Goal: Task Accomplishment & Management: Manage account settings

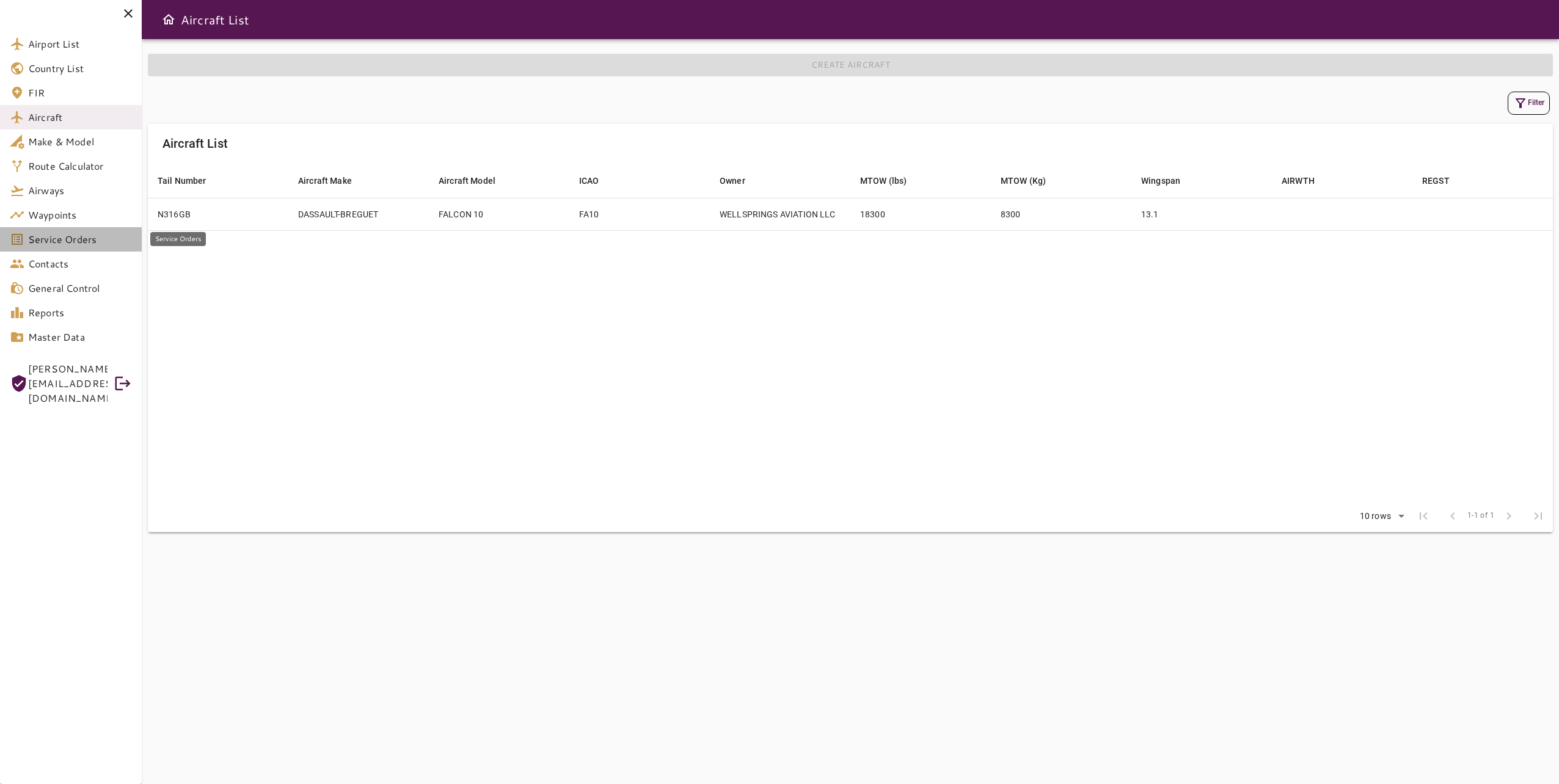
click at [105, 243] on span "Service Orders" at bounding box center [80, 239] width 104 height 14
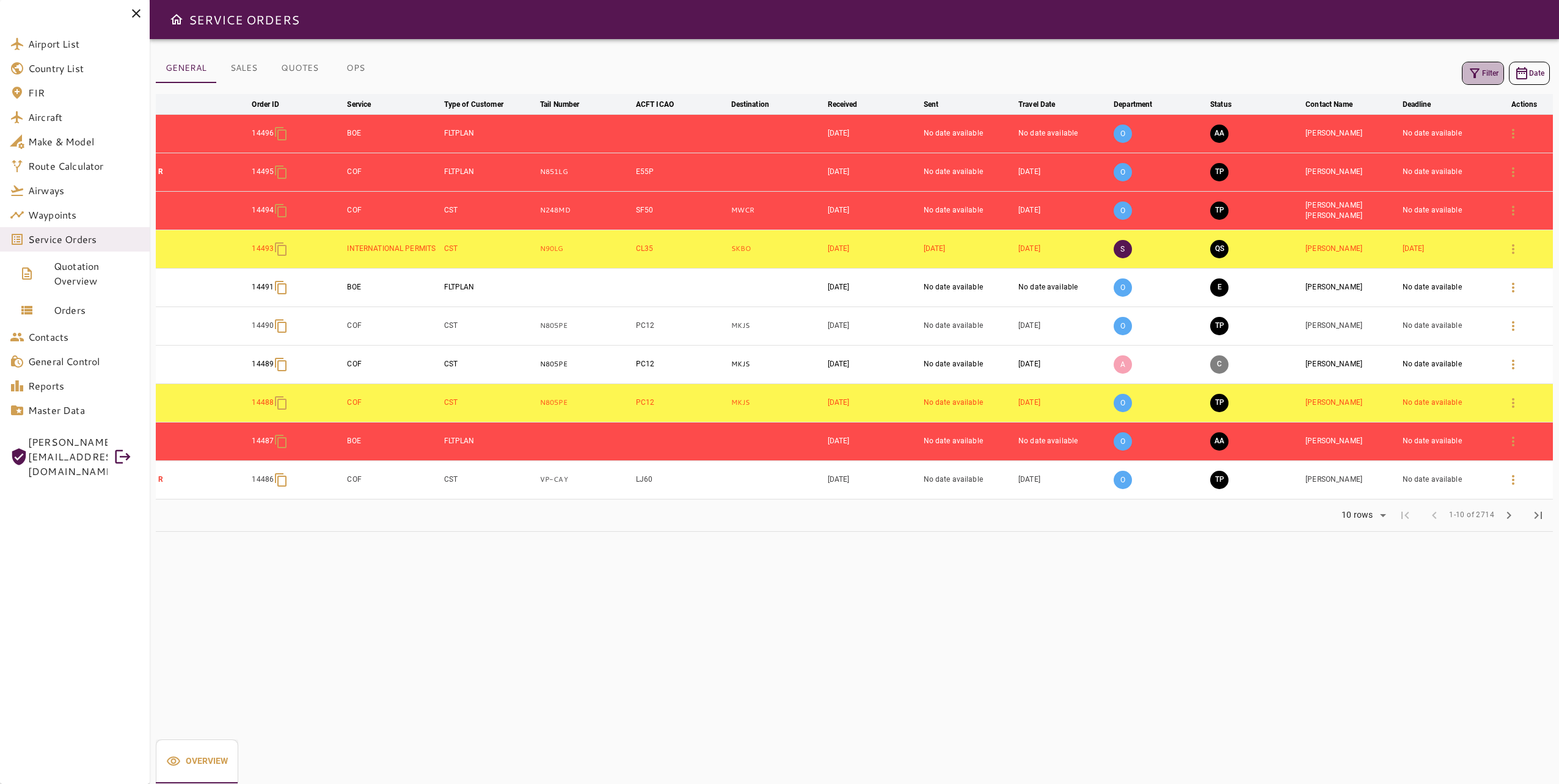
click at [1479, 79] on icon "button" at bounding box center [1474, 73] width 14 height 14
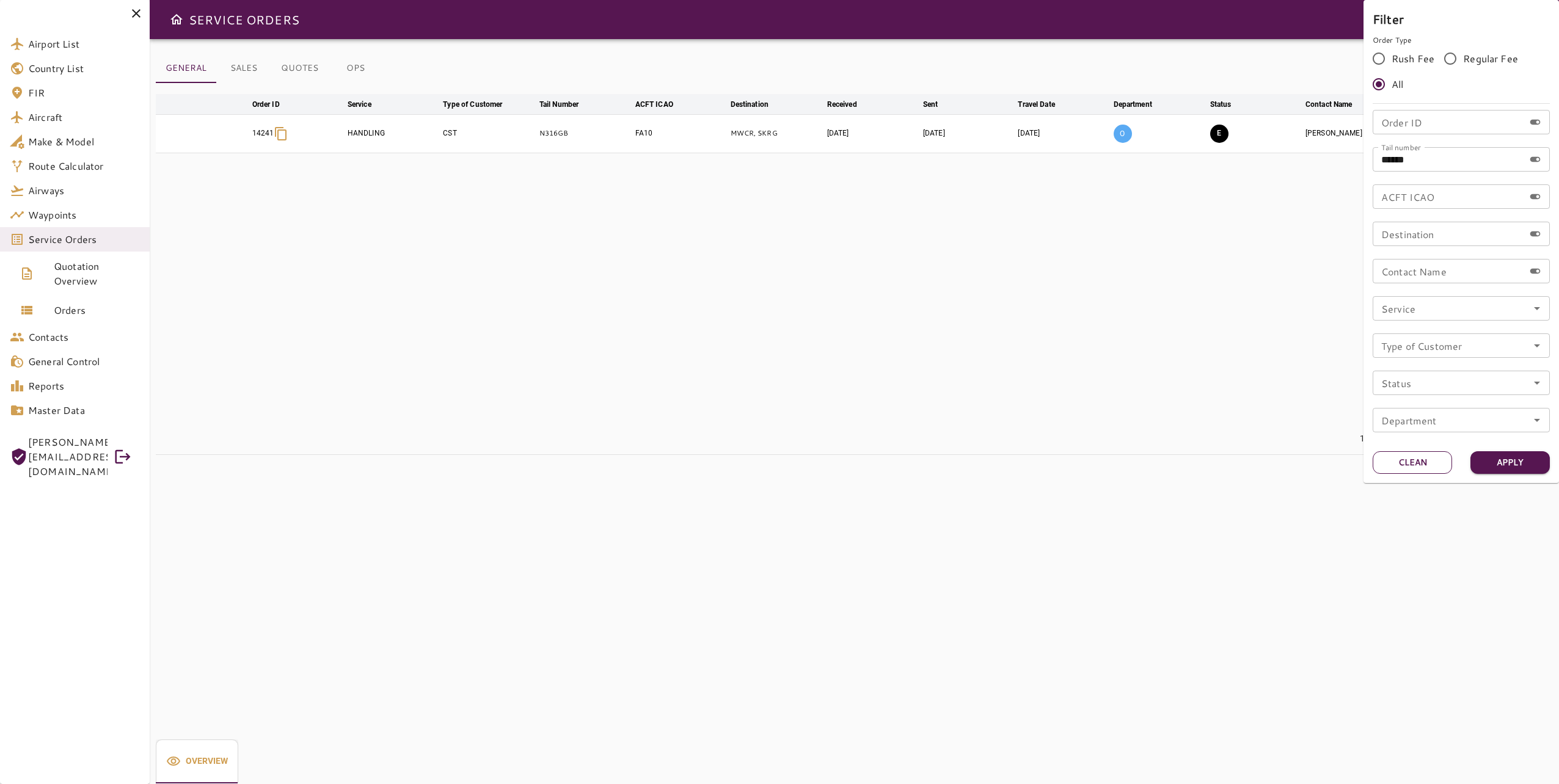
click at [1408, 465] on button "Clean" at bounding box center [1412, 463] width 79 height 23
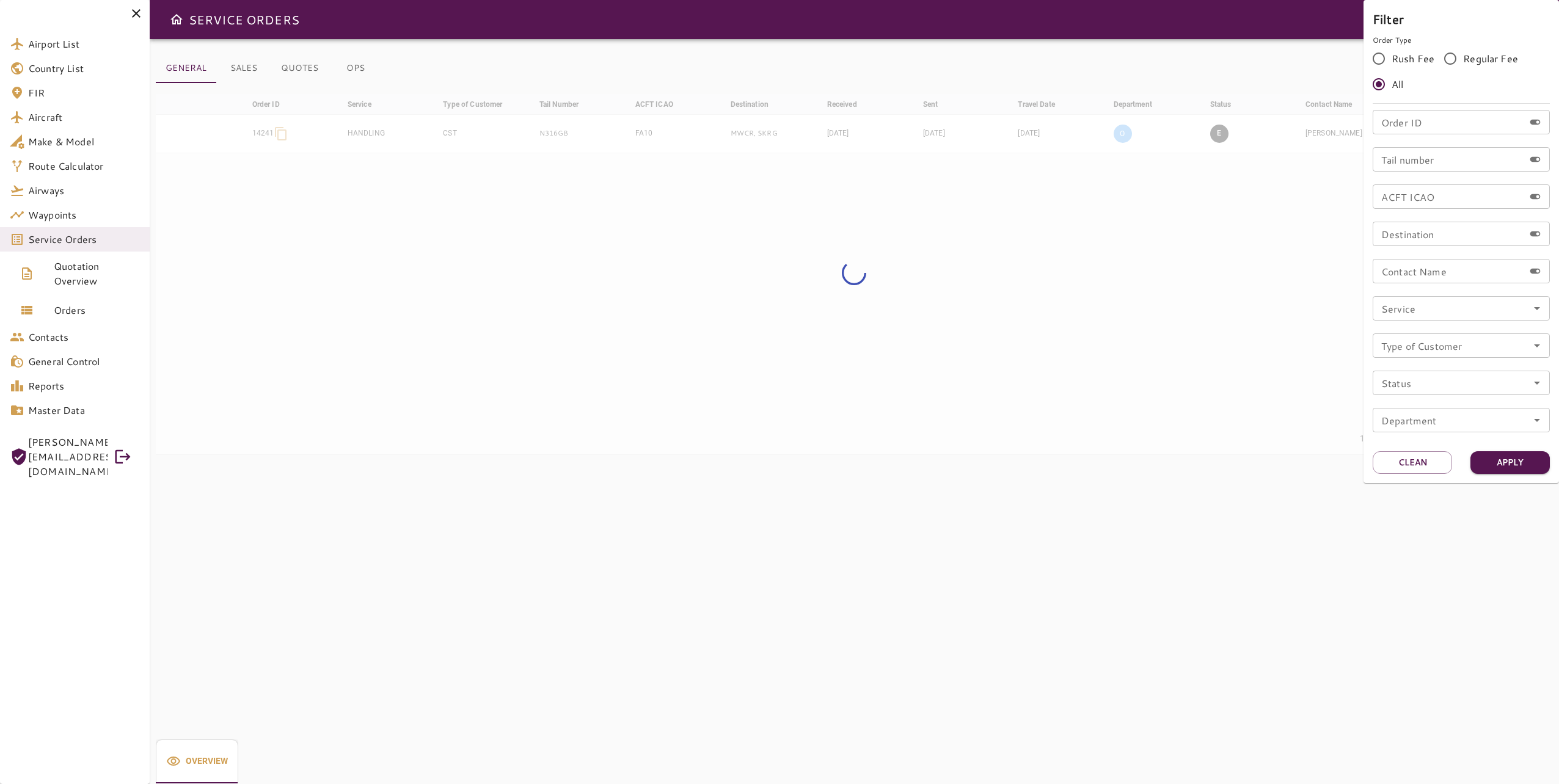
click at [1424, 155] on div "Tail number Tail number" at bounding box center [1461, 159] width 177 height 25
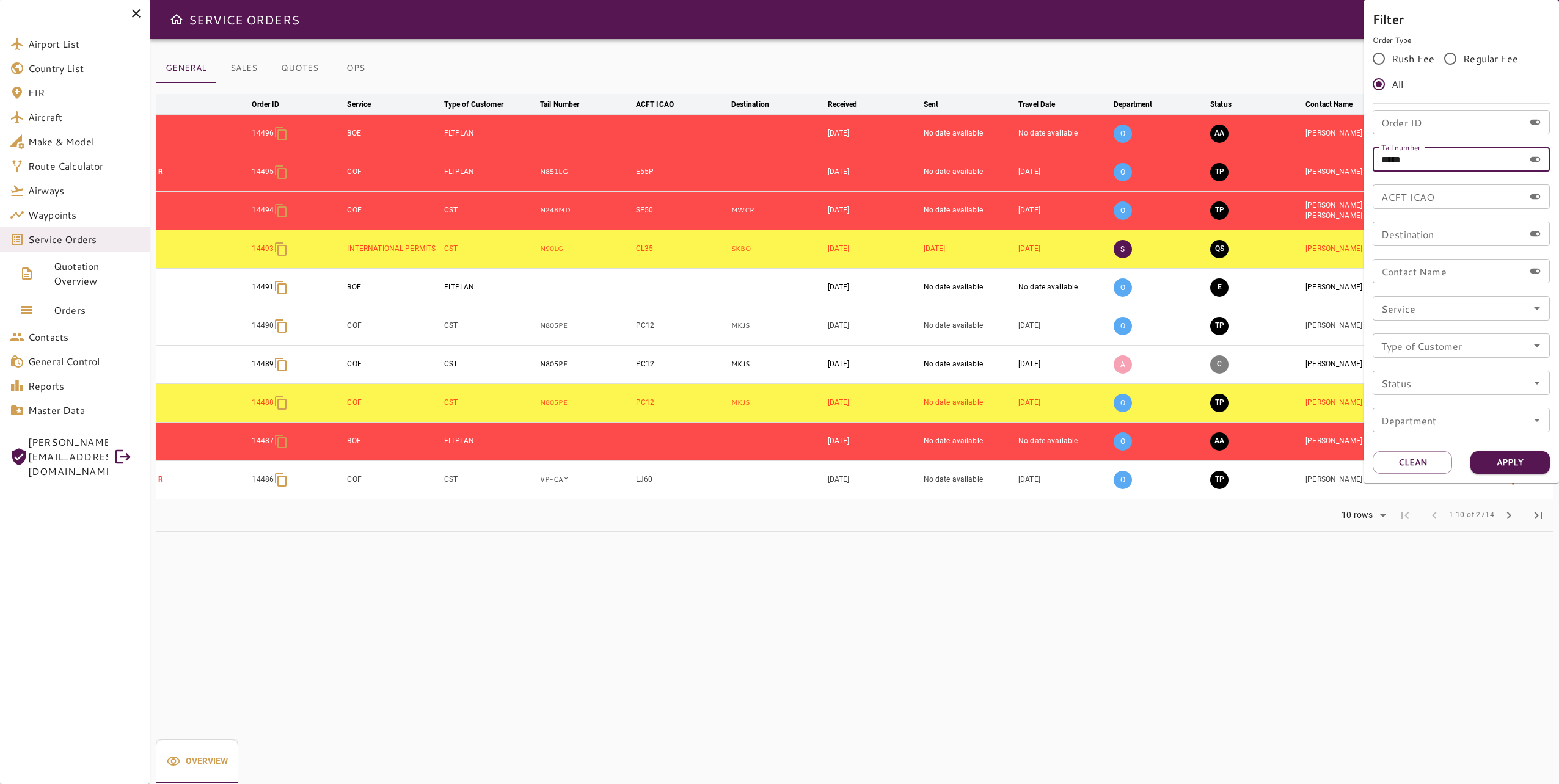
type input "*****"
click at [1532, 458] on button "Apply" at bounding box center [1510, 463] width 79 height 23
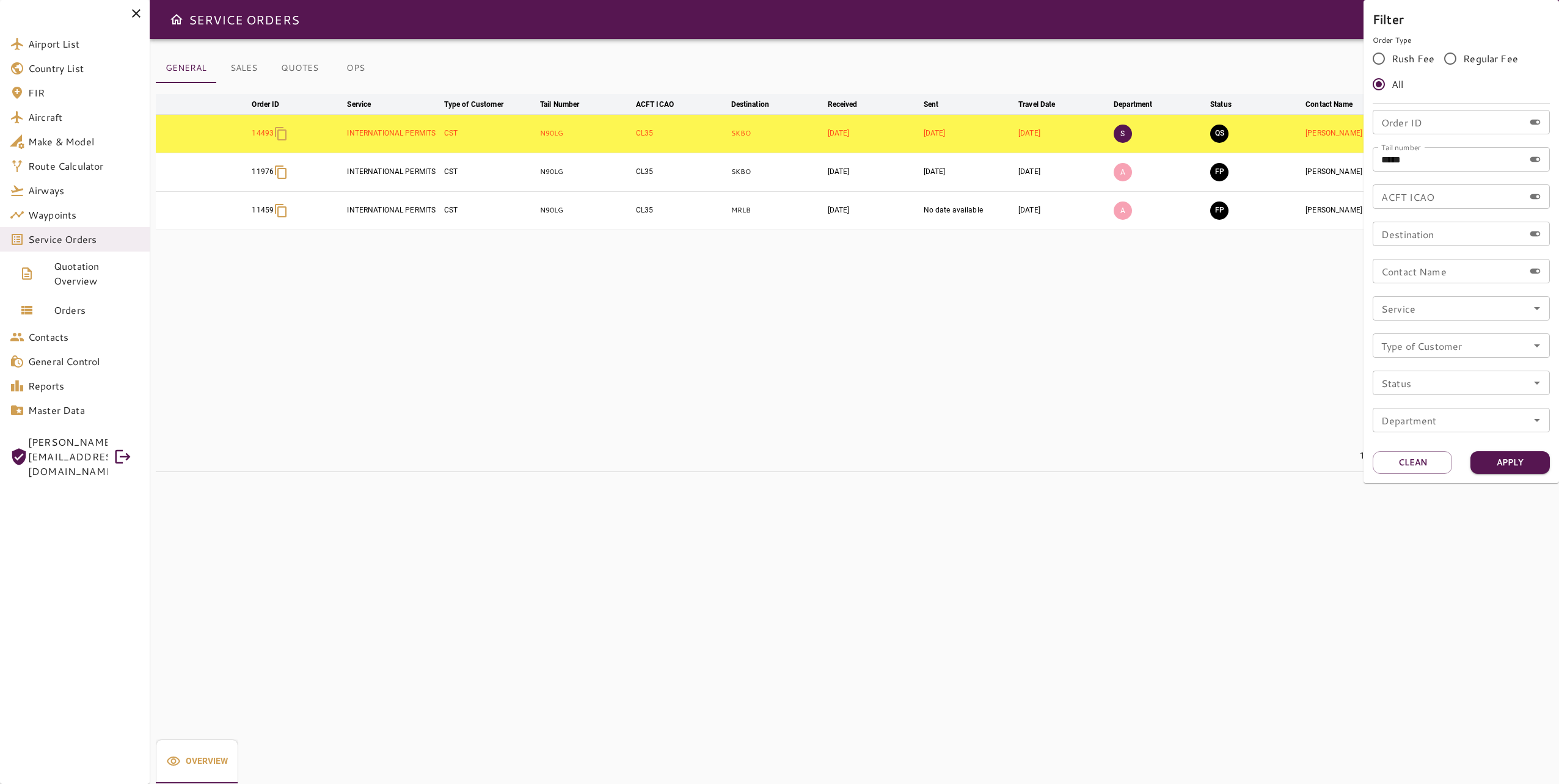
click at [1196, 71] on div at bounding box center [779, 392] width 1559 height 784
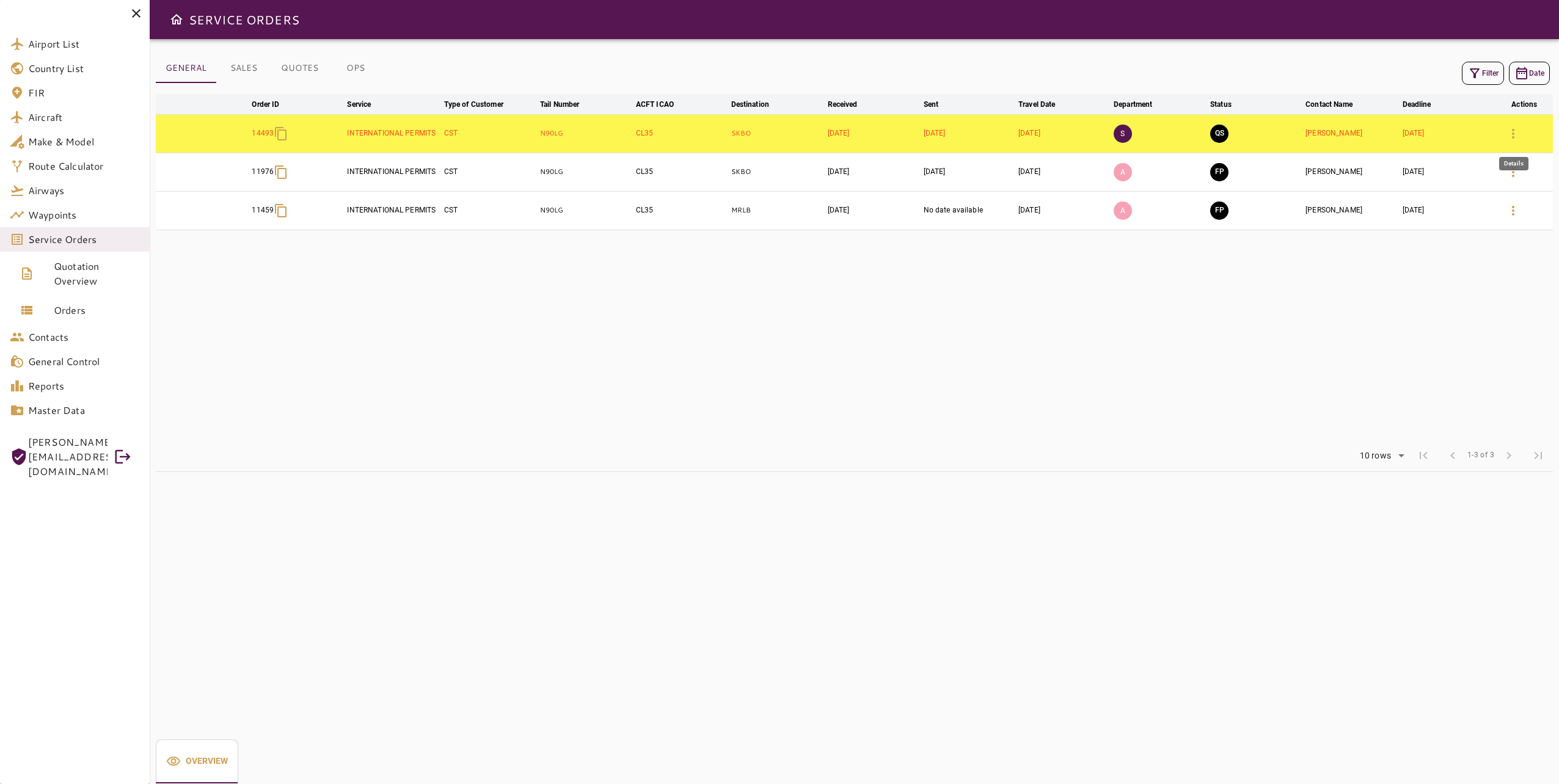
click at [1513, 129] on icon "button" at bounding box center [1513, 134] width 3 height 9
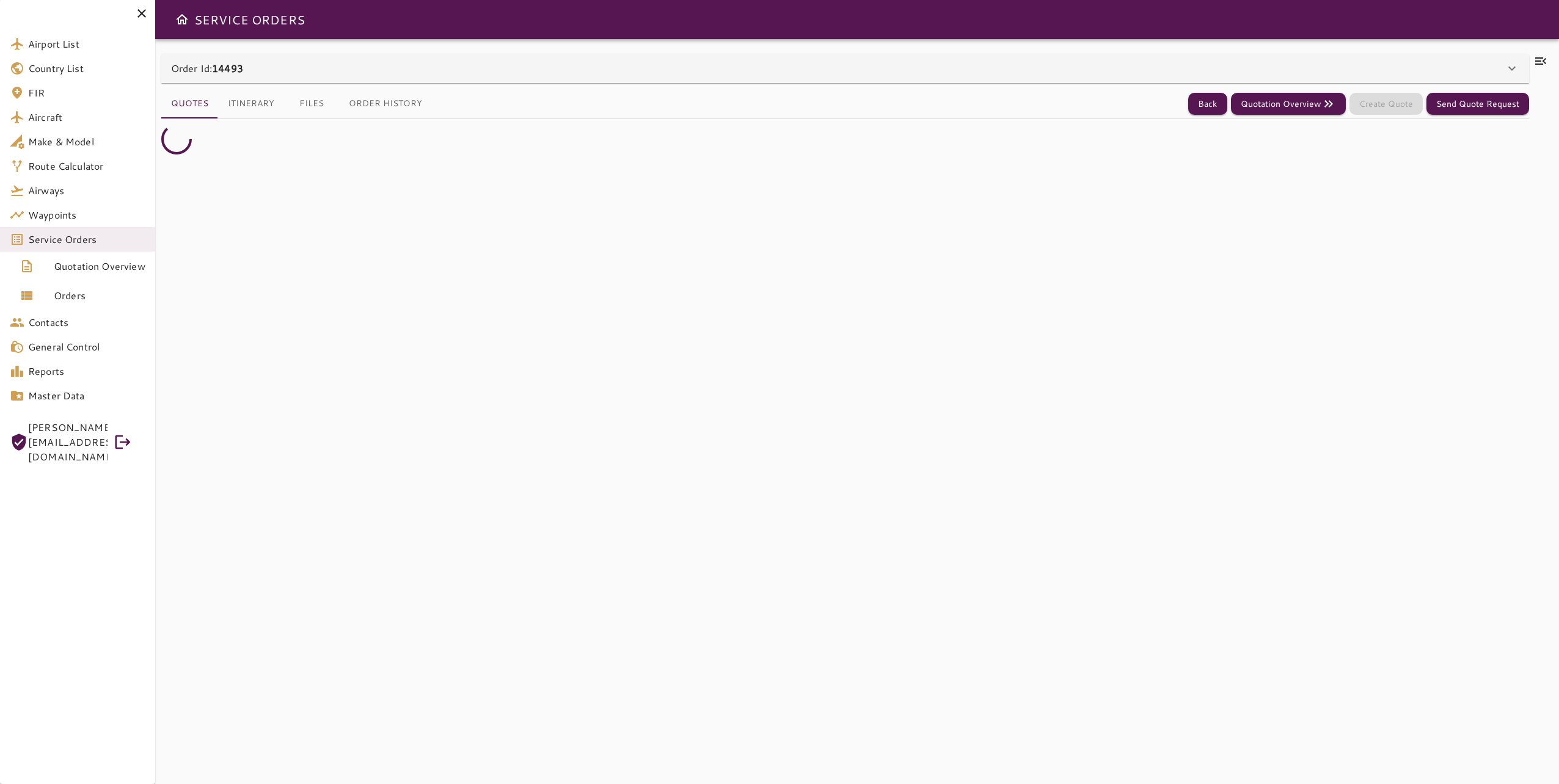
click at [1541, 58] on icon at bounding box center [1540, 61] width 11 height 8
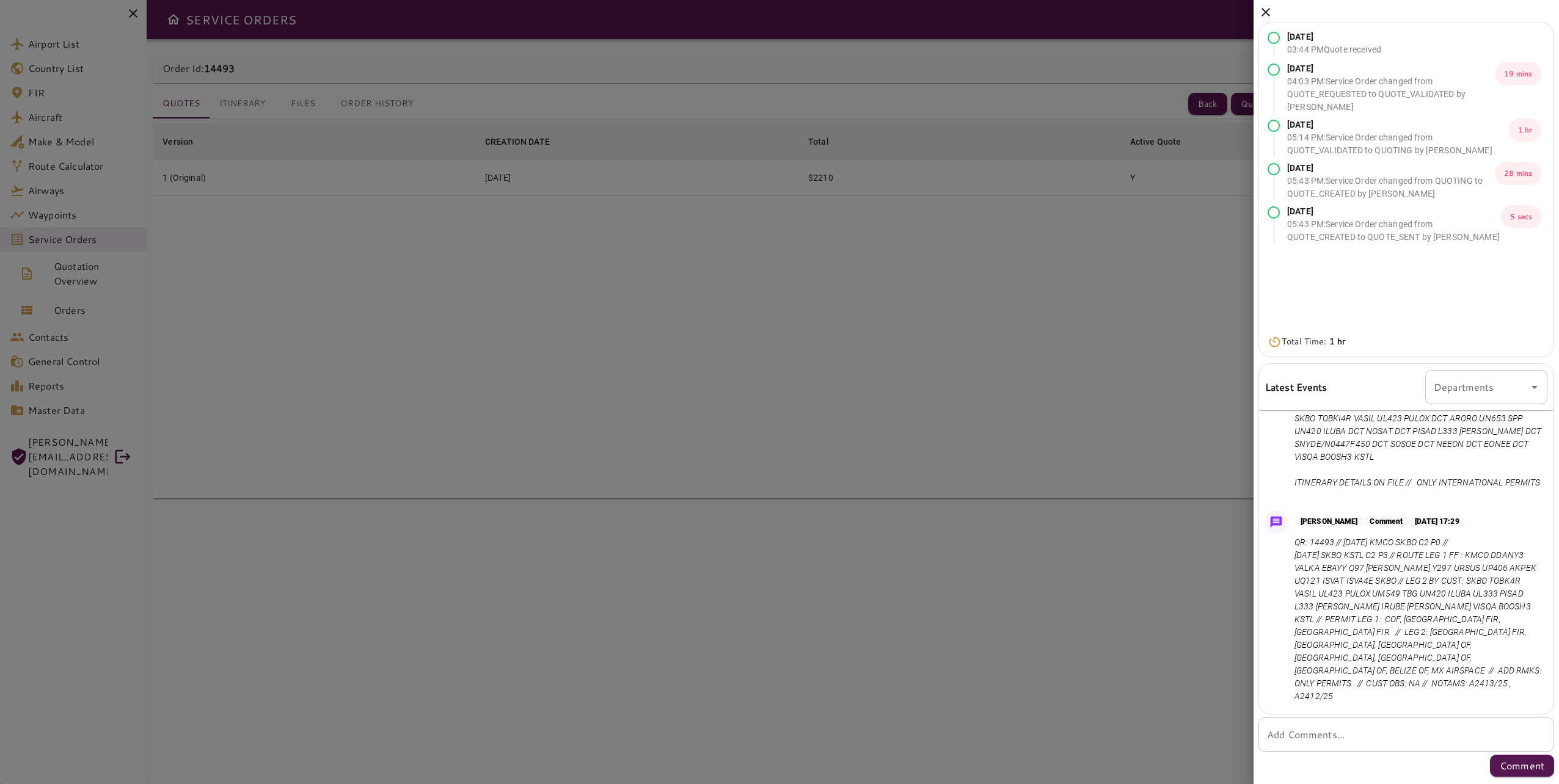
scroll to position [627, 0]
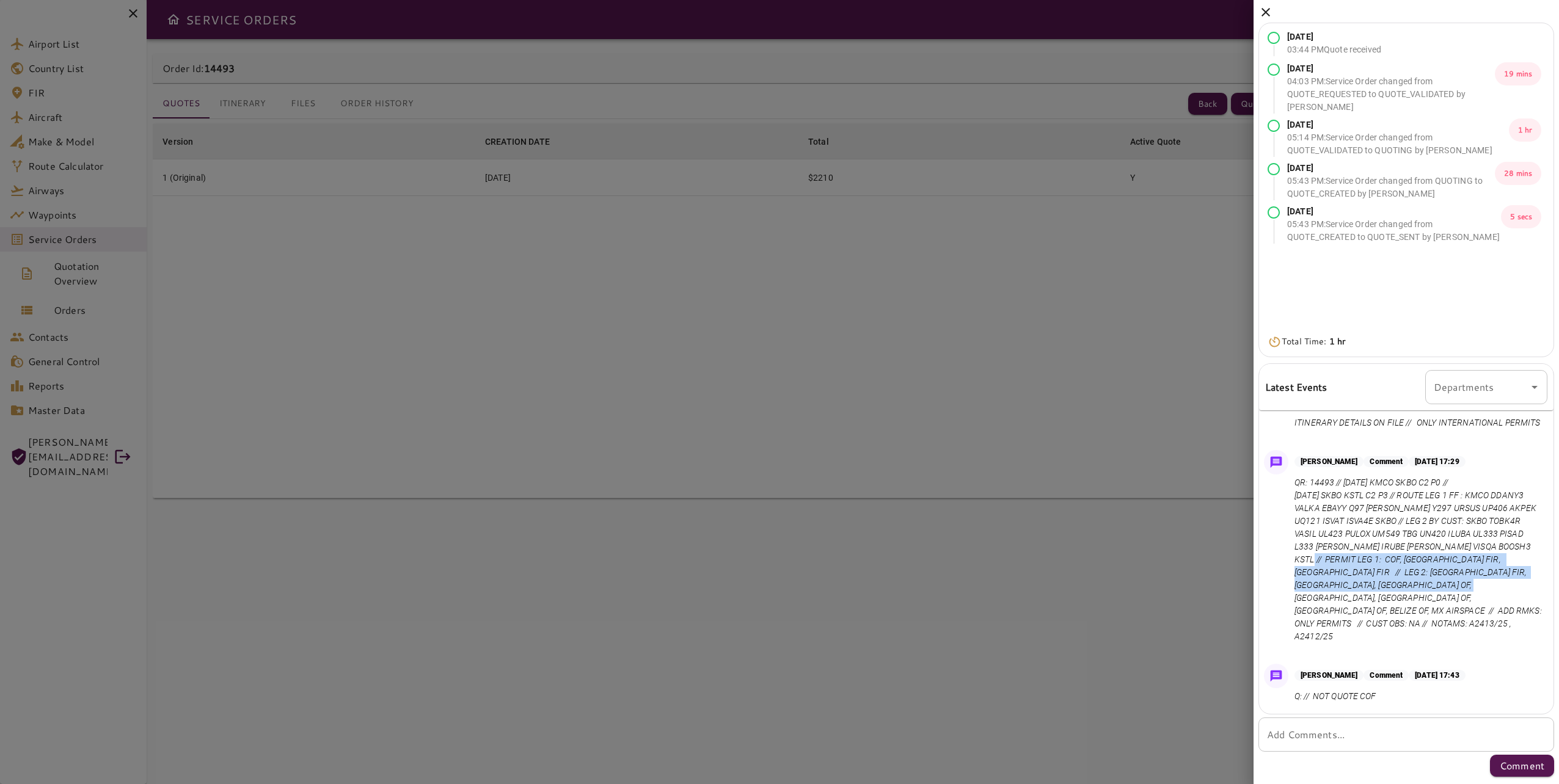
drag, startPoint x: 1291, startPoint y: 587, endPoint x: 1512, endPoint y: 608, distance: 222.0
click at [1512, 608] on div "Ana Reyes Comment Aug 22, 2025 at 17:29 QR: 14493 // Aug 28, 2025 KMCO SKBO C2 …" at bounding box center [1406, 550] width 294 height 209
copy p "LEG 1: COF, JAMAICA FIR, COLOMBIA FIR // LEG 2: COLOMBIA FIR, PANAMA FIR, PANAM…"
click at [1266, 13] on icon at bounding box center [1266, 12] width 9 height 9
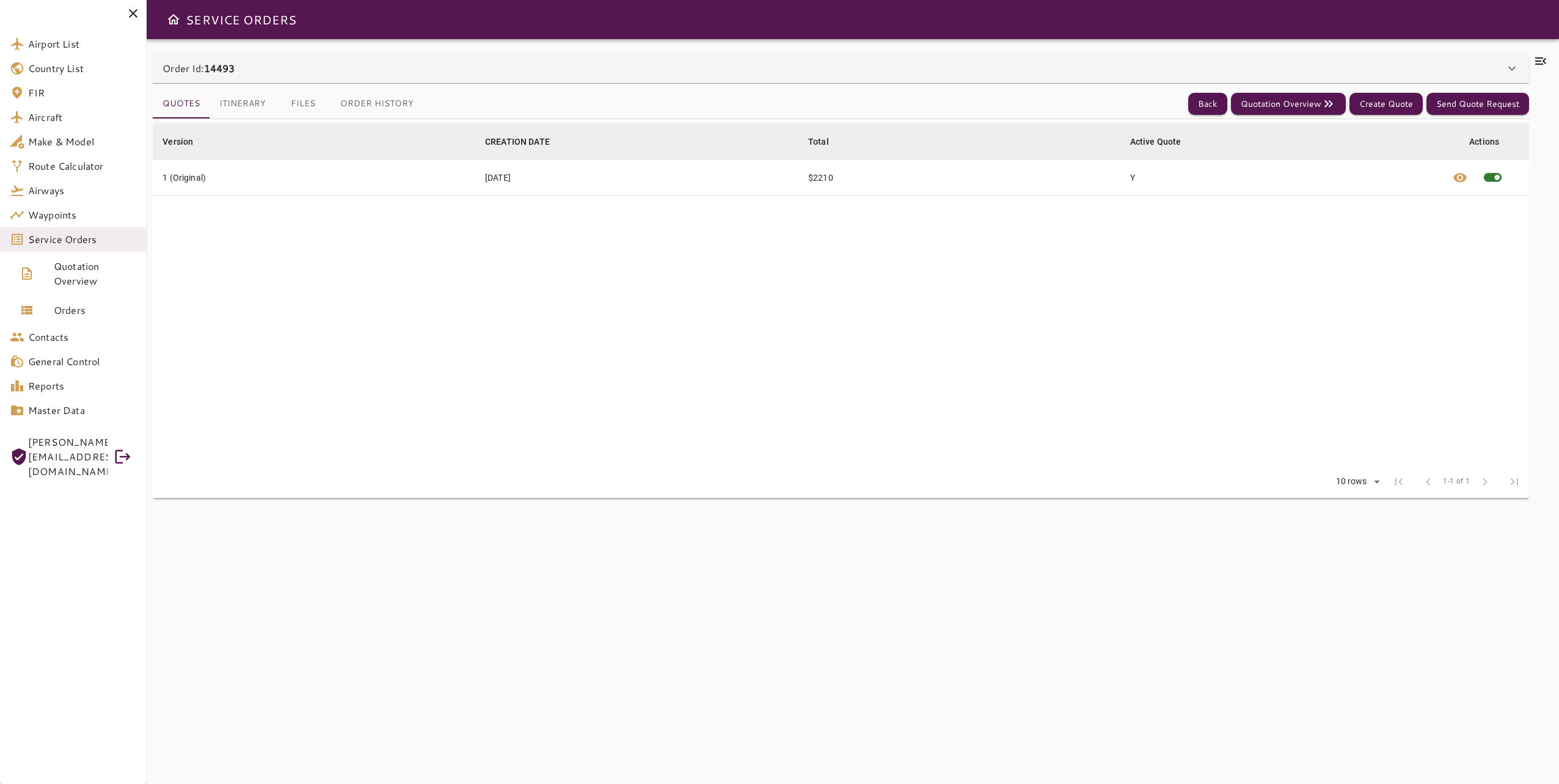
drag, startPoint x: 1115, startPoint y: 304, endPoint x: 687, endPoint y: 241, distance: 432.6
click at [1113, 304] on table "Version arrow_downward CREATION DATE arrow_downward Total arrow_downward Active…" at bounding box center [840, 295] width 1375 height 342
click at [250, 105] on button "Itinerary" at bounding box center [242, 104] width 66 height 29
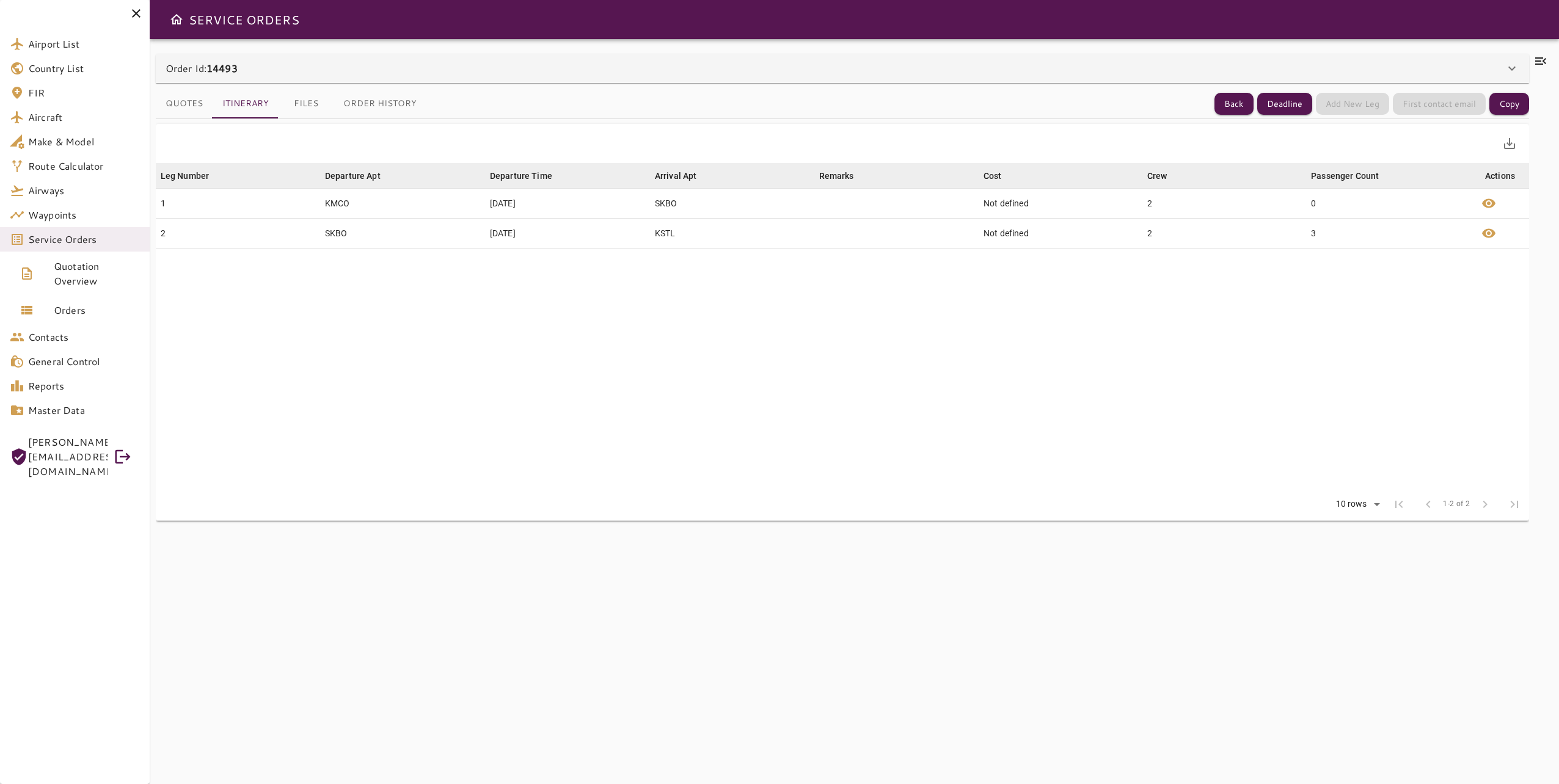
click at [295, 110] on button "Files" at bounding box center [306, 104] width 55 height 29
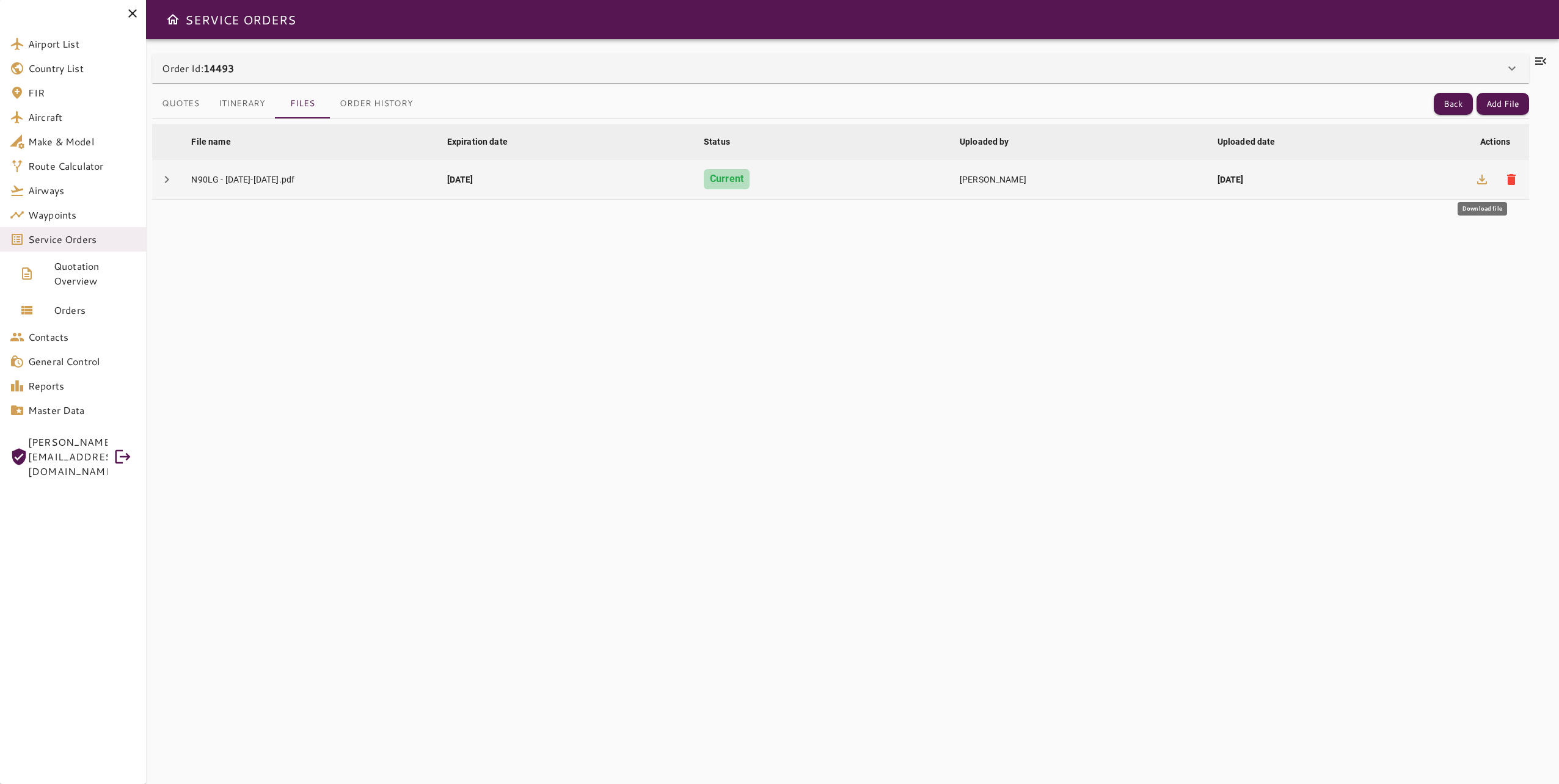
click at [1479, 177] on icon "button" at bounding box center [1482, 179] width 14 height 14
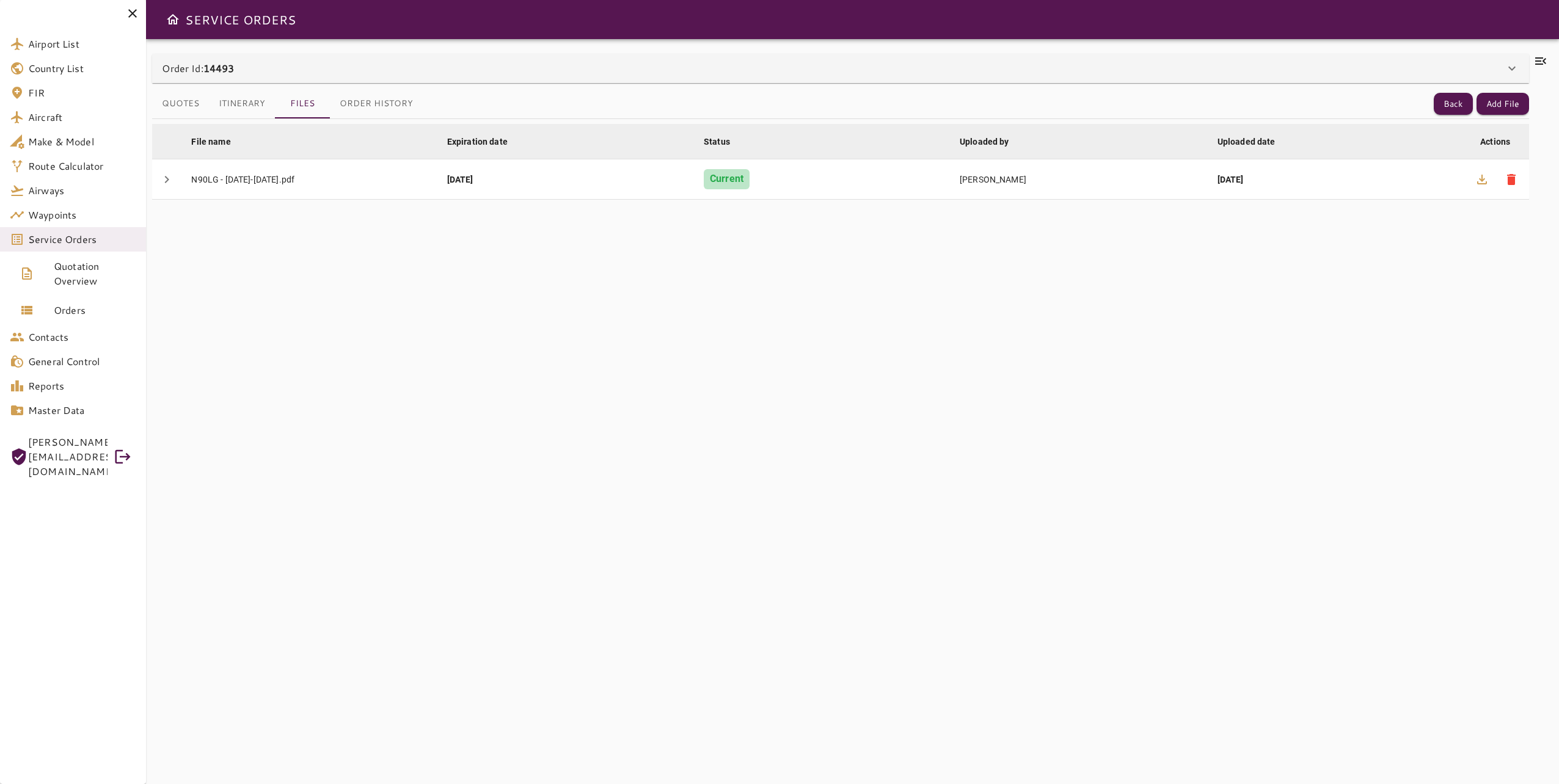
click at [878, 758] on div "File name arrow_downward Expiration date arrow_downward Status arrow_downward U…" at bounding box center [840, 444] width 1376 height 650
click at [804, 406] on div "File name arrow_downward Expiration date arrow_downward Status arrow_downward U…" at bounding box center [840, 444] width 1376 height 650
click at [94, 240] on span "Service Orders" at bounding box center [82, 239] width 108 height 14
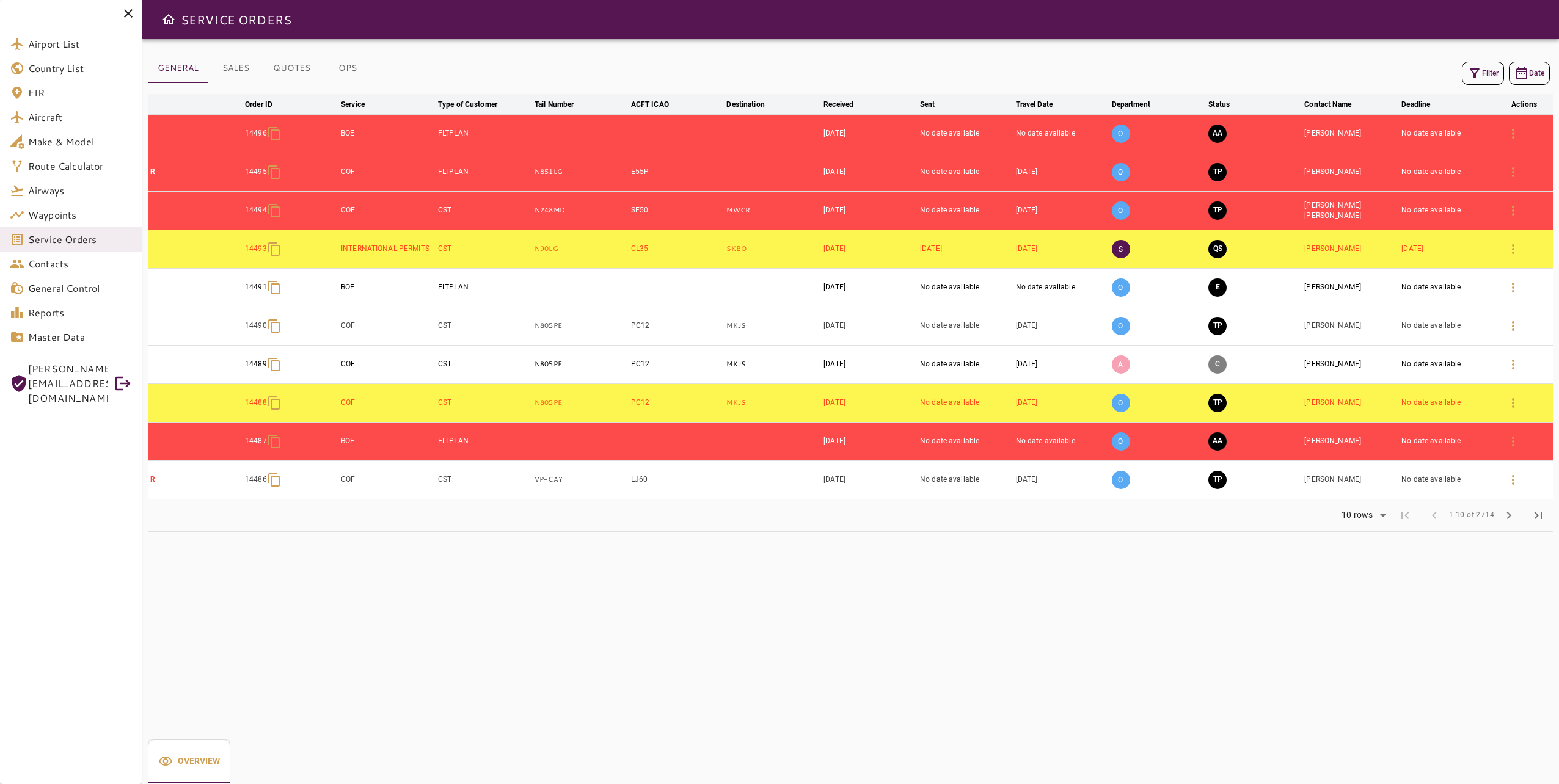
drag, startPoint x: 239, startPoint y: 68, endPoint x: 390, endPoint y: 67, distance: 151.0
click at [239, 67] on button "SALES" at bounding box center [236, 68] width 55 height 29
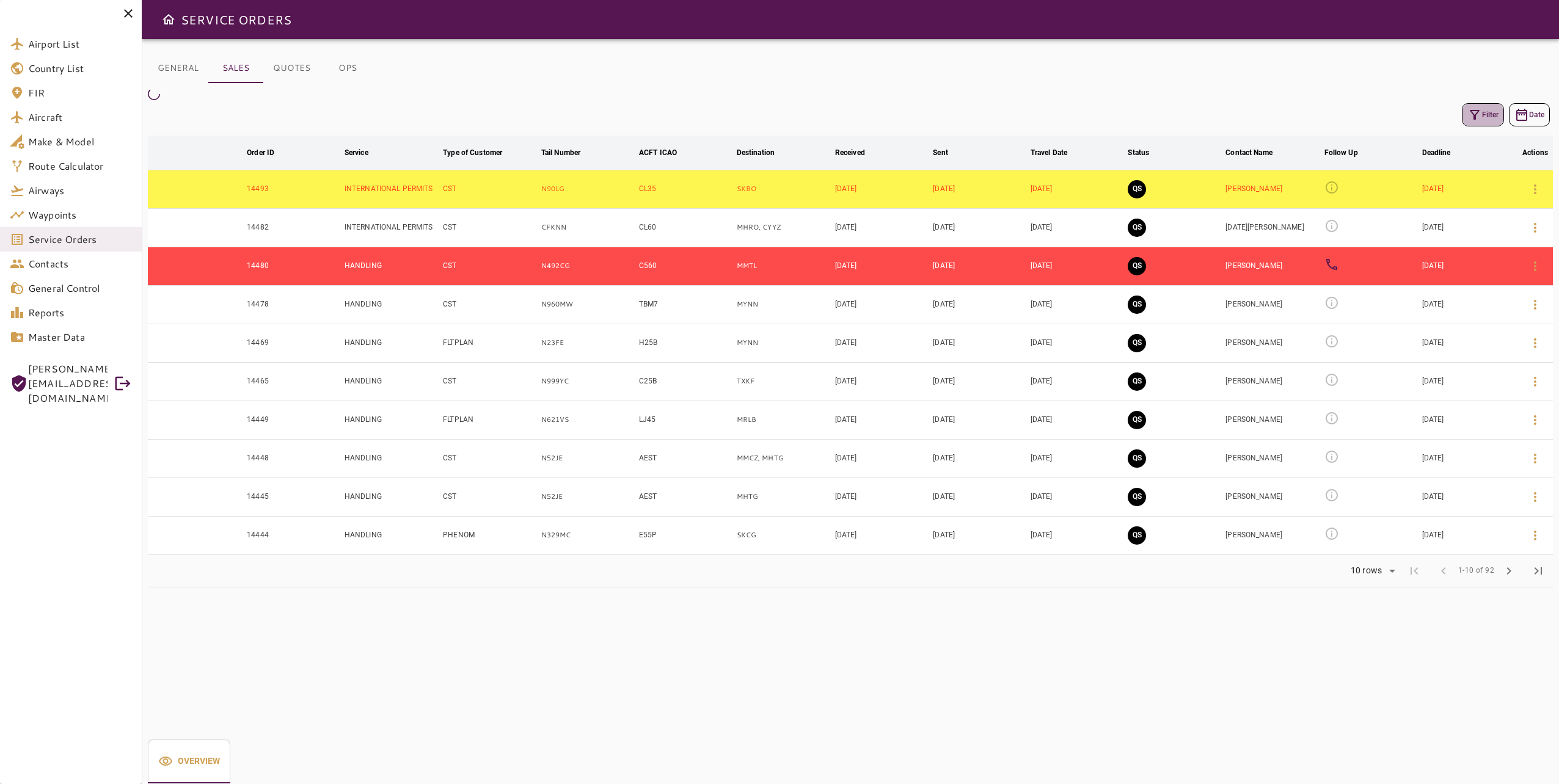
click at [1495, 118] on button "Filter" at bounding box center [1483, 114] width 43 height 23
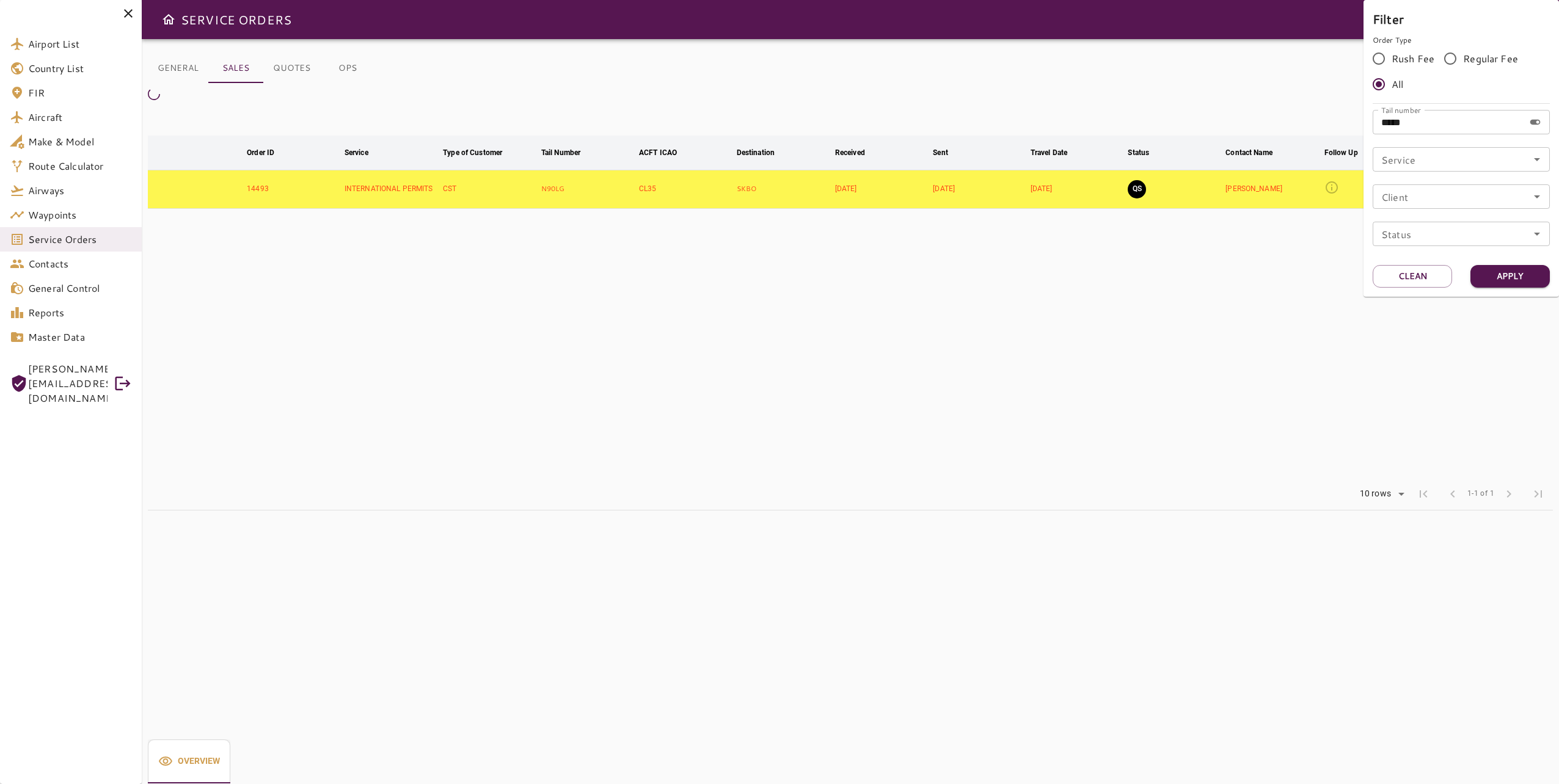
click at [1255, 314] on div at bounding box center [779, 392] width 1559 height 784
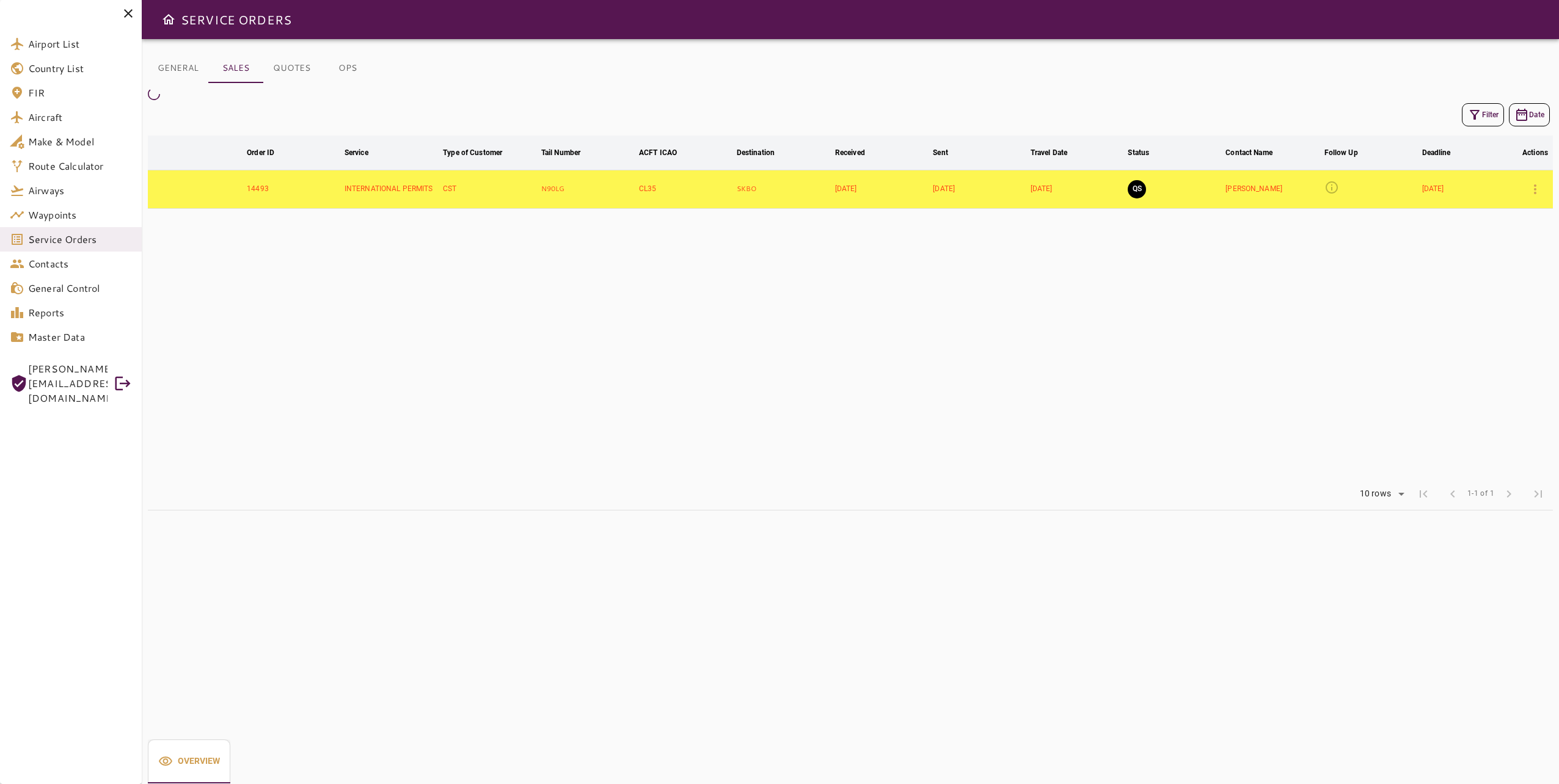
drag, startPoint x: 1255, startPoint y: 308, endPoint x: 1248, endPoint y: 293, distance: 16.6
click at [1253, 305] on table "arrow_downward Order ID arrow_downward Service arrow_downward Type of Customer …" at bounding box center [851, 306] width 1405 height 343
click at [1327, 186] on icon at bounding box center [1331, 187] width 14 height 14
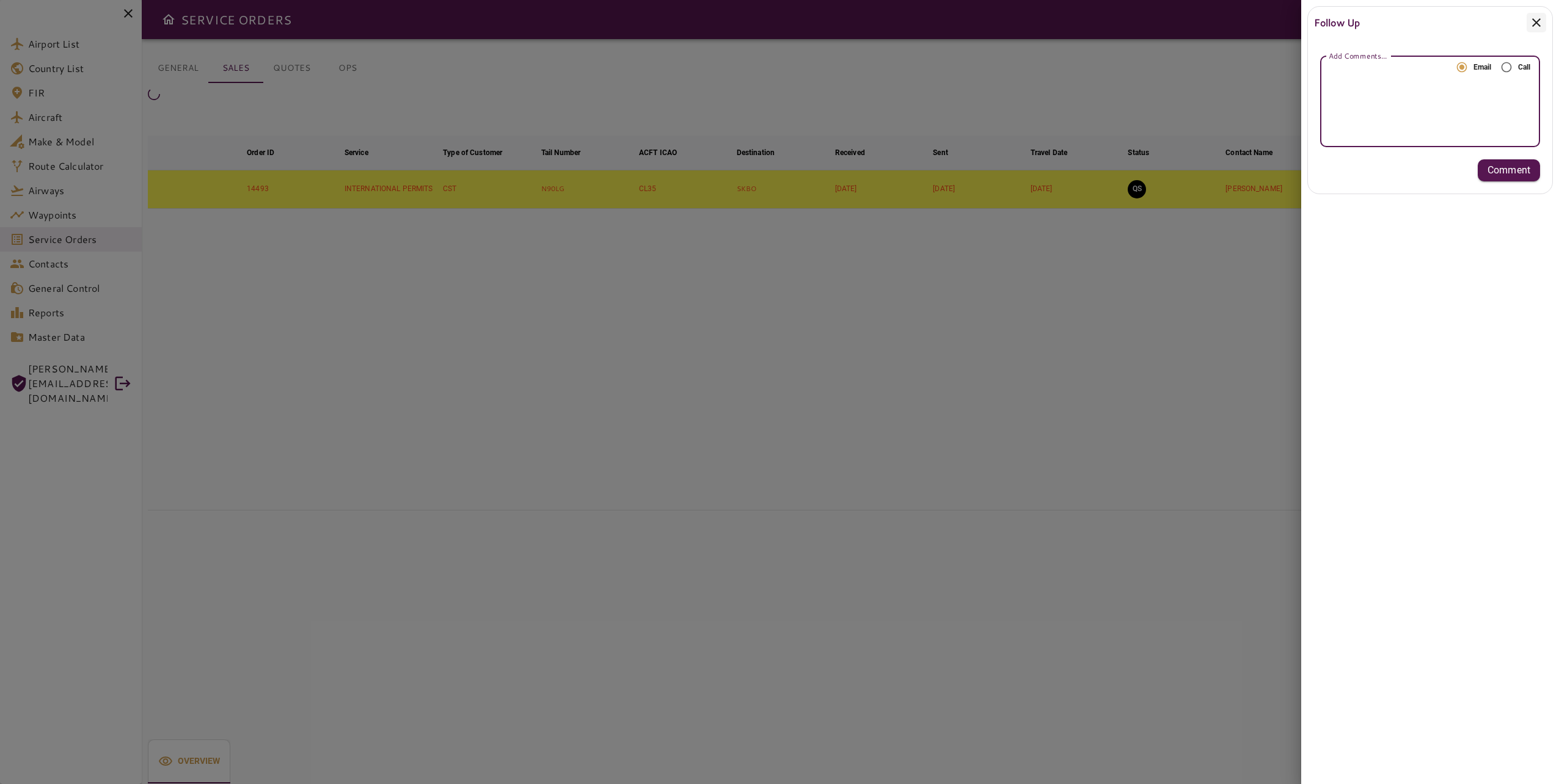
click at [1439, 96] on textarea "Add Comments..." at bounding box center [1430, 101] width 202 height 14
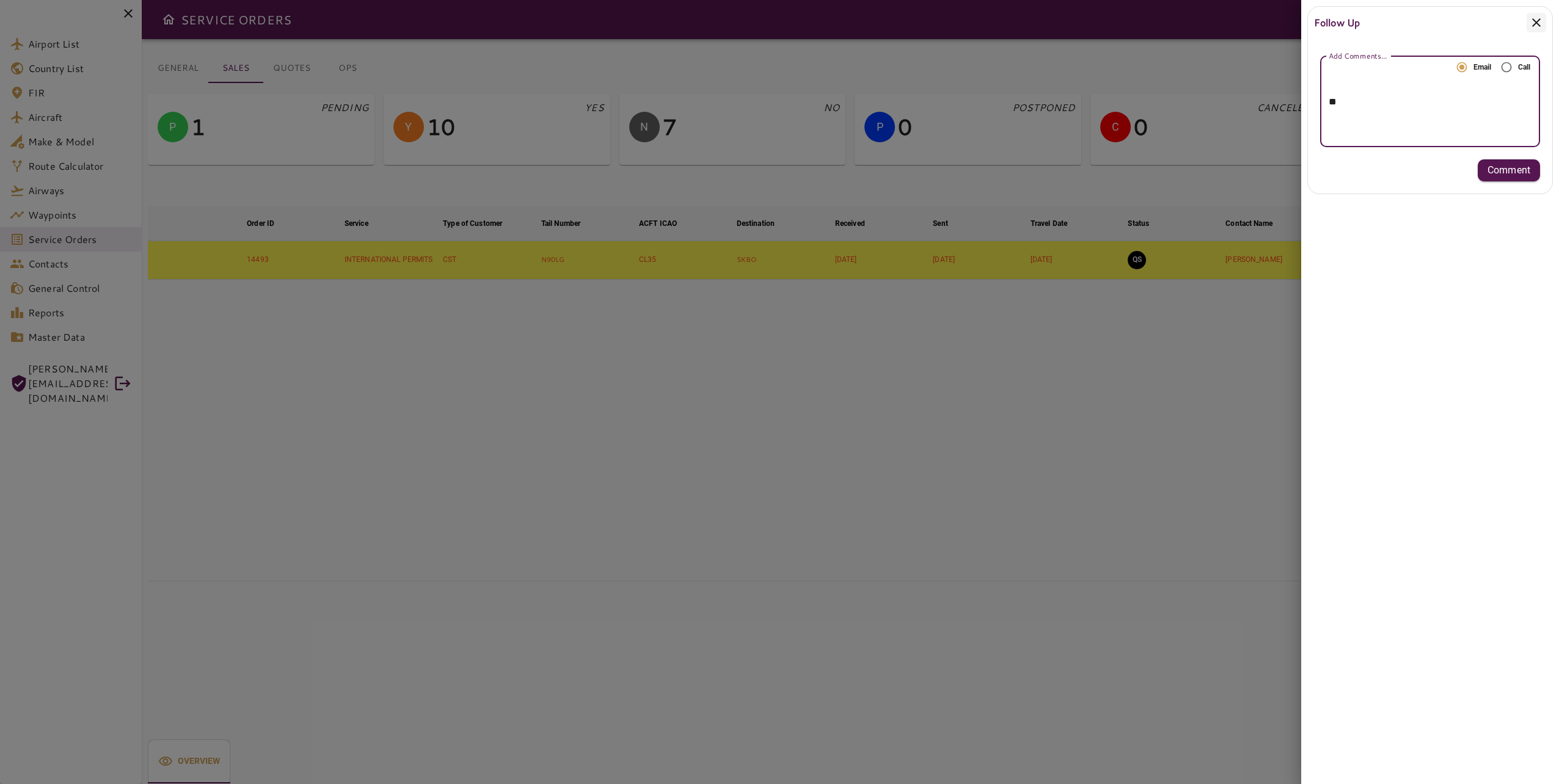
type textarea "*"
click at [1434, 114] on textarea "**********" at bounding box center [1430, 101] width 202 height 127
click at [1441, 137] on textarea "**********" at bounding box center [1430, 101] width 202 height 127
click at [1454, 116] on textarea "**********" at bounding box center [1430, 101] width 202 height 127
click at [1477, 124] on textarea "**********" at bounding box center [1430, 101] width 202 height 127
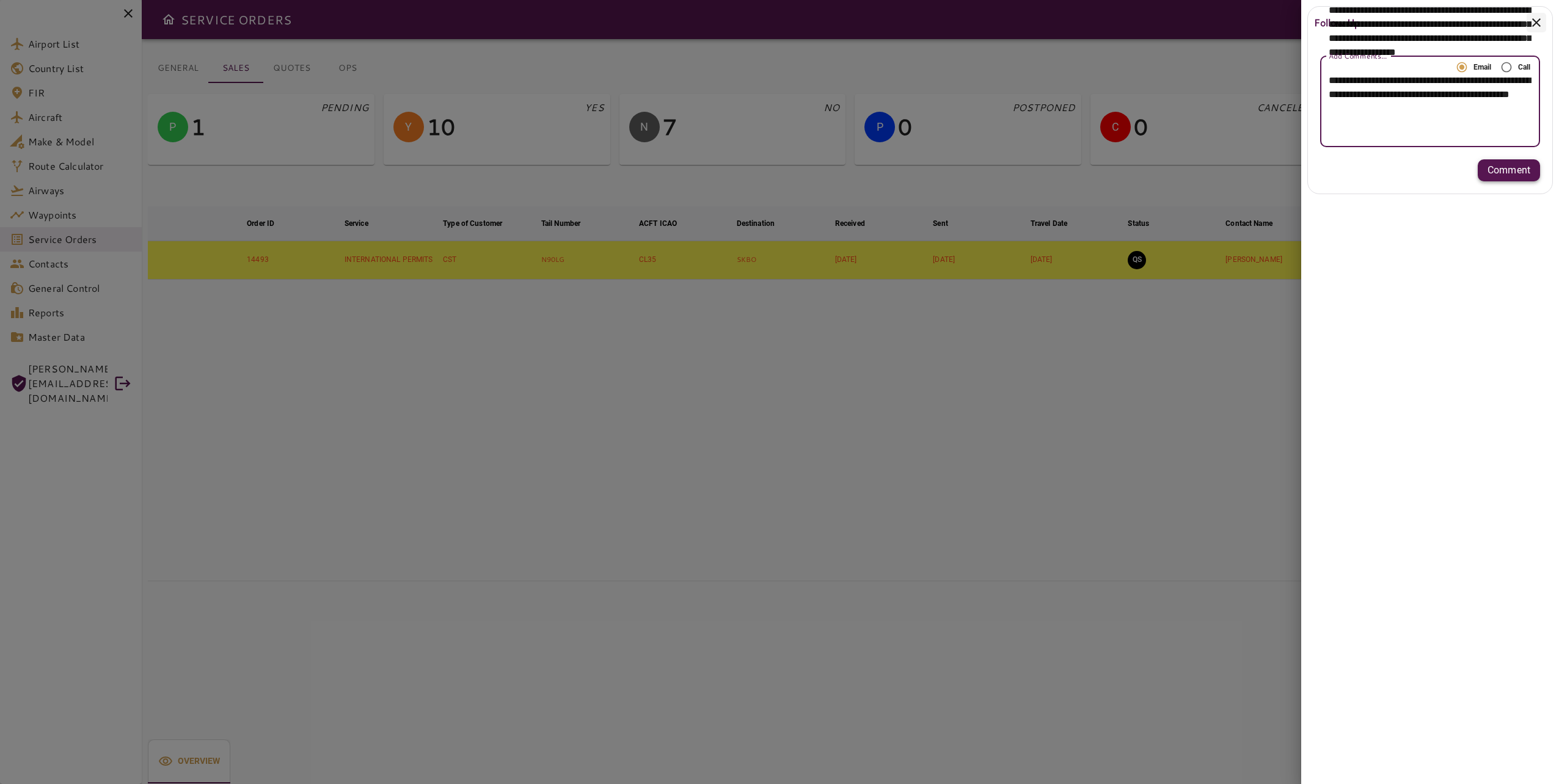
type textarea "**********"
click at [1523, 175] on p "Comment" at bounding box center [1509, 170] width 43 height 14
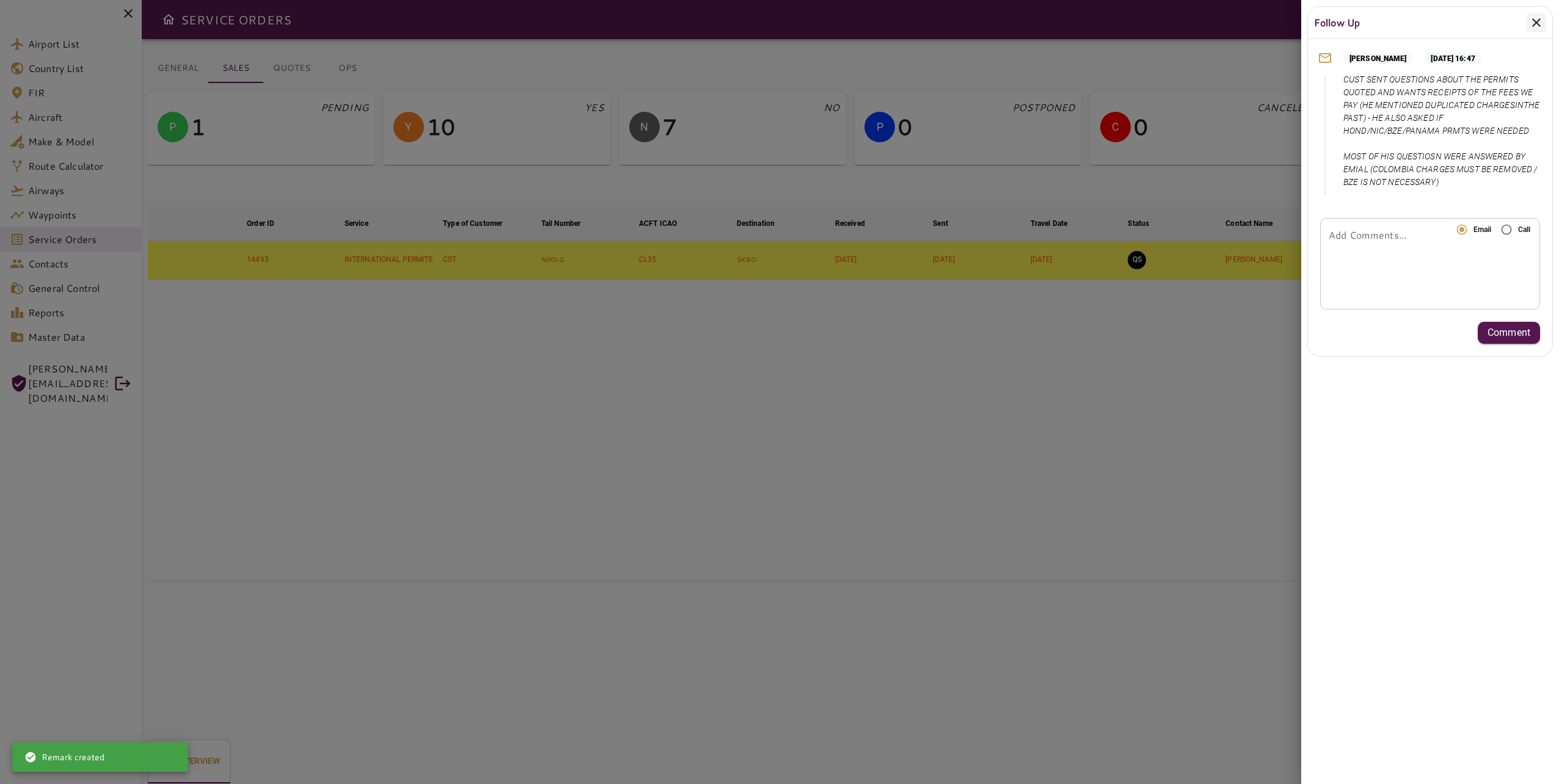
click at [1424, 524] on div "Follow Up Laura Alonso Aug 24, 2025 at 16:47 CUST SENT QUESTIONS ABOUT THE PERM…" at bounding box center [1430, 392] width 258 height 784
click at [1430, 528] on div "Follow Up Laura Alonso Aug 24, 2025 at 16:47 CUST SENT QUESTIONS ABOUT THE PERM…" at bounding box center [1430, 392] width 258 height 784
click at [1433, 528] on div "Follow Up Laura Alonso Aug 24, 2025 at 16:47 CUST SENT QUESTIONS ABOUT THE PERM…" at bounding box center [1430, 392] width 258 height 784
click at [1090, 469] on div at bounding box center [779, 392] width 1559 height 784
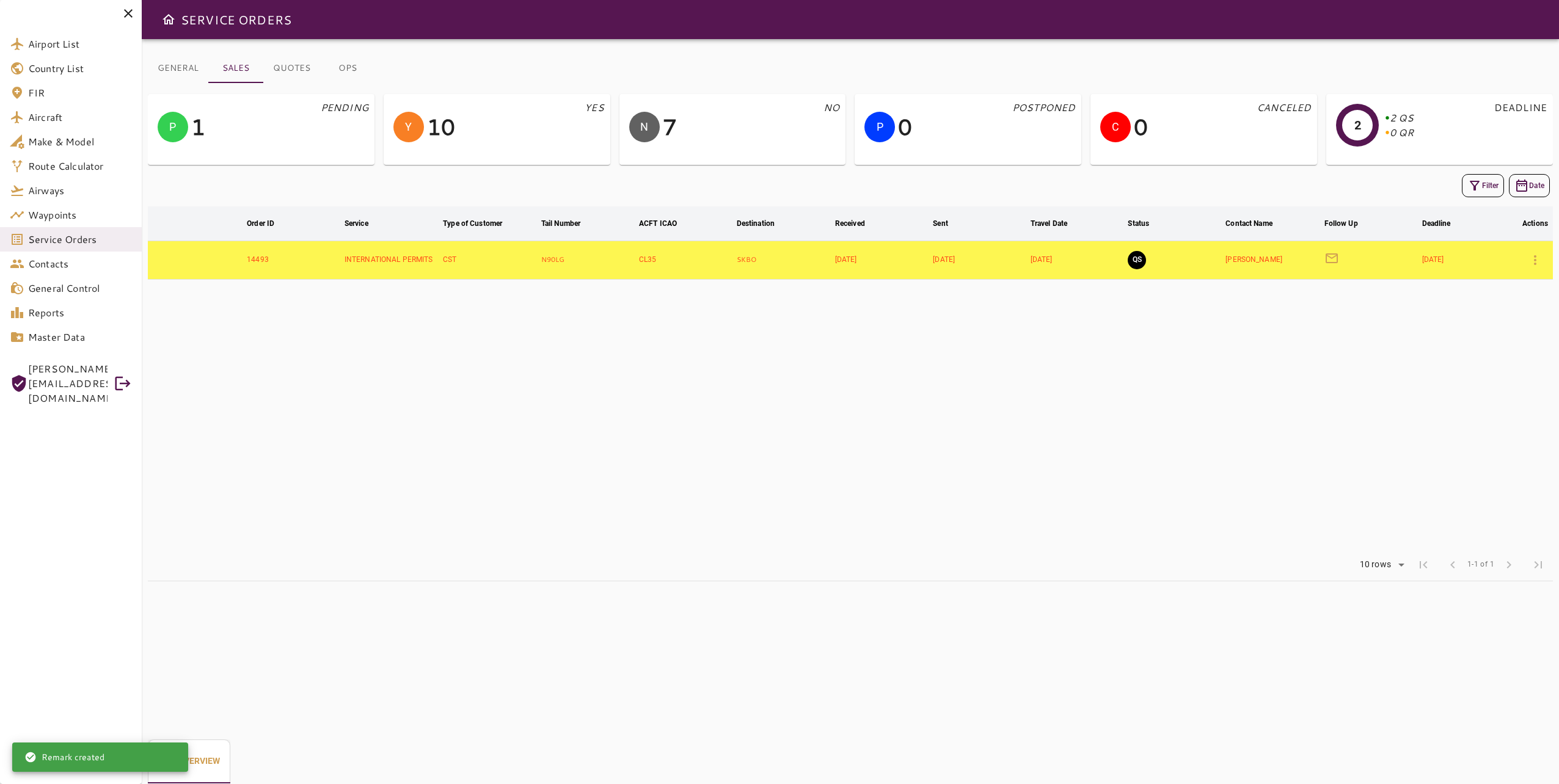
click at [810, 500] on table "arrow_downward Order ID arrow_downward Service arrow_downward Type of Customer …" at bounding box center [851, 378] width 1405 height 343
click at [784, 505] on table "arrow_downward Order ID arrow_downward Service arrow_downward Type of Customer …" at bounding box center [851, 378] width 1405 height 343
click at [888, 724] on div "GENERAL SALES QUOTES OPS P 1 PENDING Y 10 YES N 7 NO P 0 POSTPONED C 0 CANCELED…" at bounding box center [851, 412] width 1417 height 745
drag, startPoint x: 884, startPoint y: 695, endPoint x: 871, endPoint y: 670, distance: 28.2
click at [871, 670] on div "GENERAL SALES QUOTES OPS P 1 PENDING Y 10 YES N 7 NO P 0 POSTPONED C 0 CANCELED…" at bounding box center [851, 412] width 1417 height 745
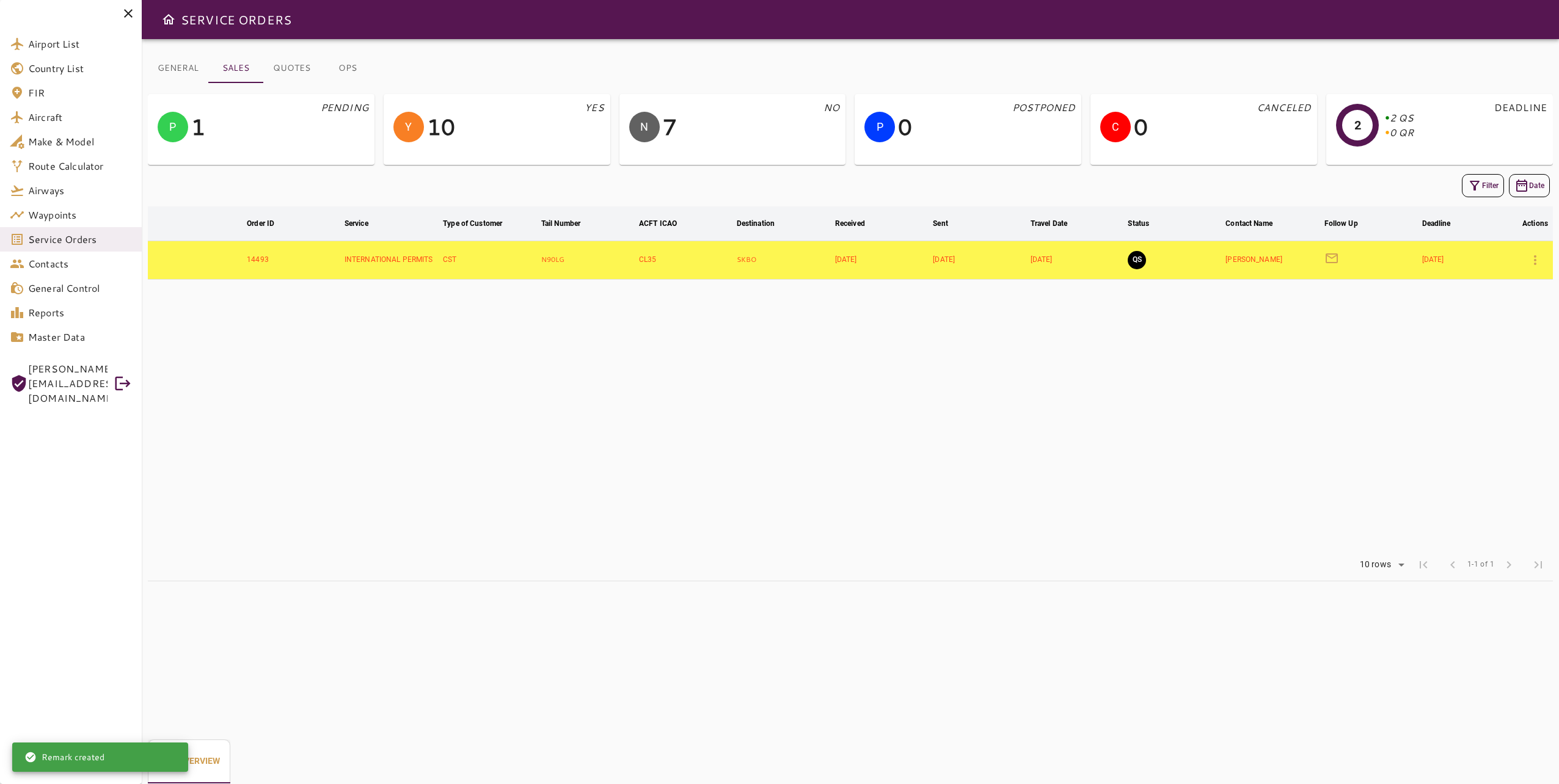
click at [339, 65] on button "OPS" at bounding box center [347, 68] width 55 height 29
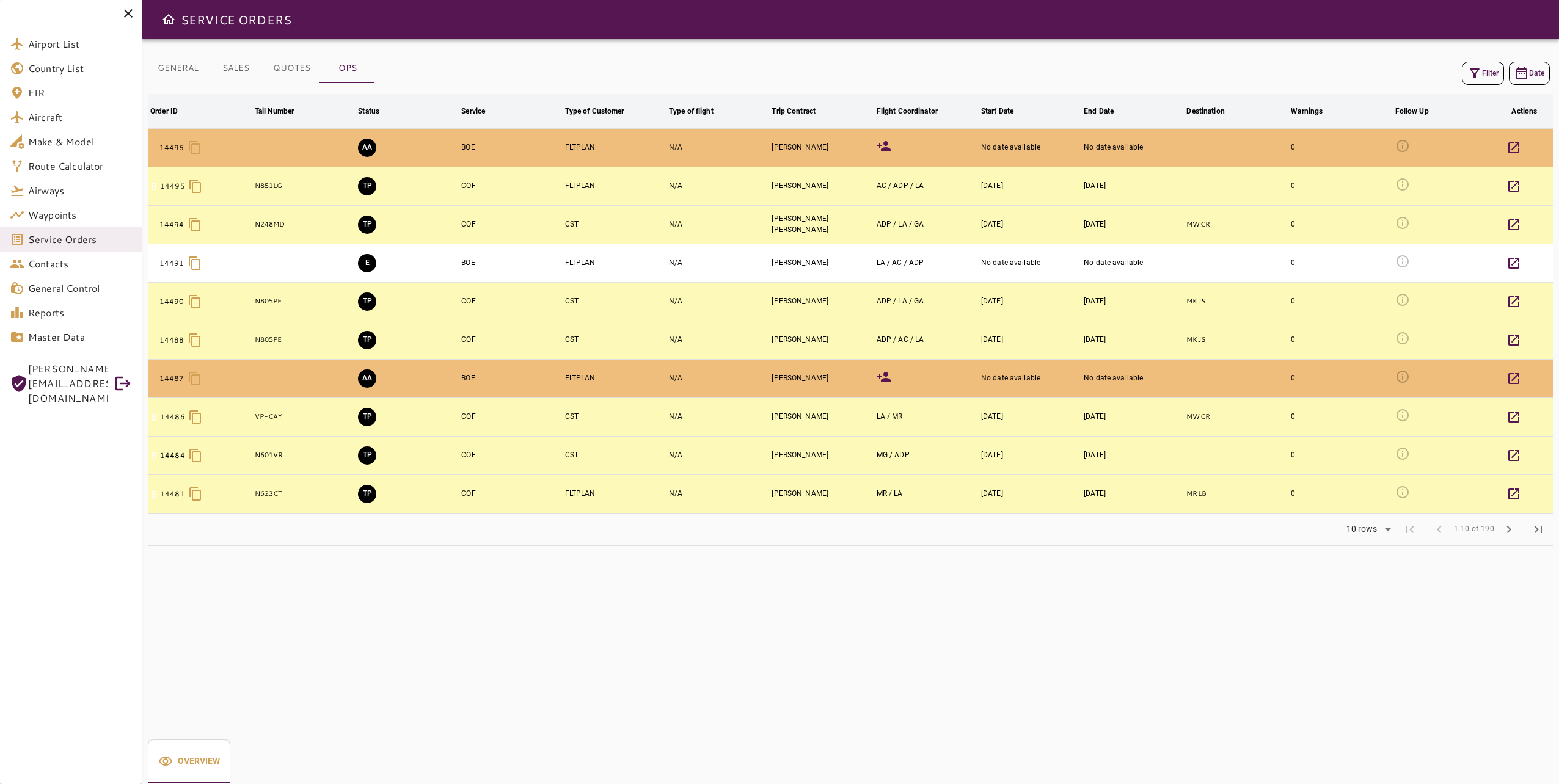
click at [1482, 88] on div "Filter Date Order ID arrow_downward Tail Number arrow_downward Status arrow_dow…" at bounding box center [851, 302] width 1405 height 487
click at [1479, 60] on div "Filter Date" at bounding box center [851, 73] width 1405 height 29
click at [1482, 74] on button "Filter" at bounding box center [1483, 73] width 43 height 23
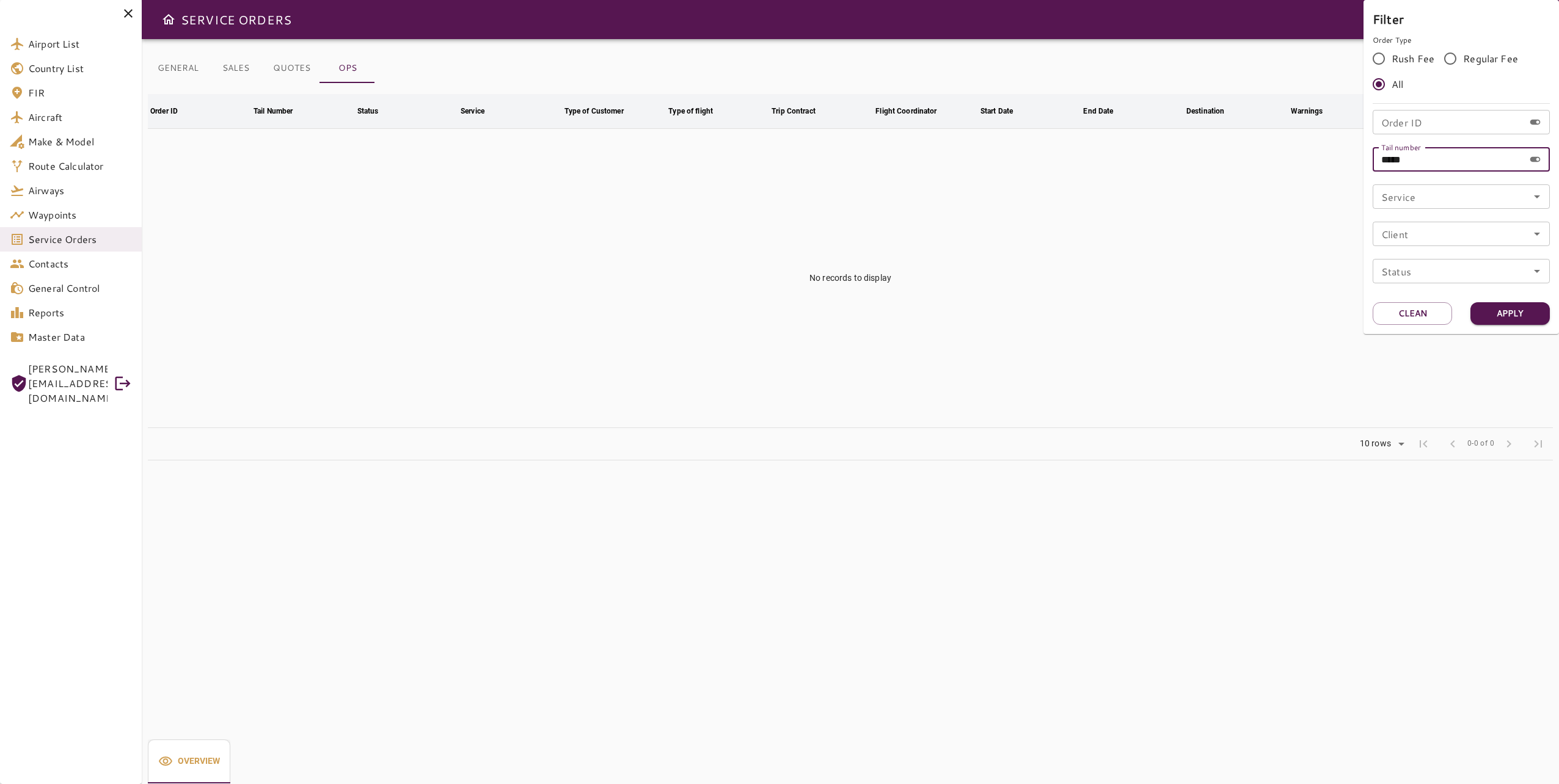
click at [1431, 165] on input "*****" at bounding box center [1448, 159] width 151 height 25
type input "******"
click at [1524, 313] on button "Apply" at bounding box center [1510, 314] width 79 height 23
click at [1231, 278] on div at bounding box center [779, 392] width 1559 height 784
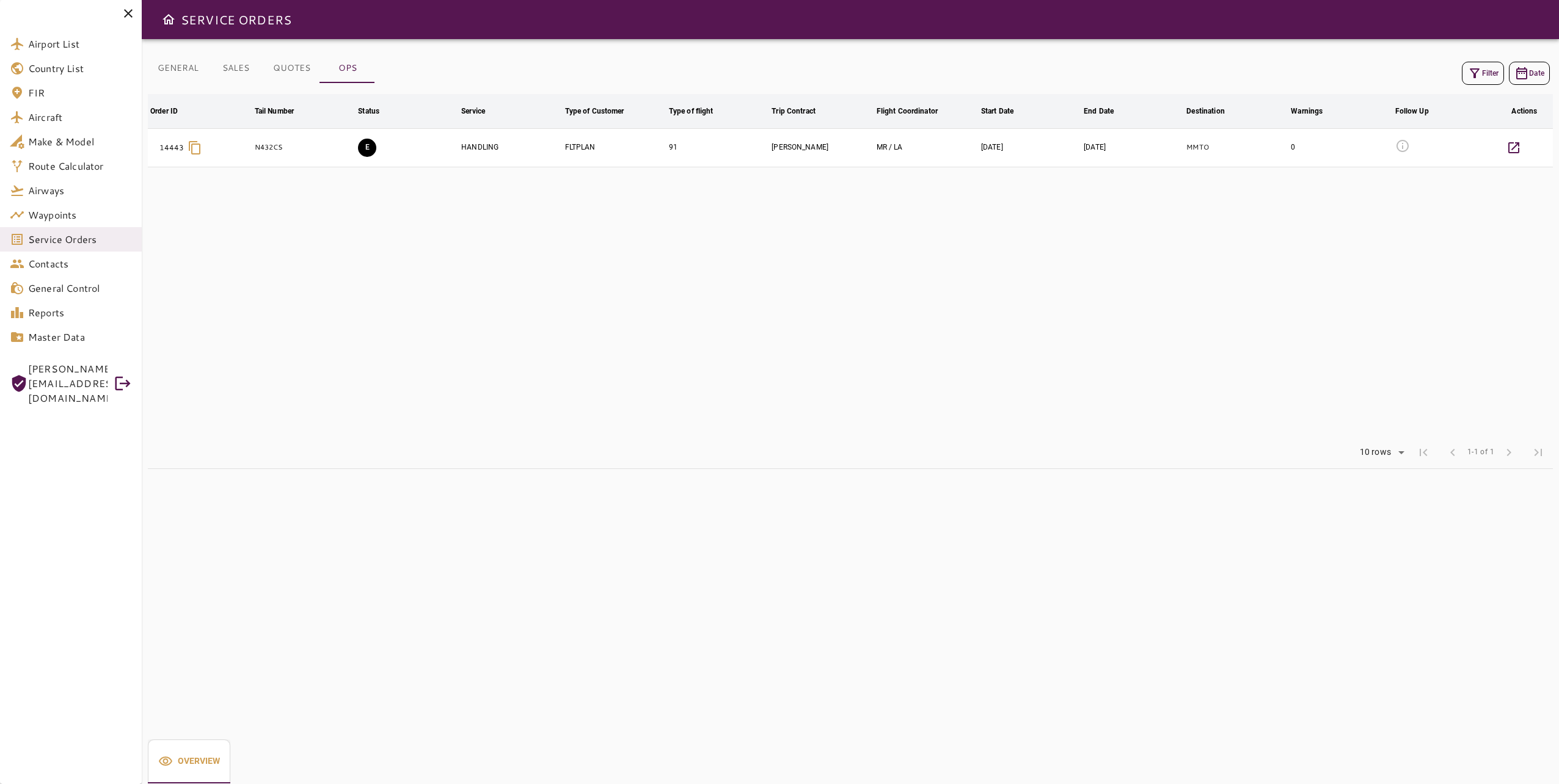
drag, startPoint x: 1255, startPoint y: 249, endPoint x: 1422, endPoint y: 143, distance: 197.8
click at [1258, 248] on table "Order ID arrow_downward Tail Number arrow_downward Status arrow_downward Servic…" at bounding box center [851, 265] width 1405 height 343
click at [369, 151] on button "E" at bounding box center [367, 148] width 19 height 19
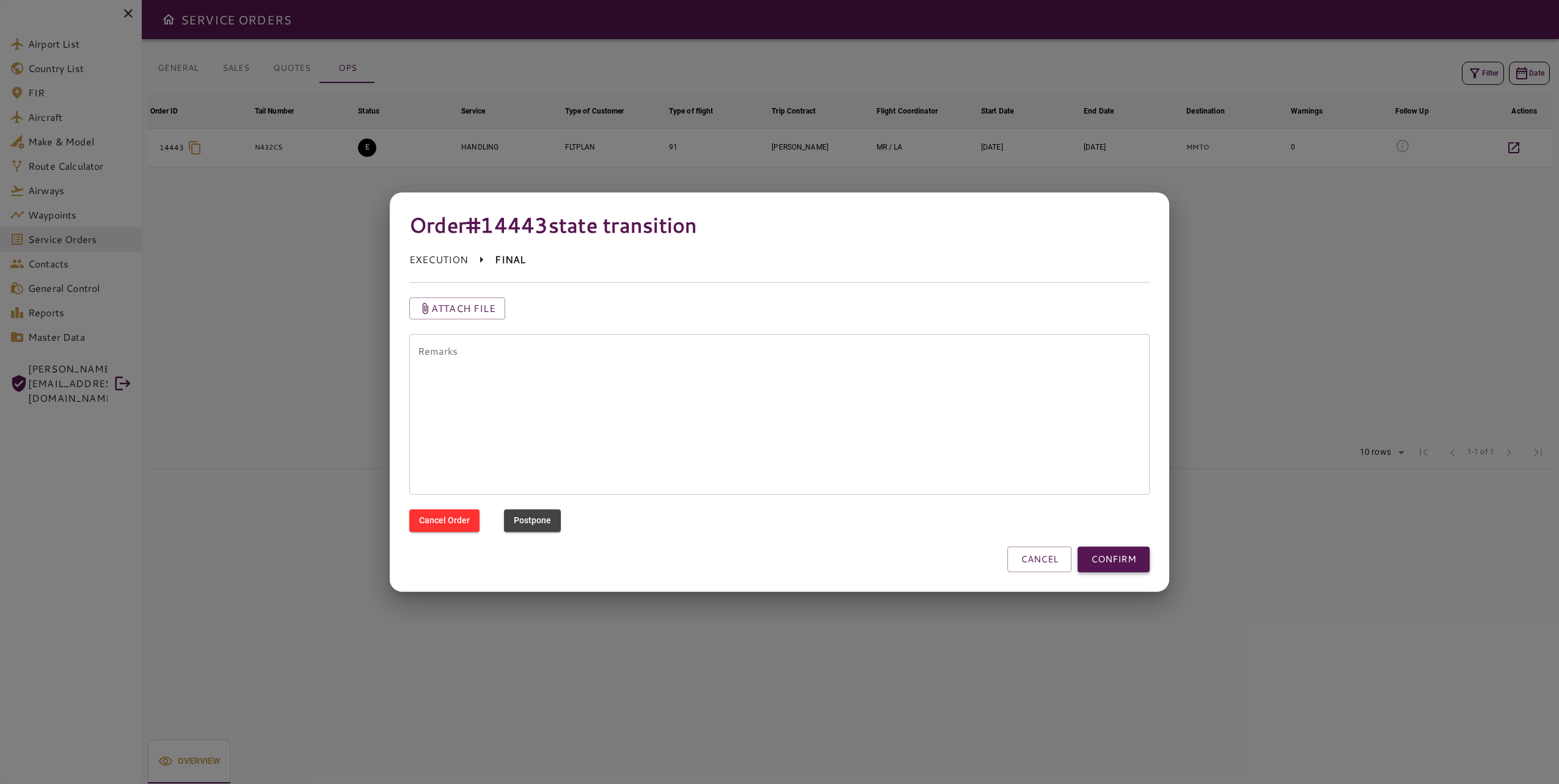
click at [1102, 558] on button "CONFIRM" at bounding box center [1113, 560] width 72 height 26
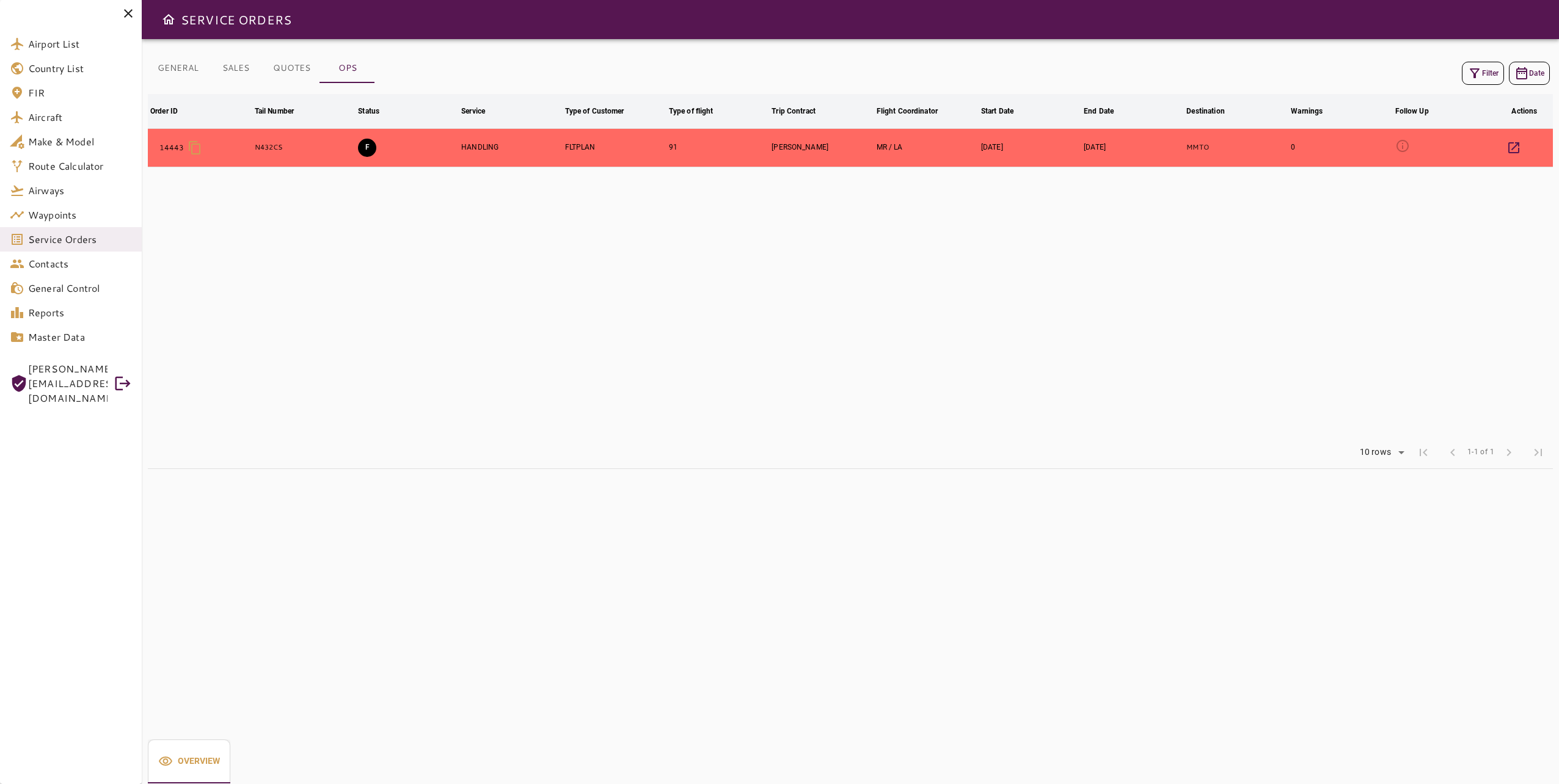
click at [829, 418] on table "Order ID arrow_downward Tail Number arrow_downward Status arrow_downward Servic…" at bounding box center [851, 265] width 1405 height 343
click at [829, 417] on table "Order ID arrow_downward Tail Number arrow_downward Status arrow_downward Servic…" at bounding box center [851, 265] width 1405 height 343
click at [626, 361] on table "Order ID arrow_downward Tail Number arrow_downward Status arrow_downward Servic…" at bounding box center [851, 265] width 1405 height 343
drag, startPoint x: 752, startPoint y: 419, endPoint x: 719, endPoint y: 356, distance: 71.1
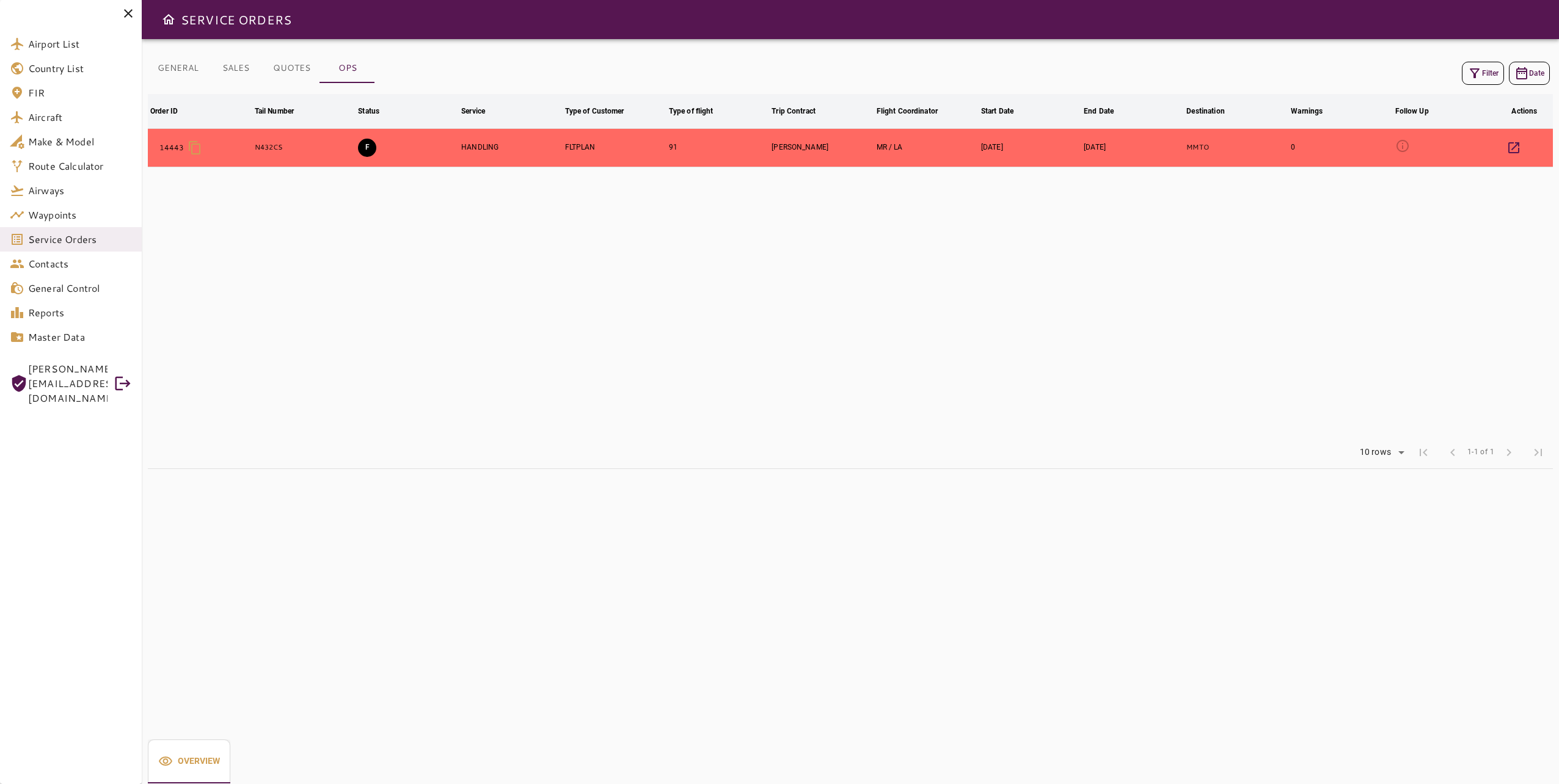
click at [749, 428] on table "Order ID arrow_downward Tail Number arrow_downward Status arrow_downward Servic…" at bounding box center [851, 265] width 1405 height 343
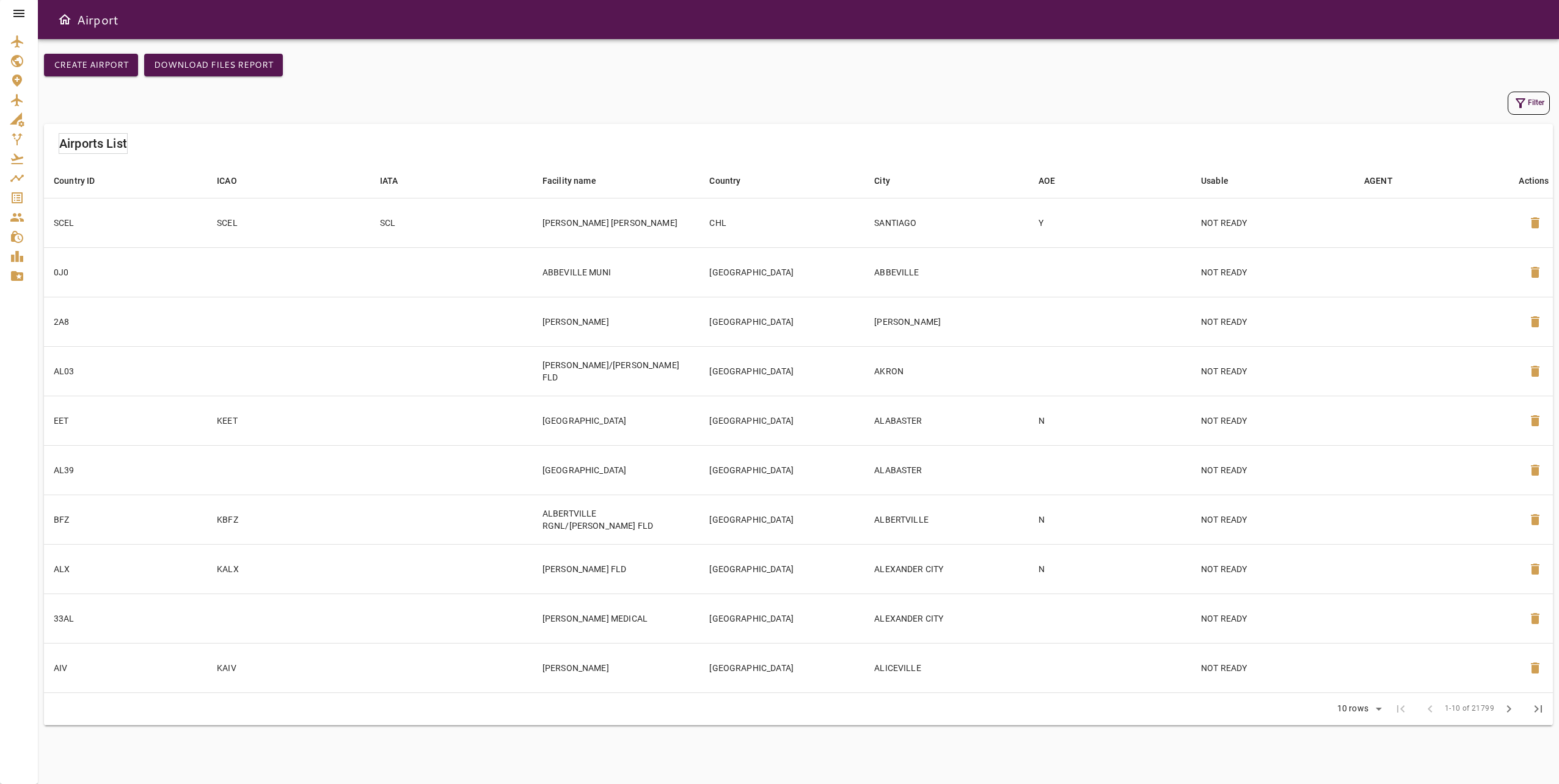
click at [15, 21] on div at bounding box center [19, 14] width 38 height 27
click at [15, 9] on icon at bounding box center [19, 13] width 14 height 14
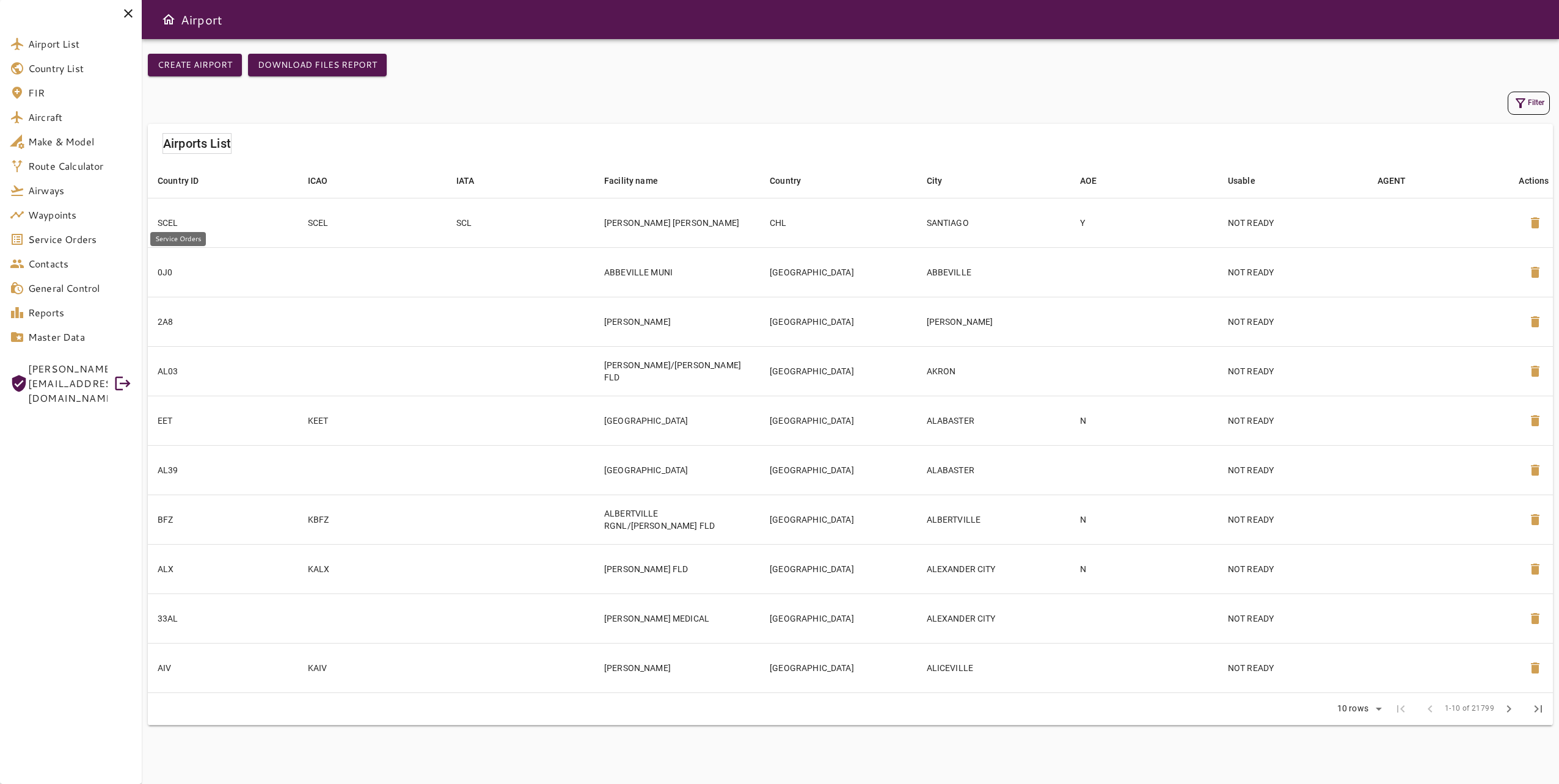
click at [92, 247] on link "Service Orders" at bounding box center [71, 239] width 142 height 25
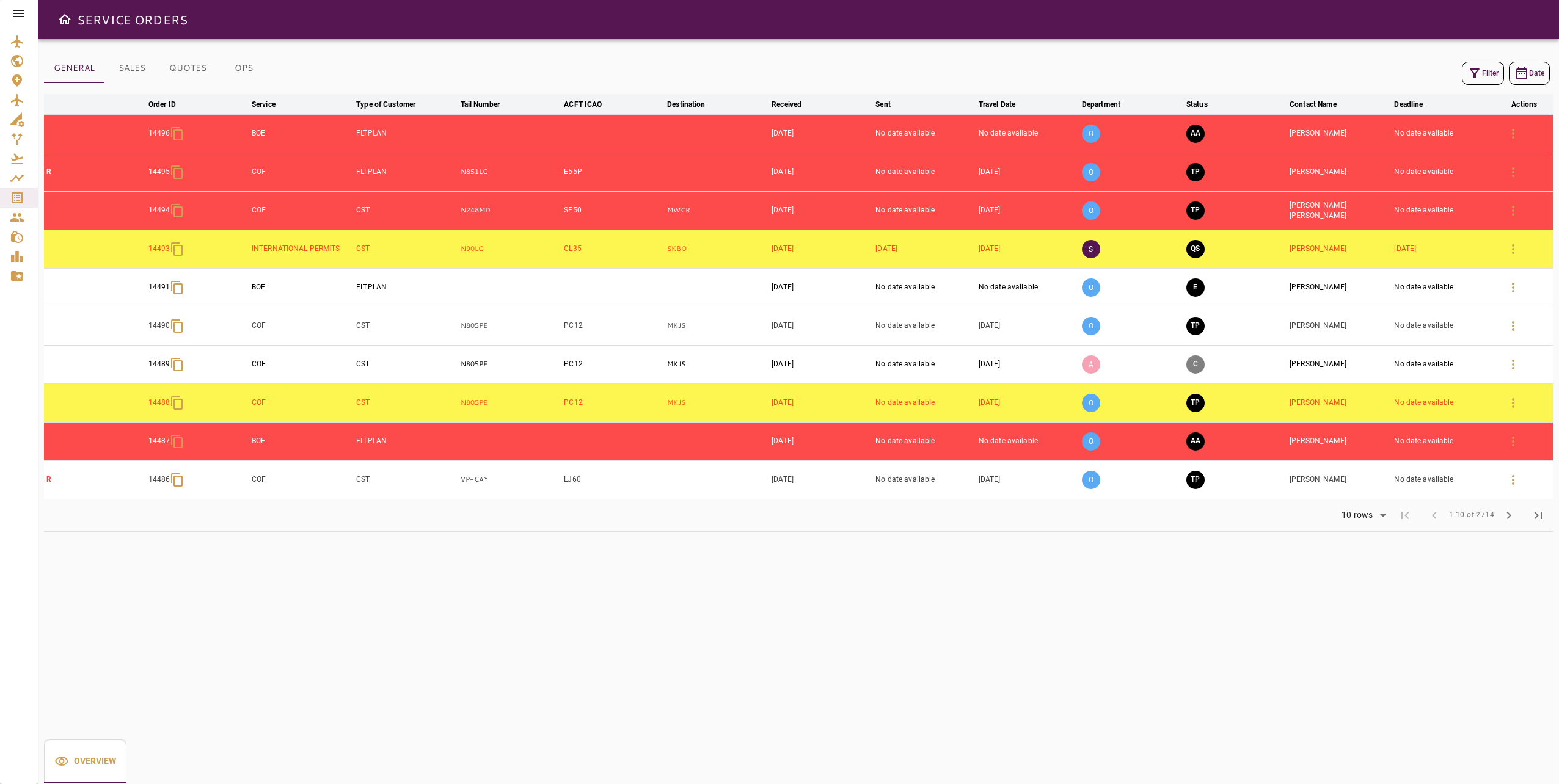
click at [1476, 68] on icon "button" at bounding box center [1474, 73] width 14 height 14
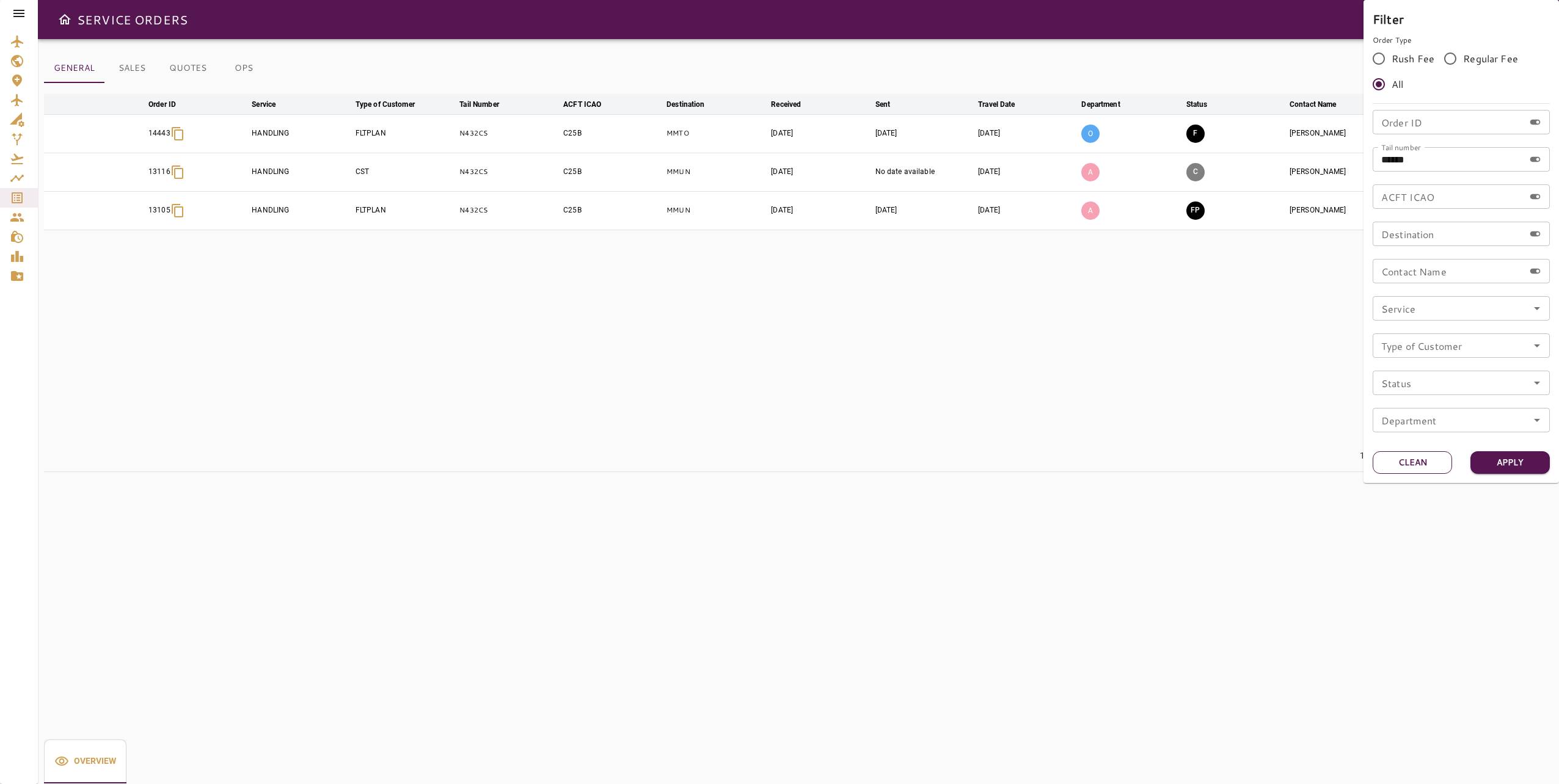
click at [1422, 462] on button "Clean" at bounding box center [1412, 463] width 79 height 23
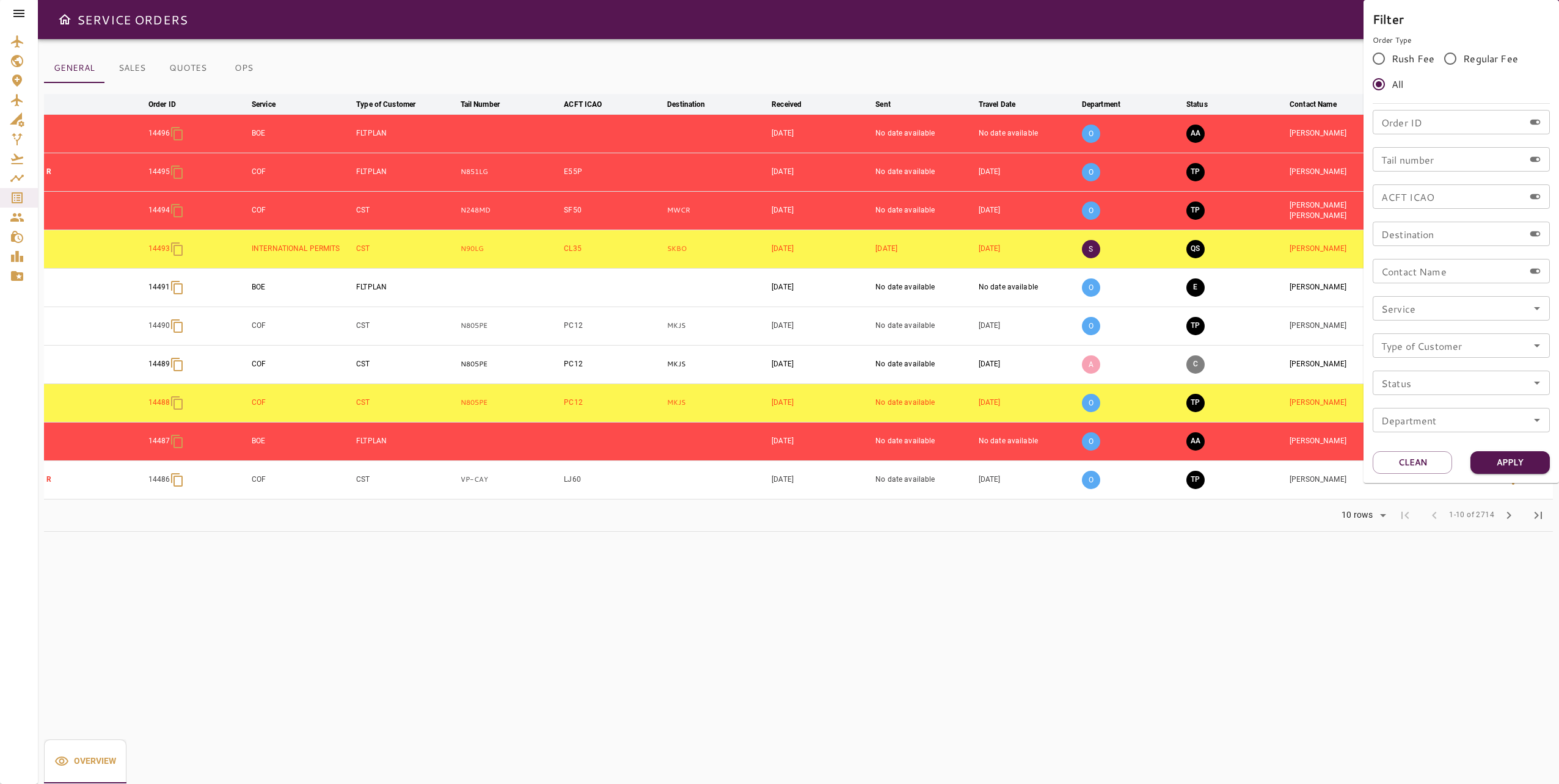
click at [1413, 130] on input "Order ID" at bounding box center [1448, 122] width 151 height 25
paste input "*****"
type input "*****"
click at [1515, 460] on button "Apply" at bounding box center [1510, 463] width 79 height 23
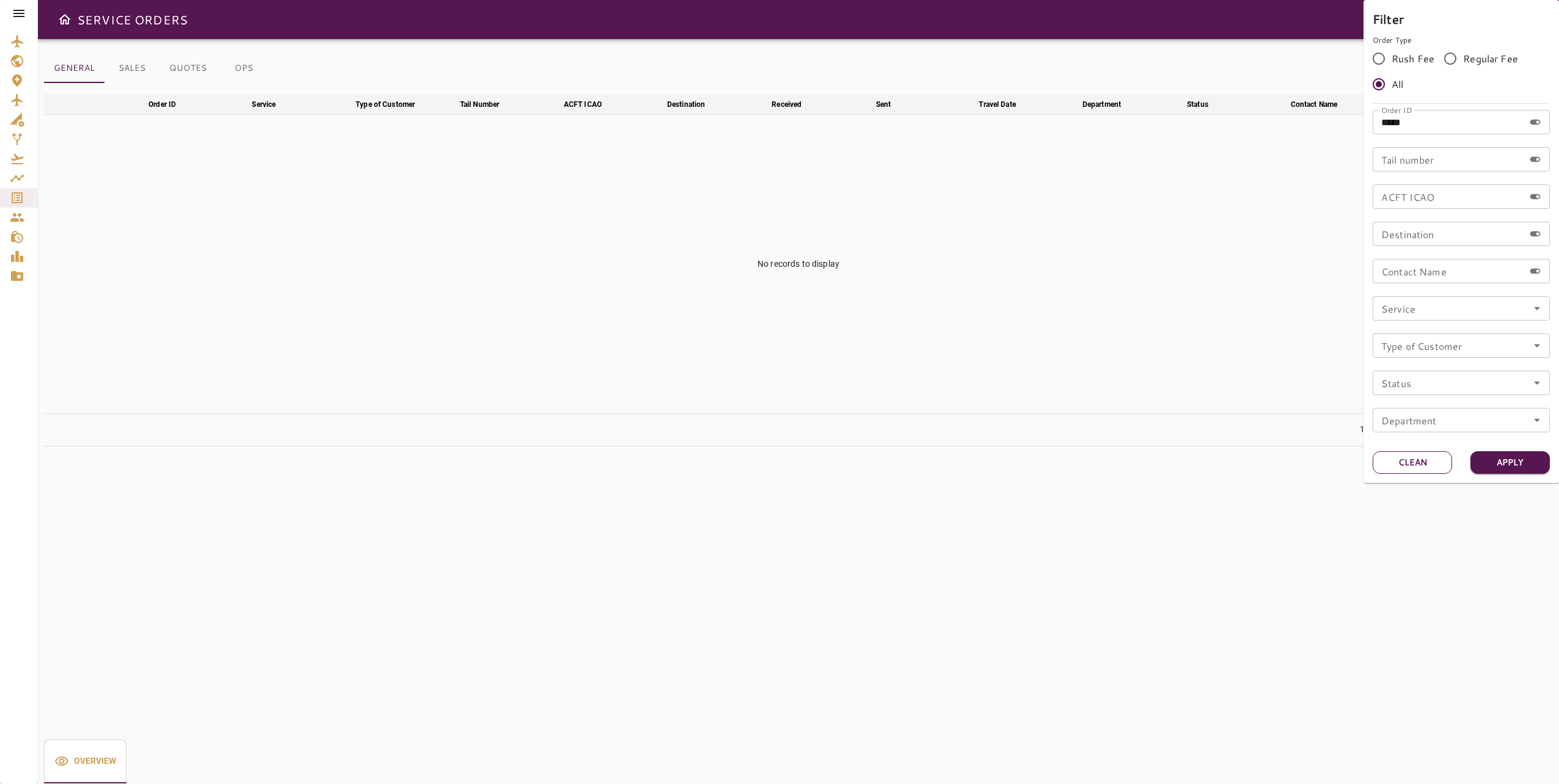
click at [1393, 457] on button "Clean" at bounding box center [1412, 463] width 79 height 23
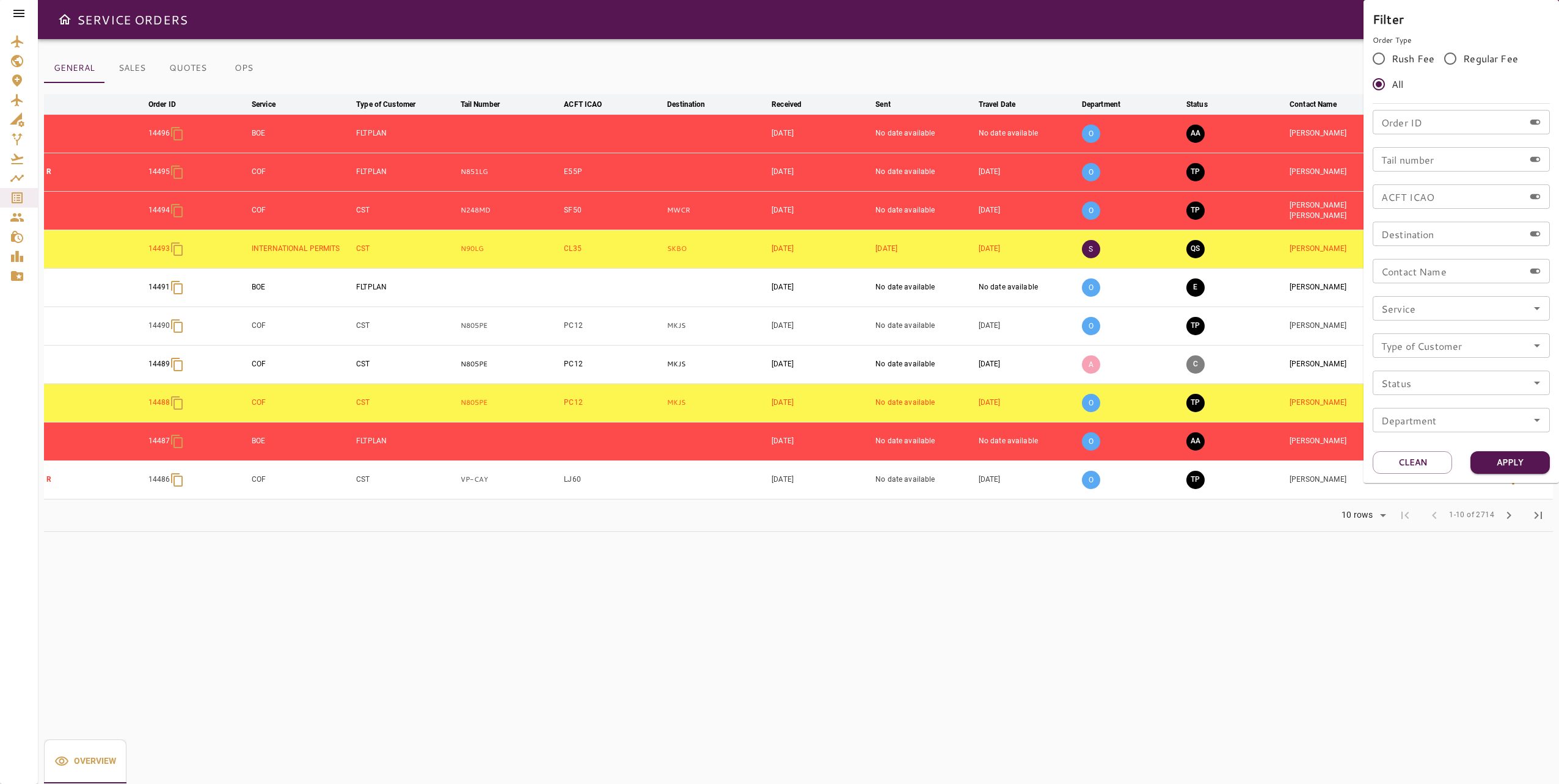
click at [18, 15] on div at bounding box center [779, 392] width 1559 height 784
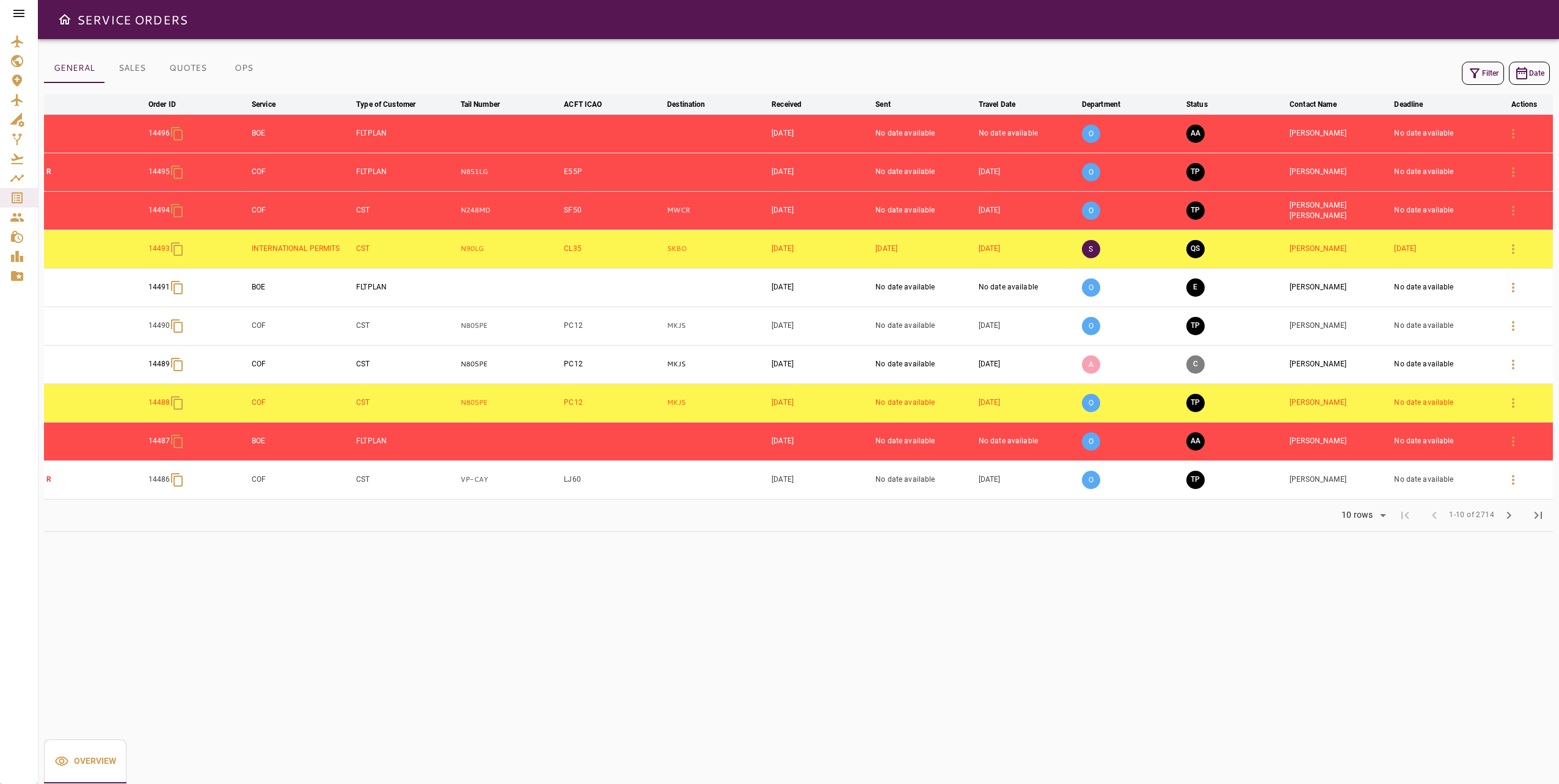
click at [14, 9] on icon at bounding box center [19, 13] width 14 height 14
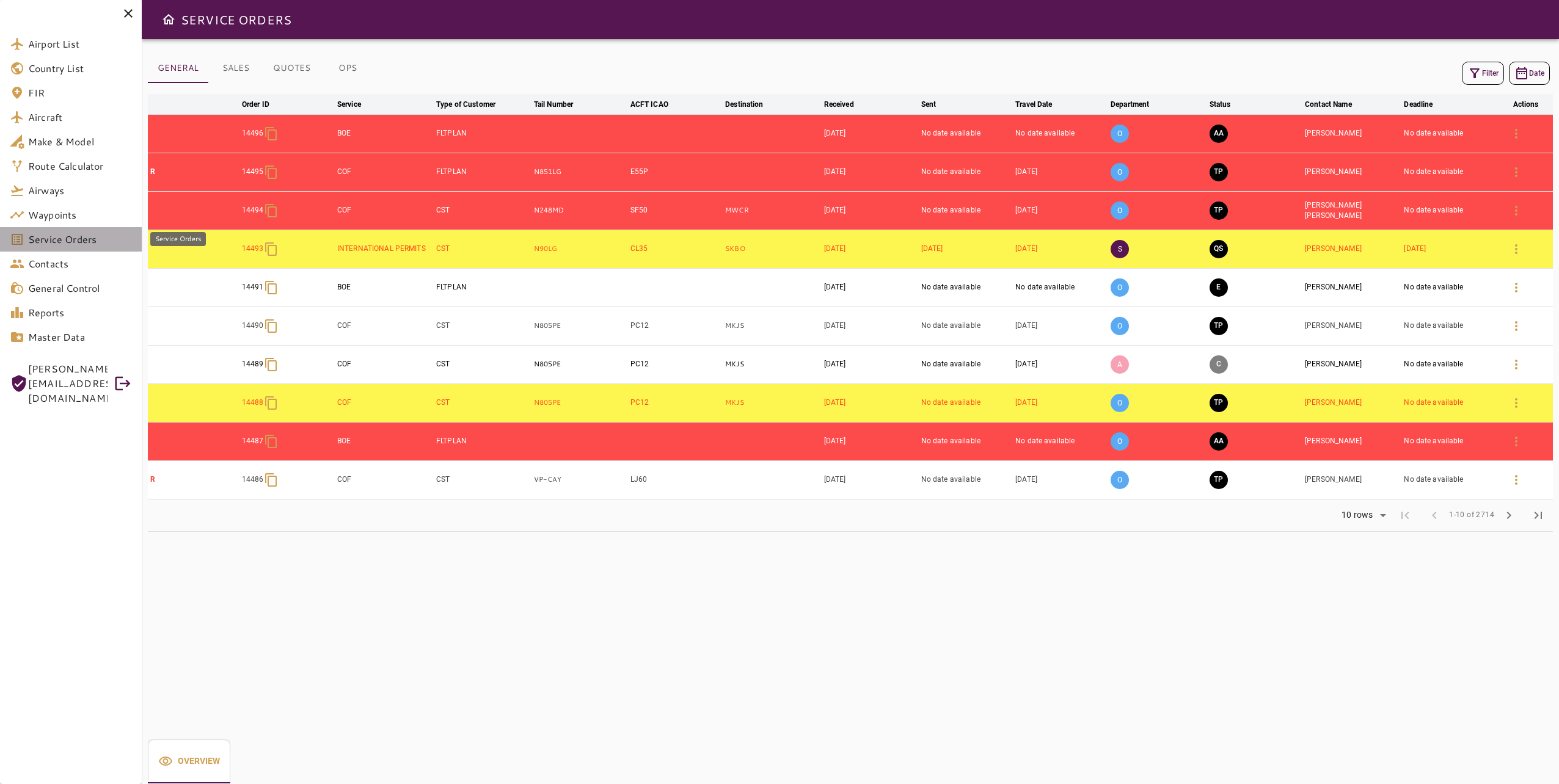
click at [59, 241] on span "Service Orders" at bounding box center [80, 239] width 104 height 14
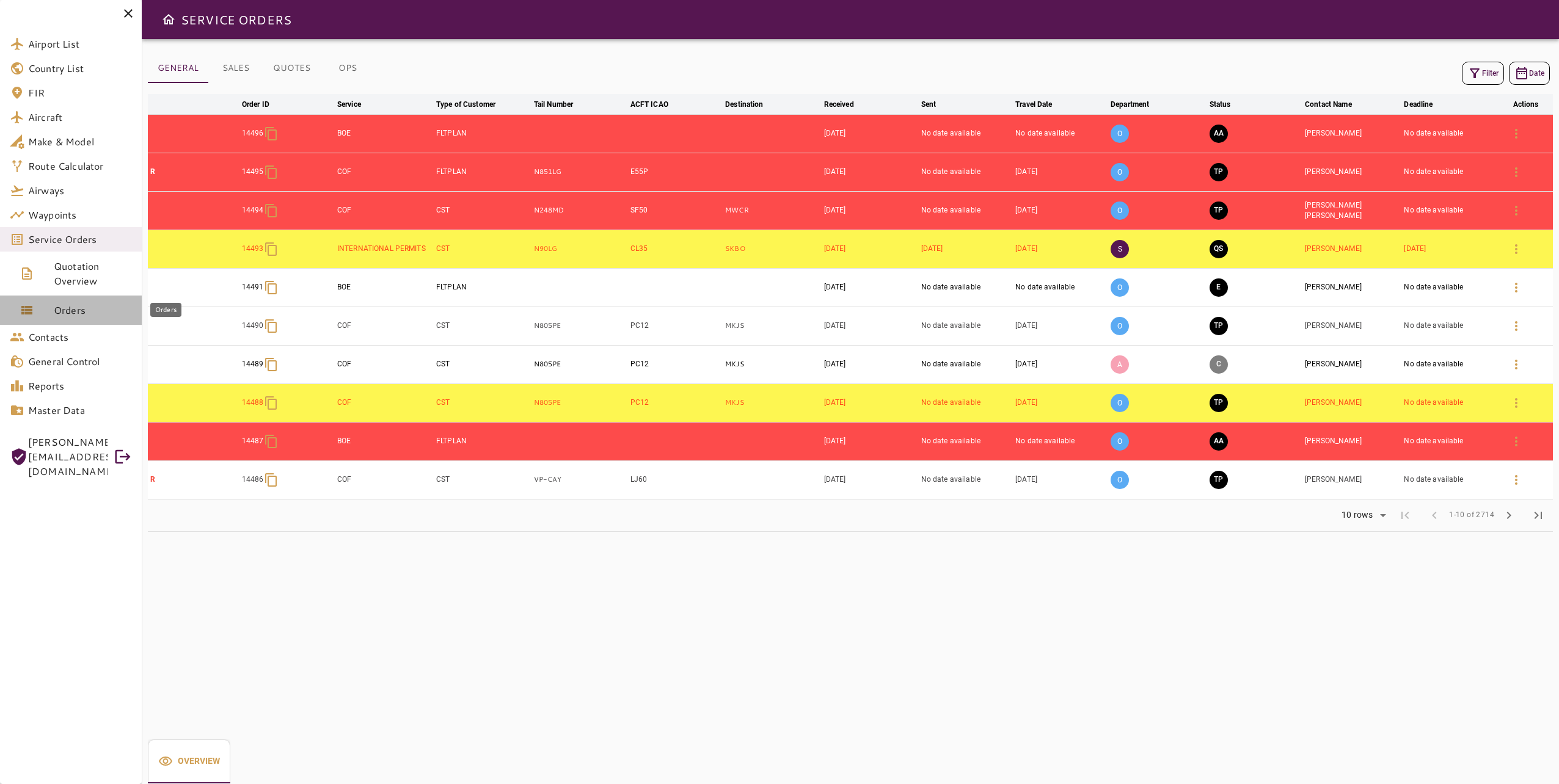
click at [75, 313] on span "Orders" at bounding box center [93, 310] width 78 height 14
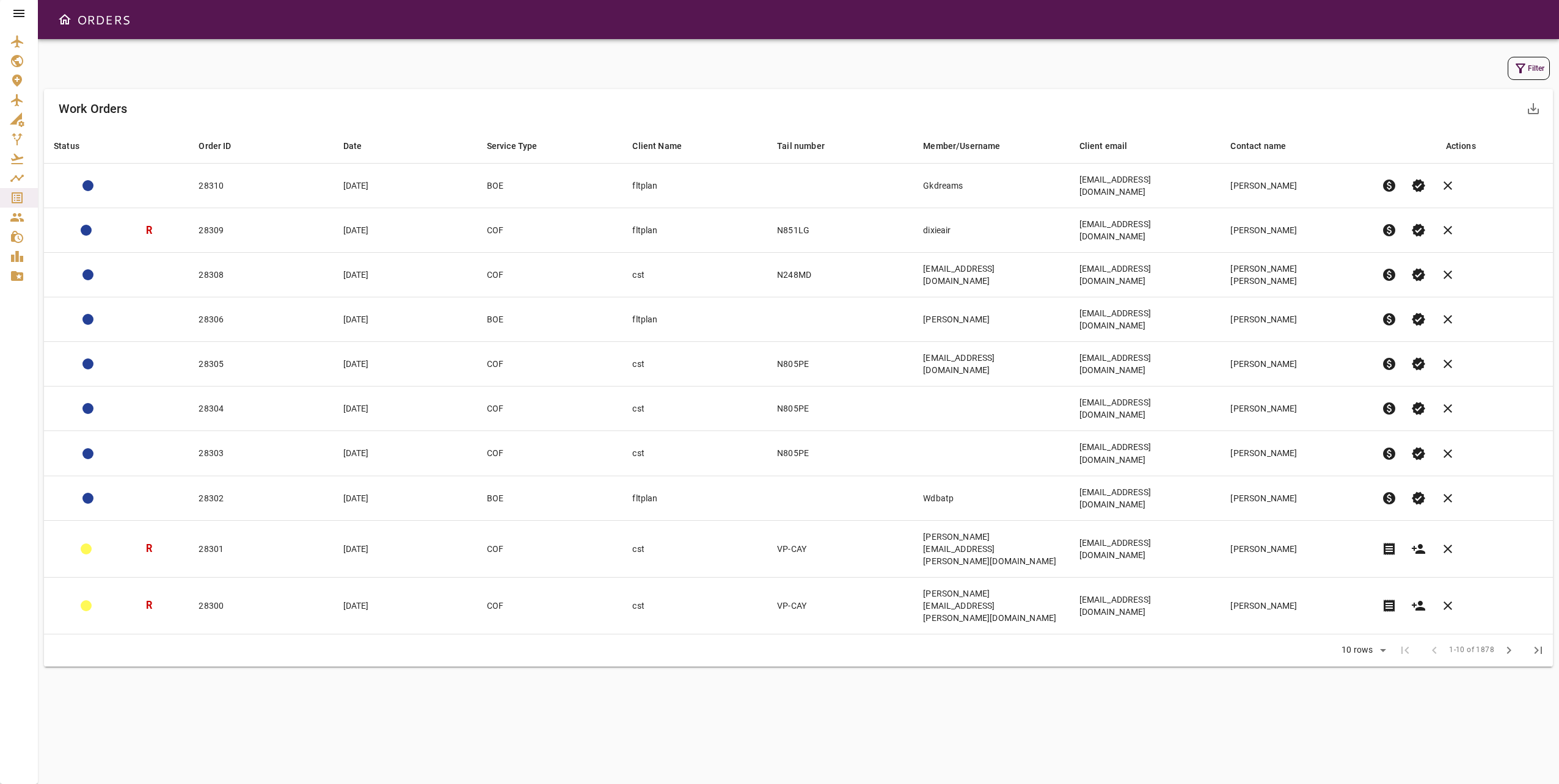
click at [1529, 75] on button "Filter" at bounding box center [1529, 68] width 43 height 23
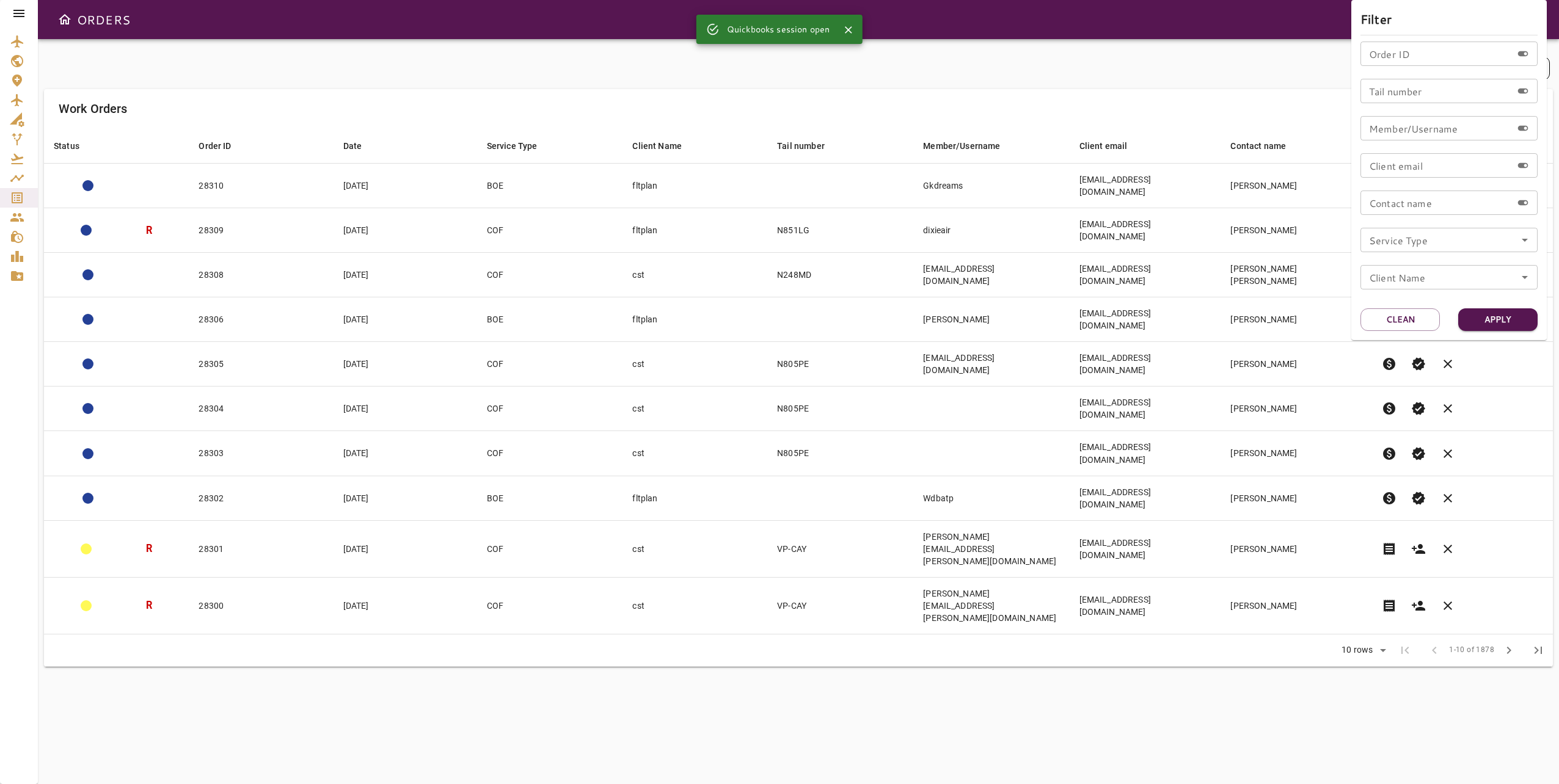
click at [1430, 54] on input "Order ID" at bounding box center [1437, 54] width 151 height 25
paste input "*****"
type input "*****"
click at [1517, 315] on button "Apply" at bounding box center [1497, 320] width 79 height 23
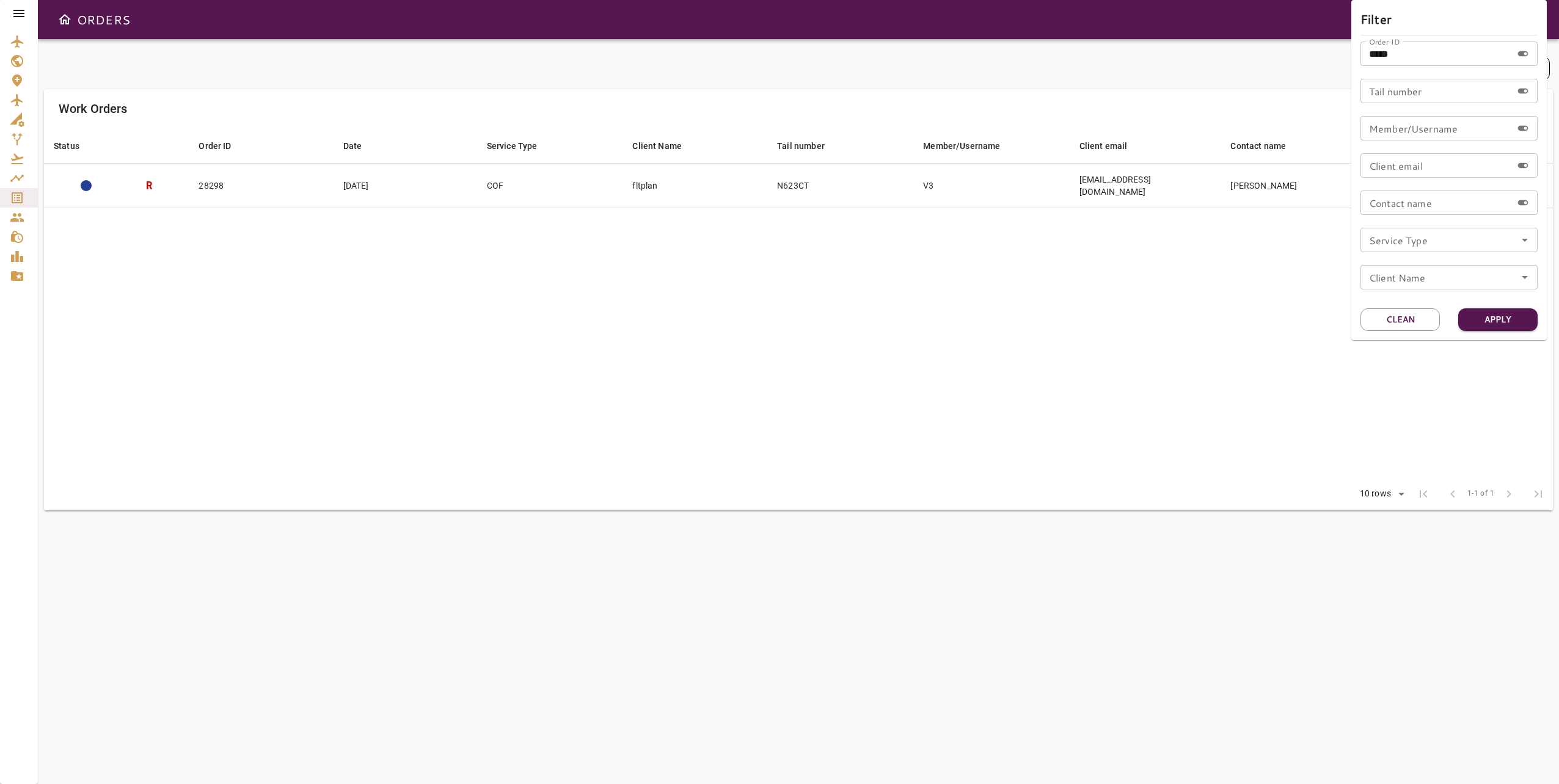
click at [1328, 289] on div at bounding box center [779, 392] width 1559 height 784
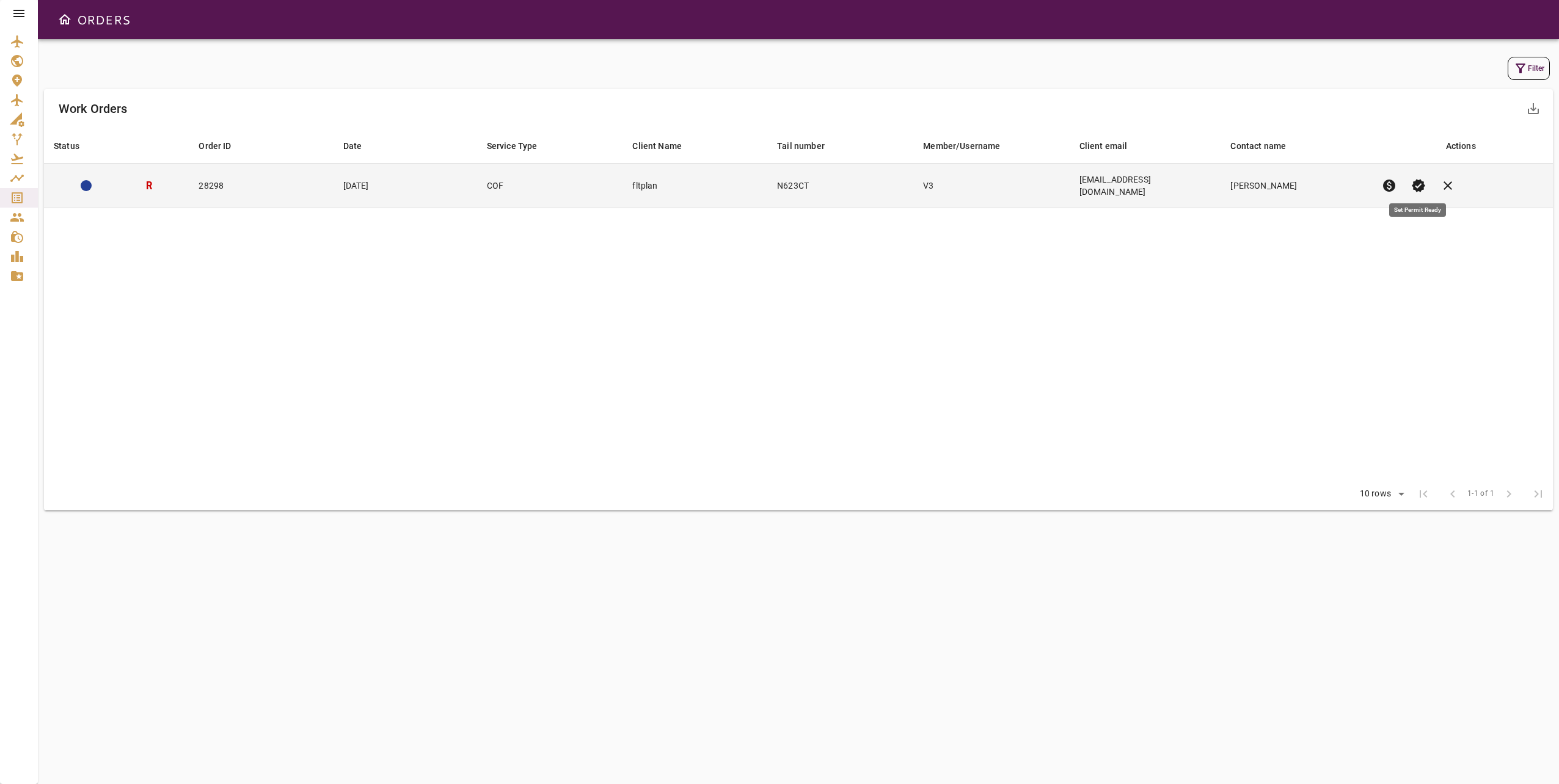
click at [1424, 179] on span "verified" at bounding box center [1418, 185] width 14 height 14
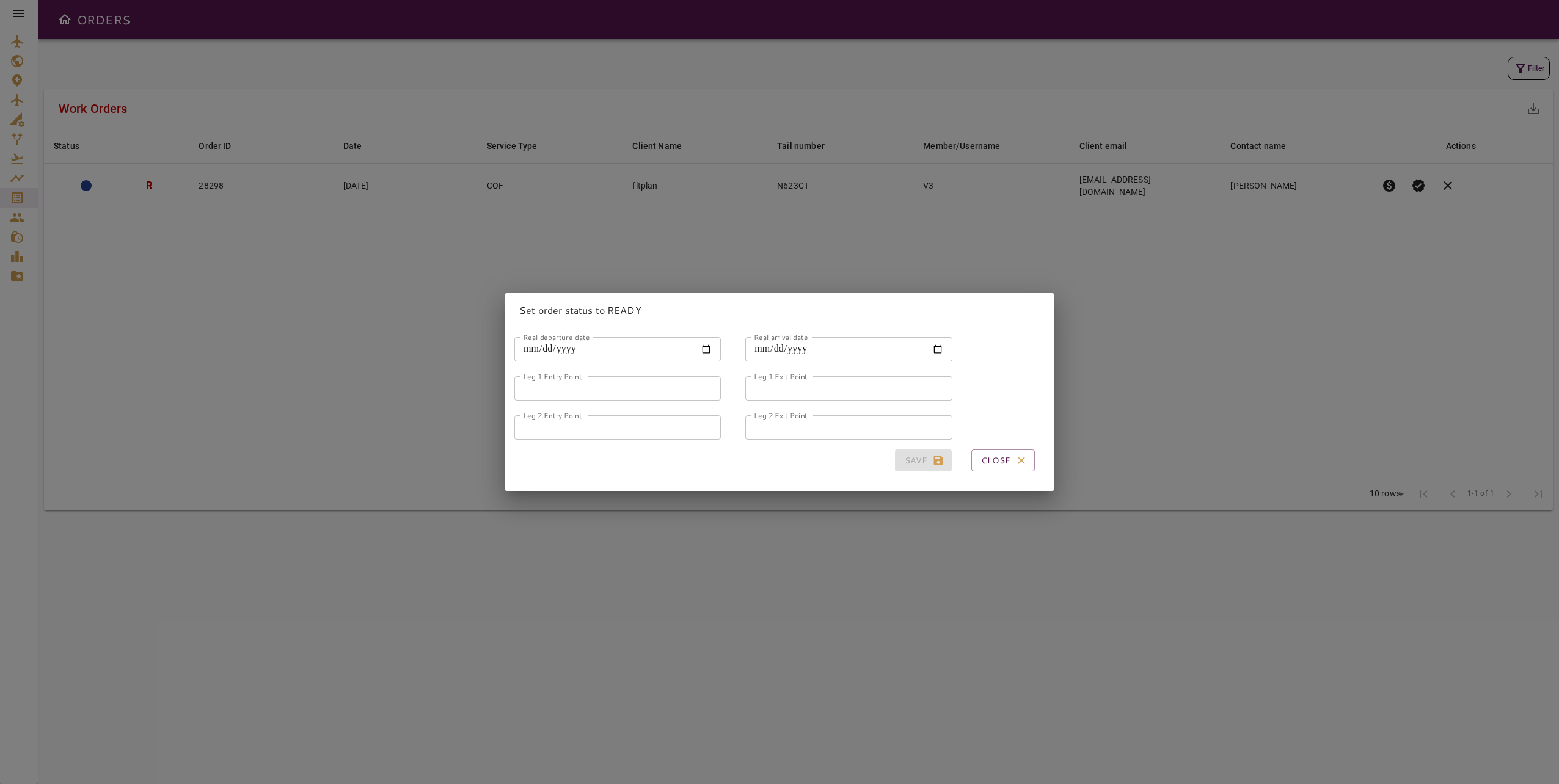
click at [522, 349] on input "Real departure date" at bounding box center [617, 349] width 207 height 25
type input "**********"
type input "*"
type input "*****"
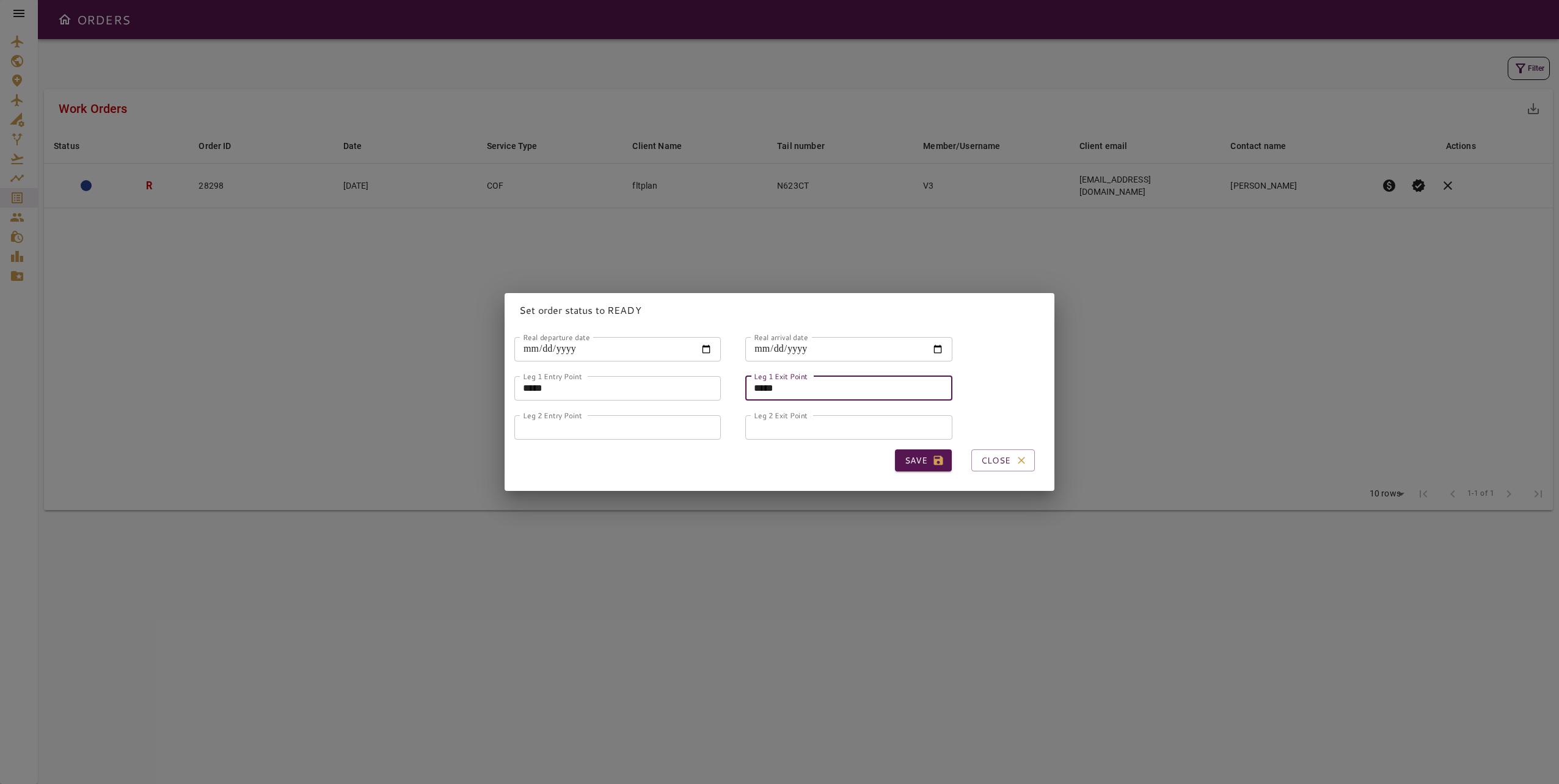
type input "*****"
click at [934, 457] on icon "button" at bounding box center [938, 461] width 9 height 9
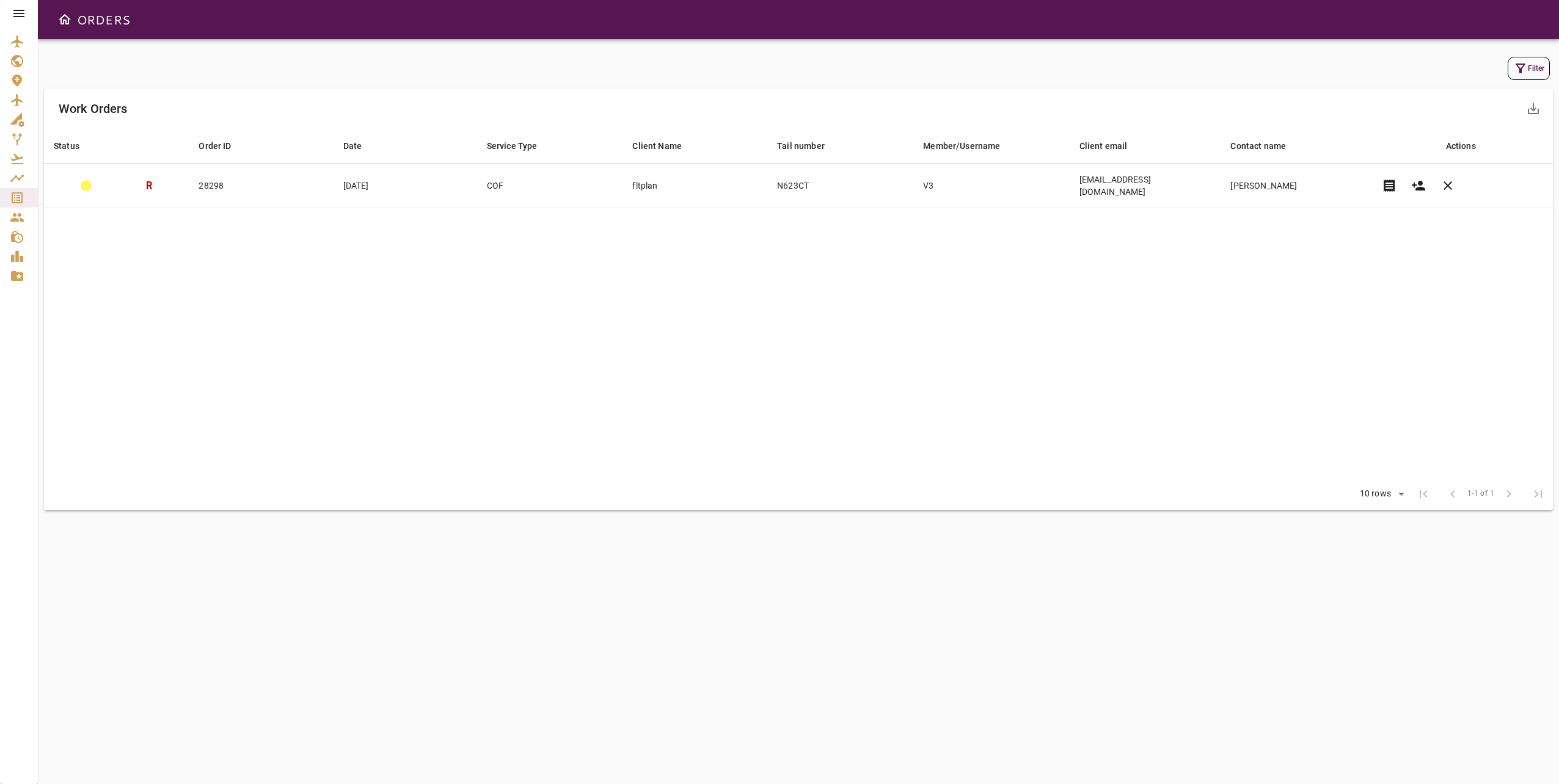
click at [667, 478] on div "Rows per page: 10 rows ** 1-1 of 1 first_page chevron_left 1-1 of 1 chevron_rig…" at bounding box center [799, 493] width 1509 height 31
click at [746, 524] on div "Filter Work Orders save_alt Status arrow_downward Order ID arrow_downward Date …" at bounding box center [799, 412] width 1521 height 745
click at [6, 8] on div at bounding box center [19, 14] width 38 height 27
click at [12, 9] on icon at bounding box center [19, 13] width 14 height 14
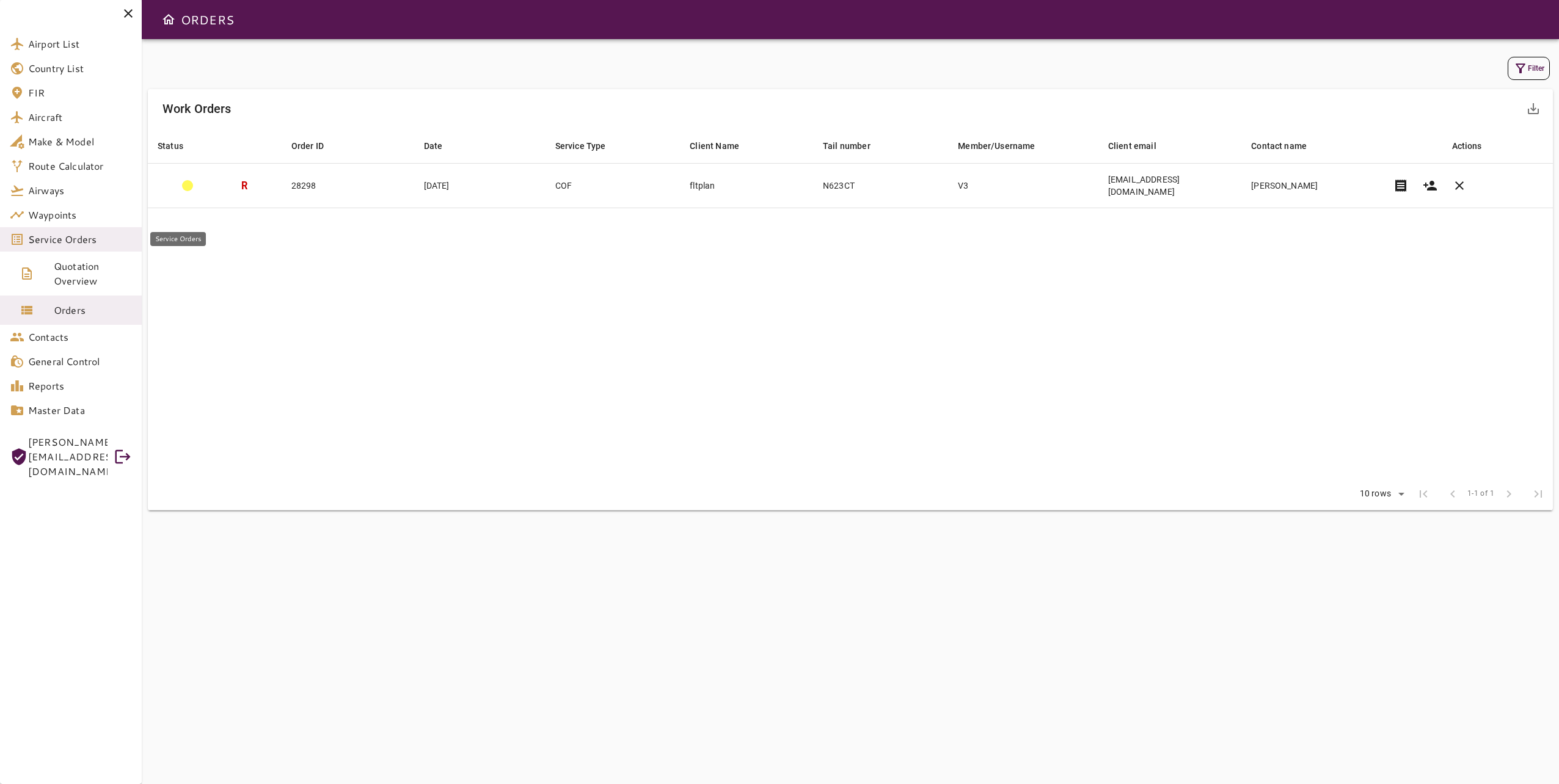
click at [83, 236] on span "Service Orders" at bounding box center [80, 239] width 104 height 14
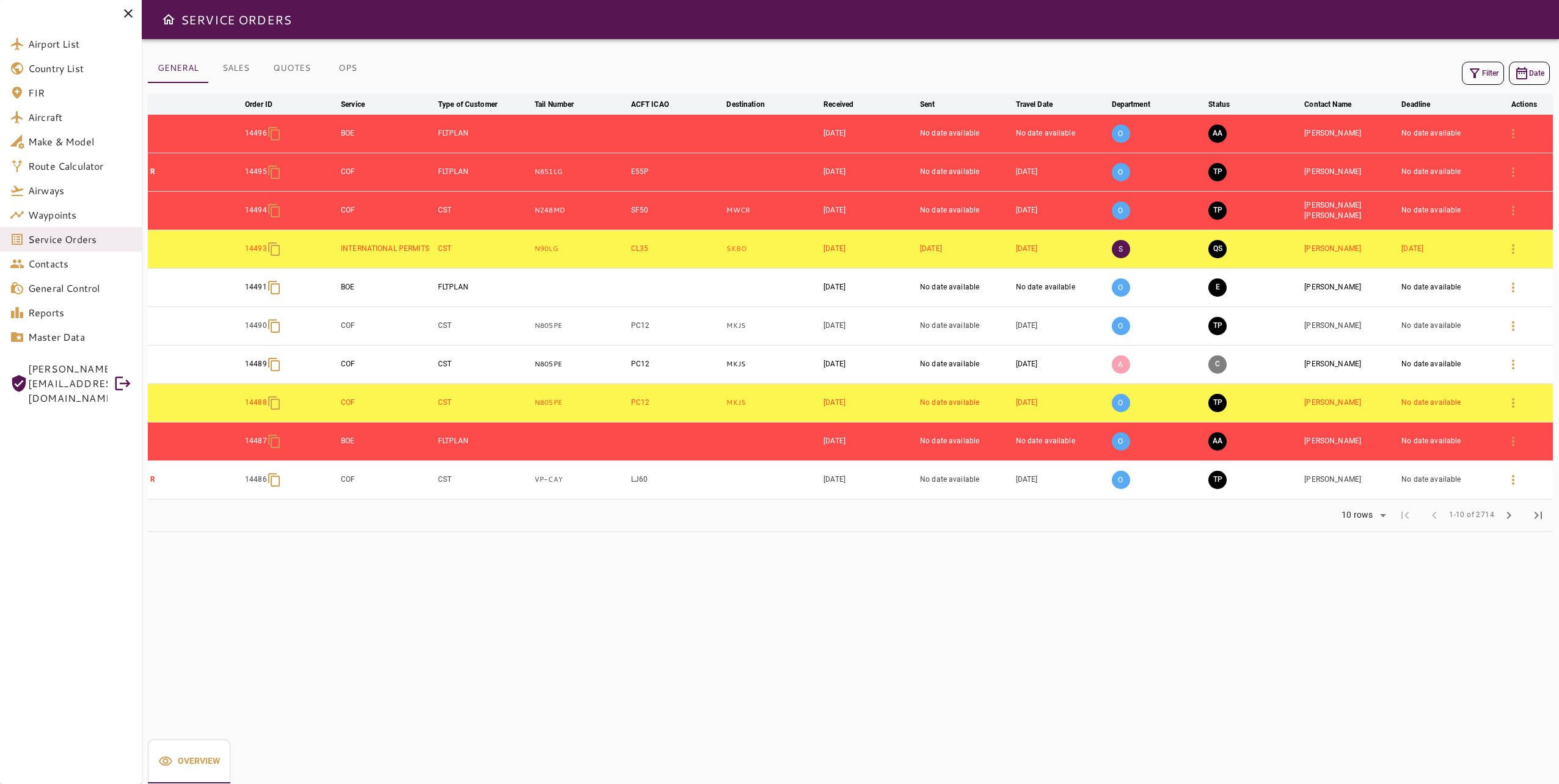
click at [1482, 78] on button "Filter" at bounding box center [1483, 73] width 43 height 23
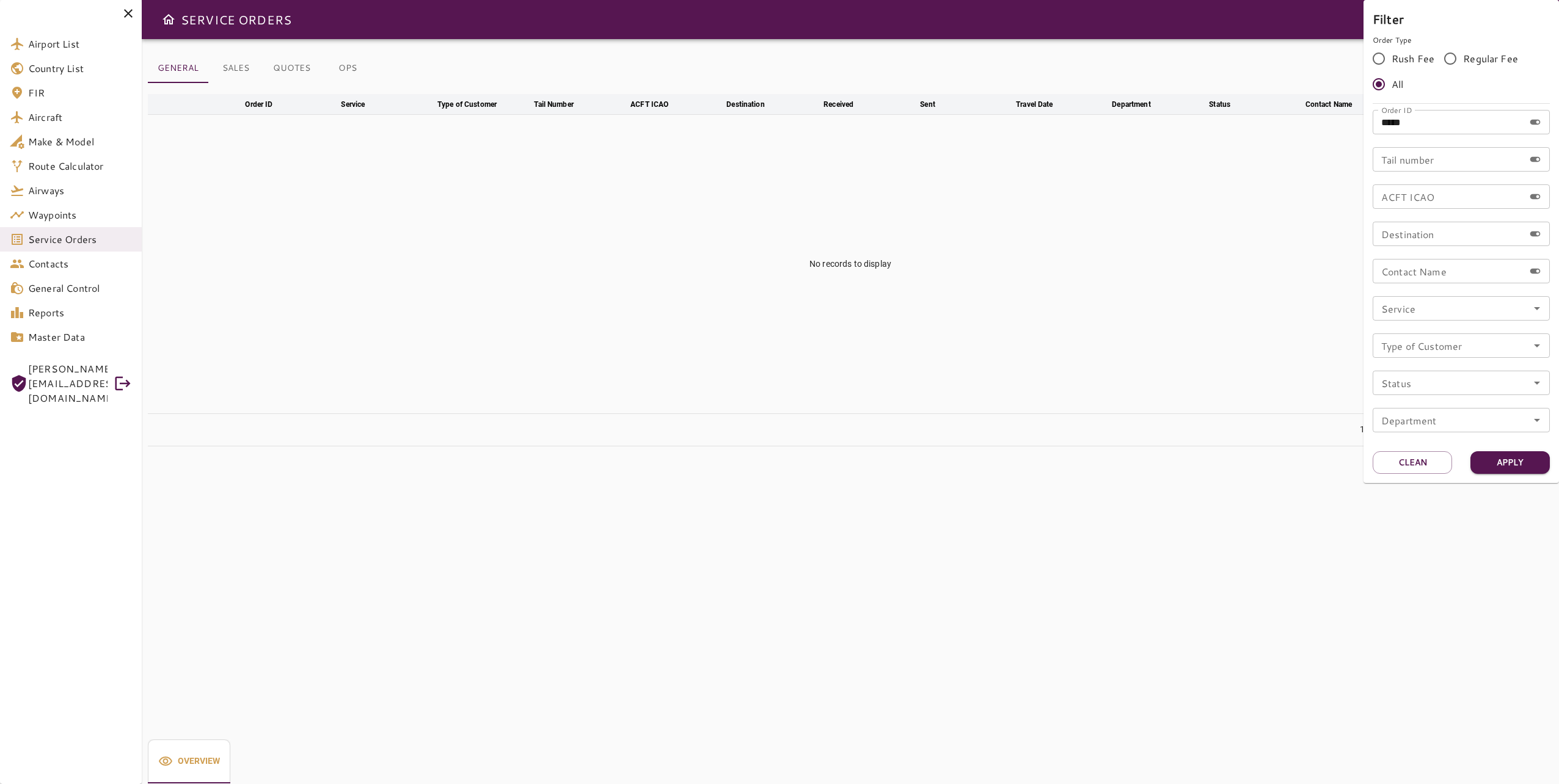
click at [346, 64] on div at bounding box center [779, 392] width 1559 height 784
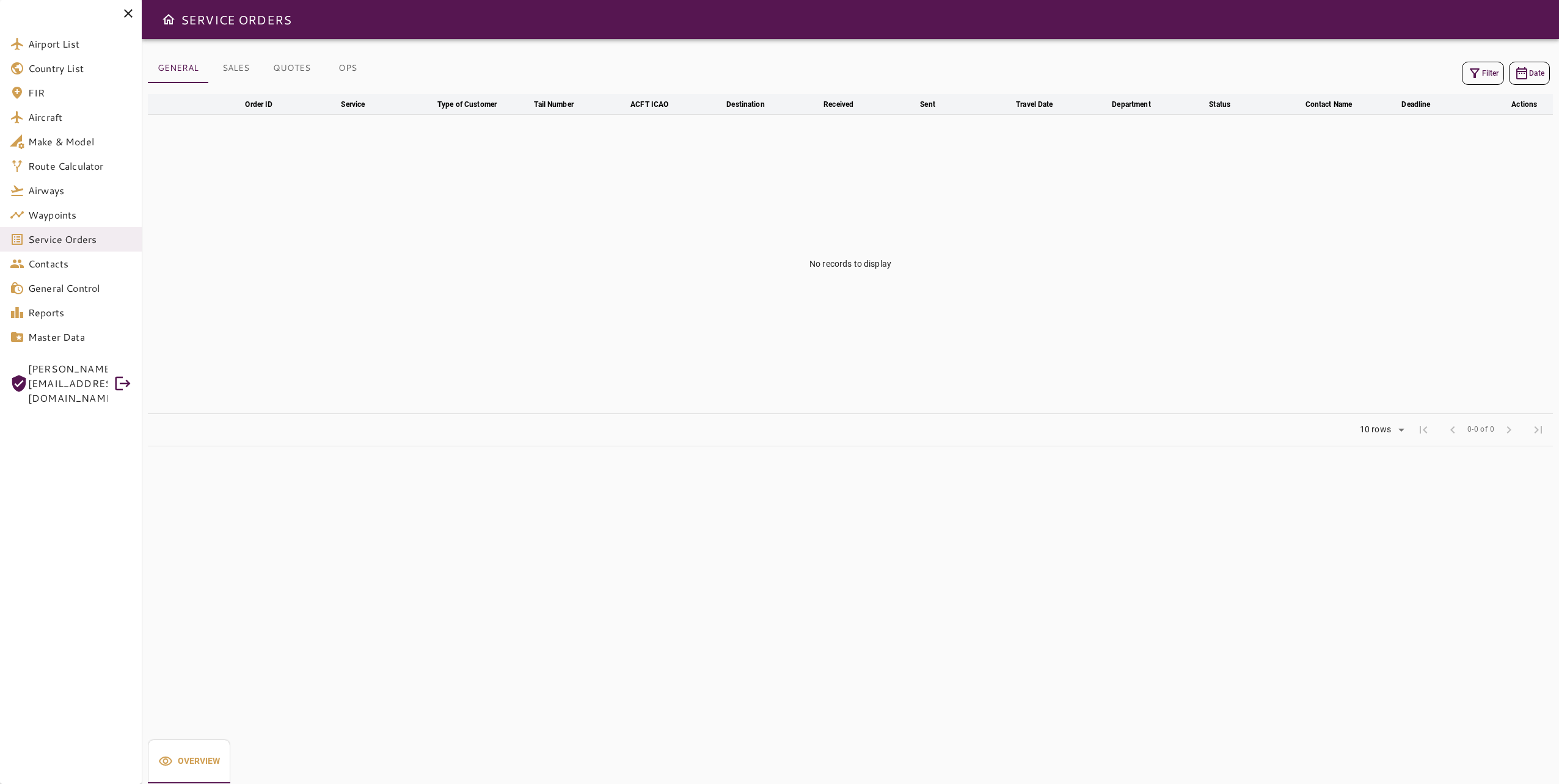
click at [359, 64] on button "OPS" at bounding box center [347, 68] width 55 height 29
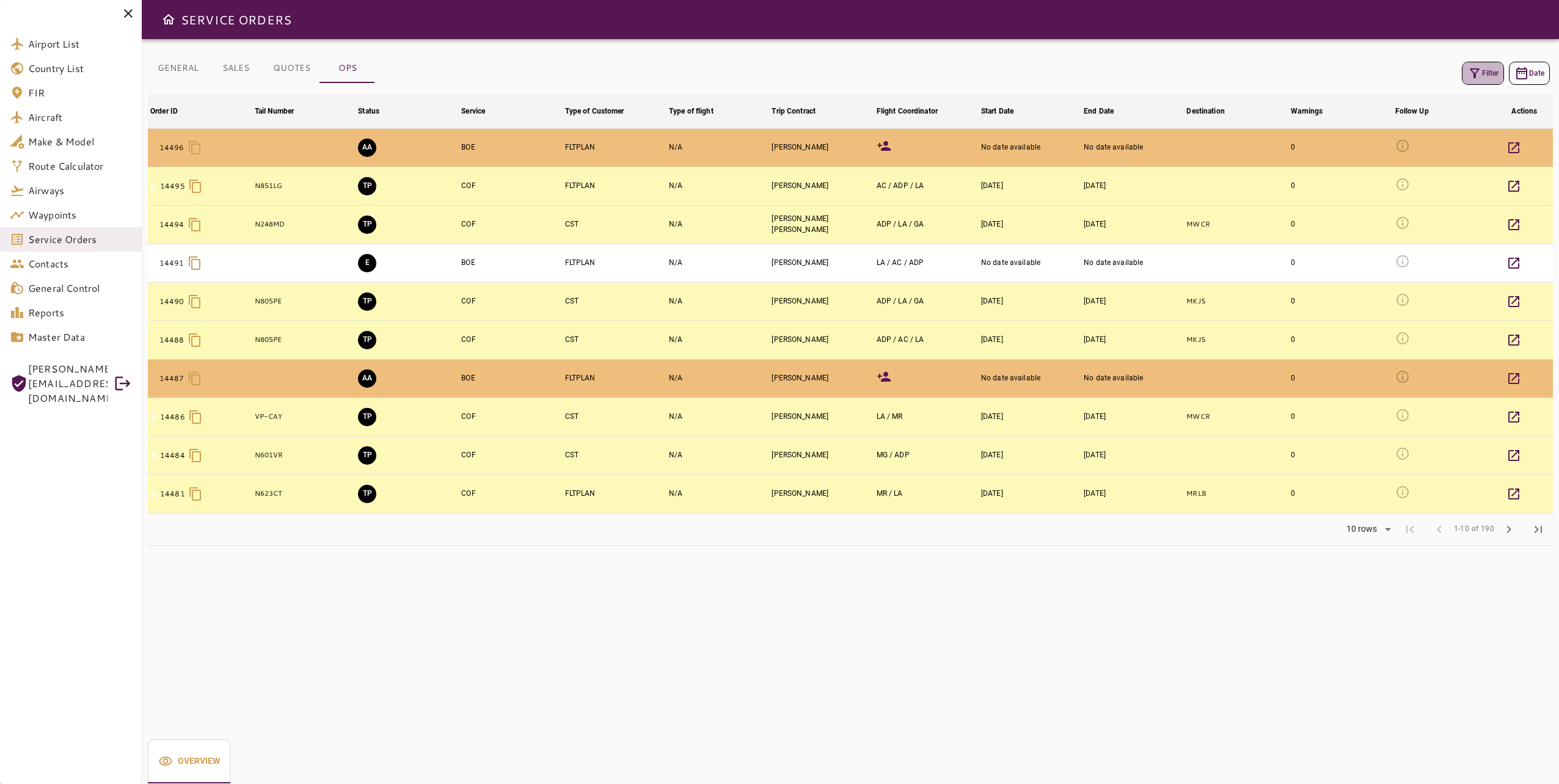
click at [1489, 83] on button "Filter" at bounding box center [1483, 73] width 43 height 23
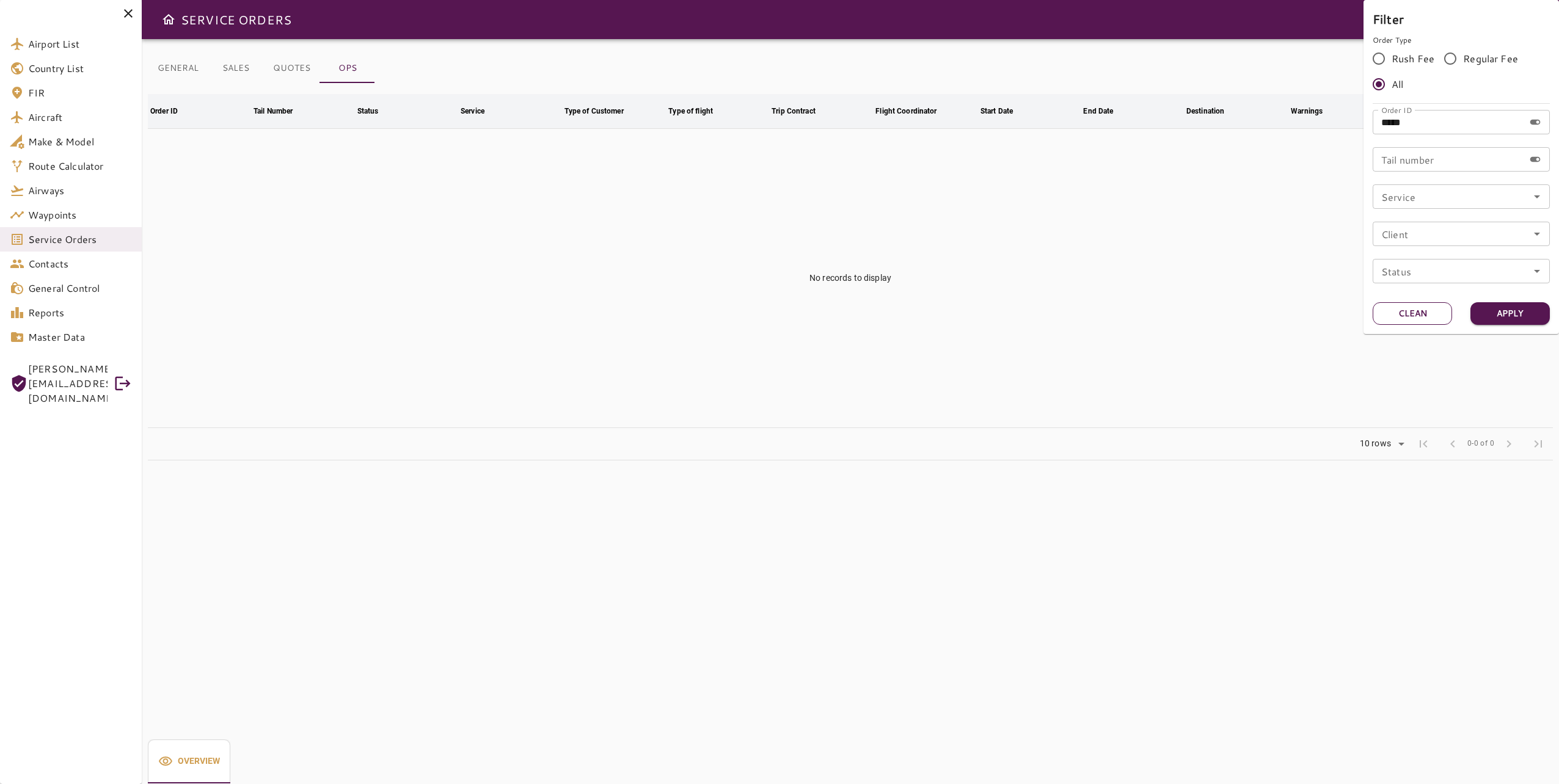
click at [1414, 312] on button "Clean" at bounding box center [1412, 314] width 79 height 23
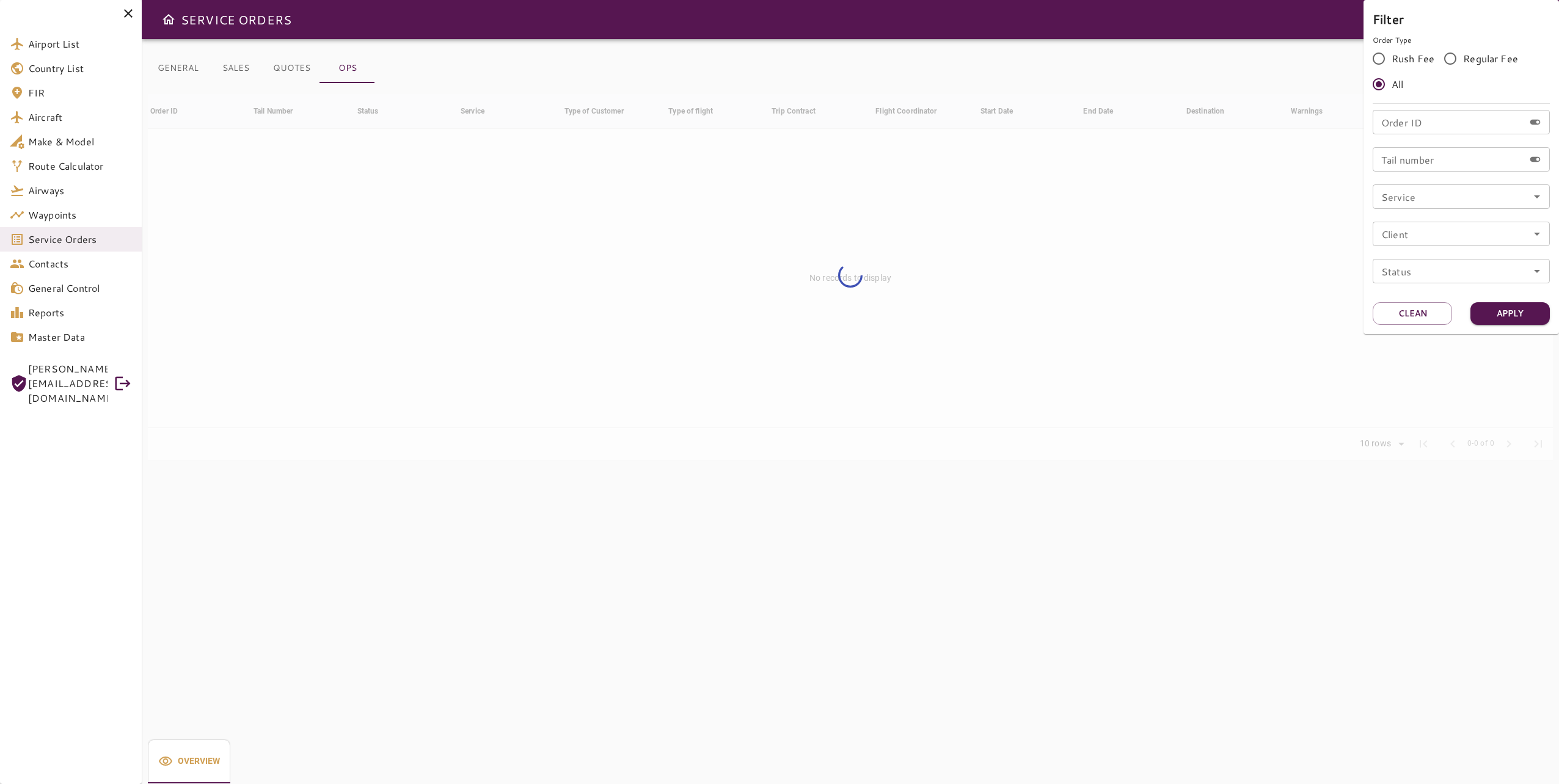
click at [1414, 162] on input "Tail number" at bounding box center [1448, 159] width 151 height 25
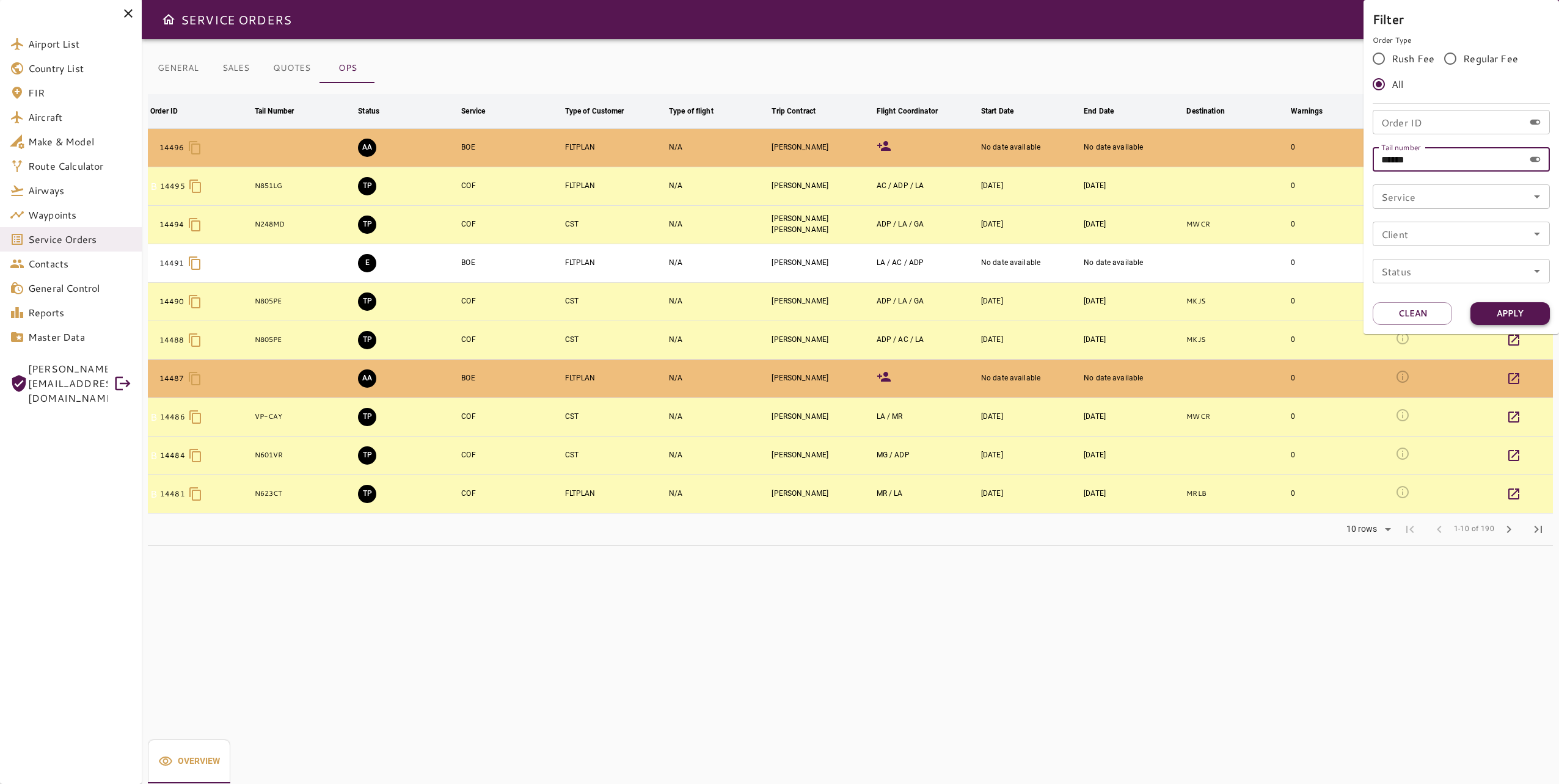
type input "******"
click at [1506, 305] on button "Apply" at bounding box center [1510, 314] width 79 height 23
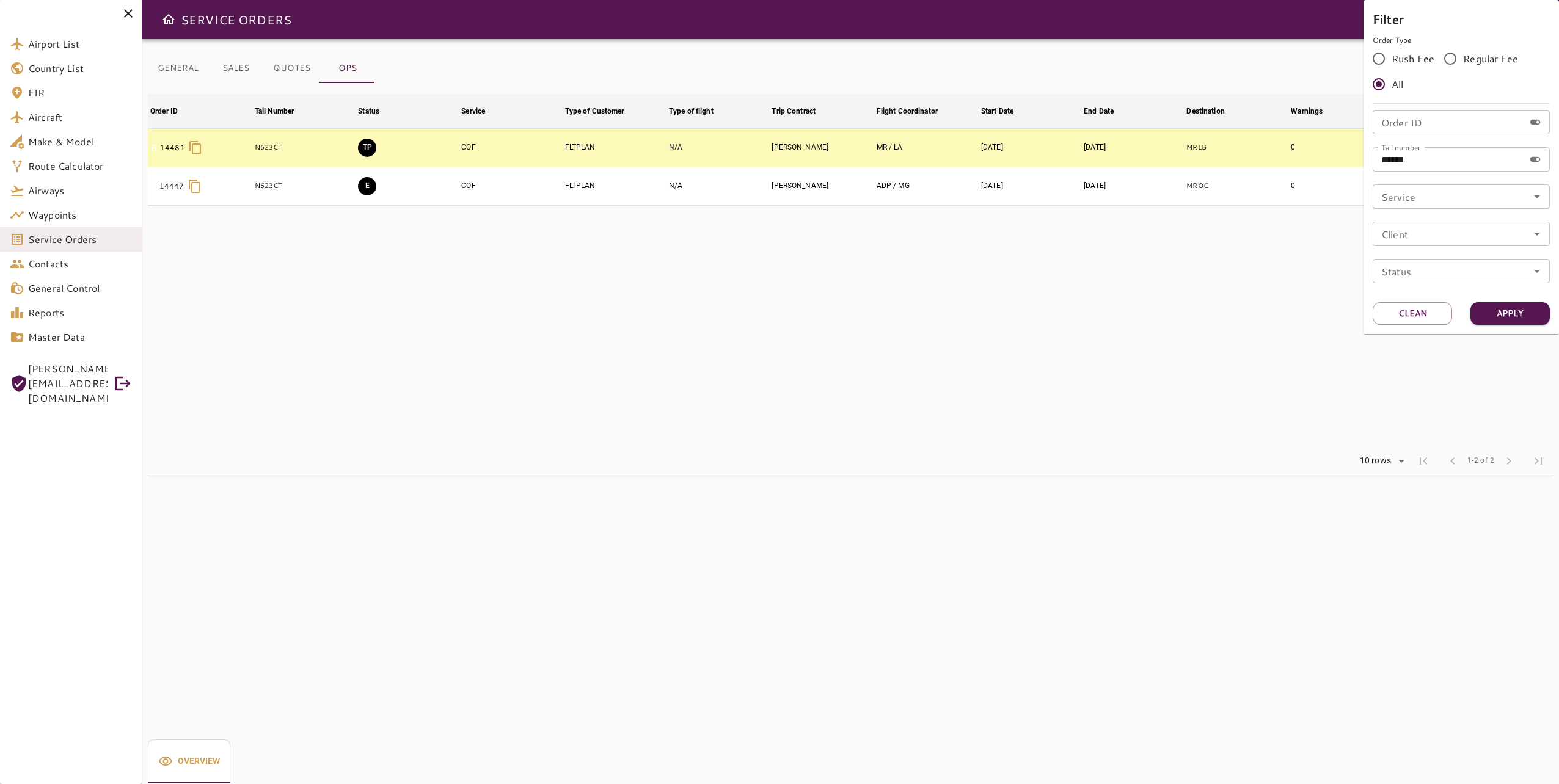
click at [880, 302] on div at bounding box center [779, 392] width 1559 height 784
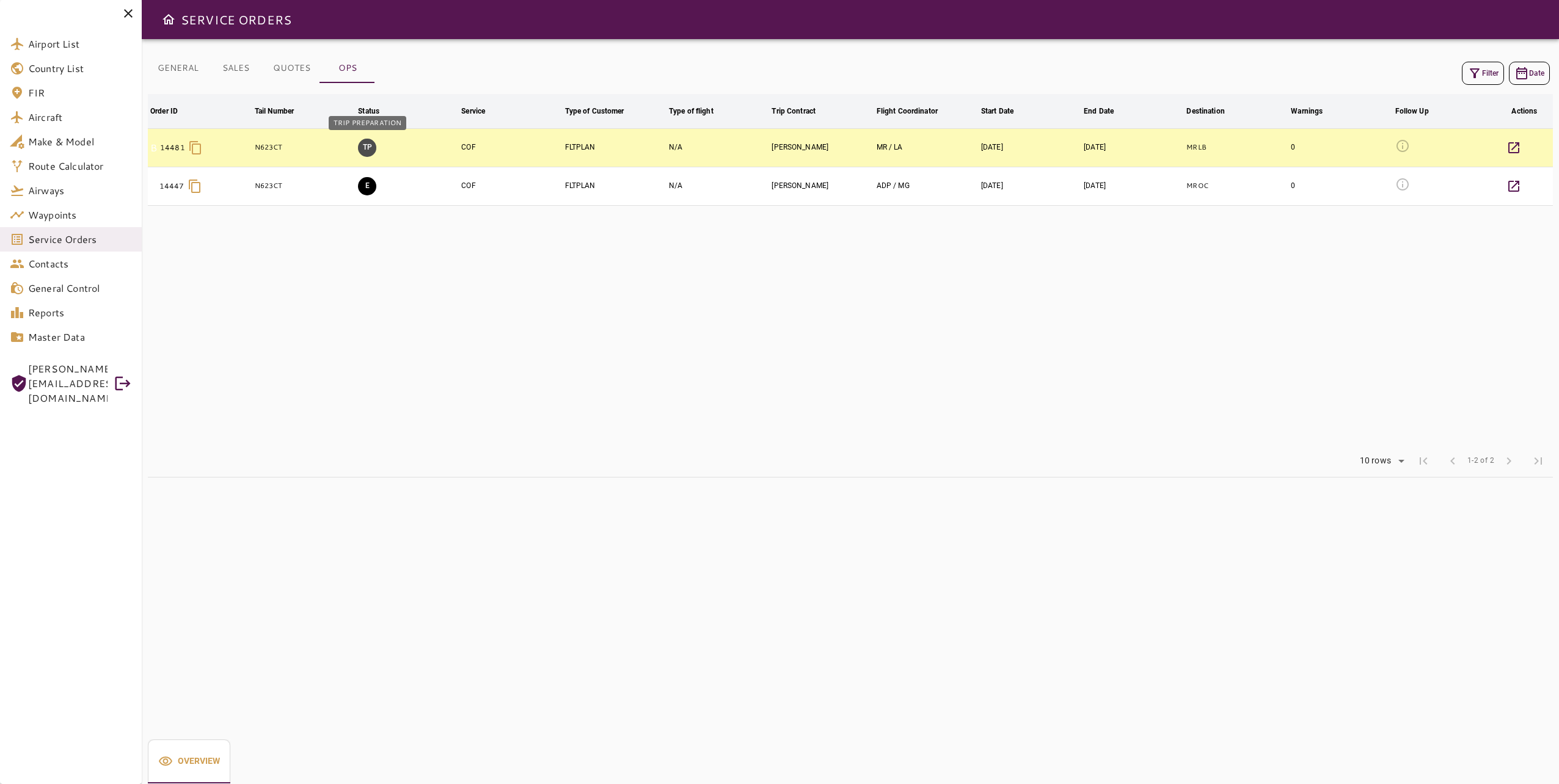
click at [367, 146] on button "TP" at bounding box center [367, 148] width 19 height 19
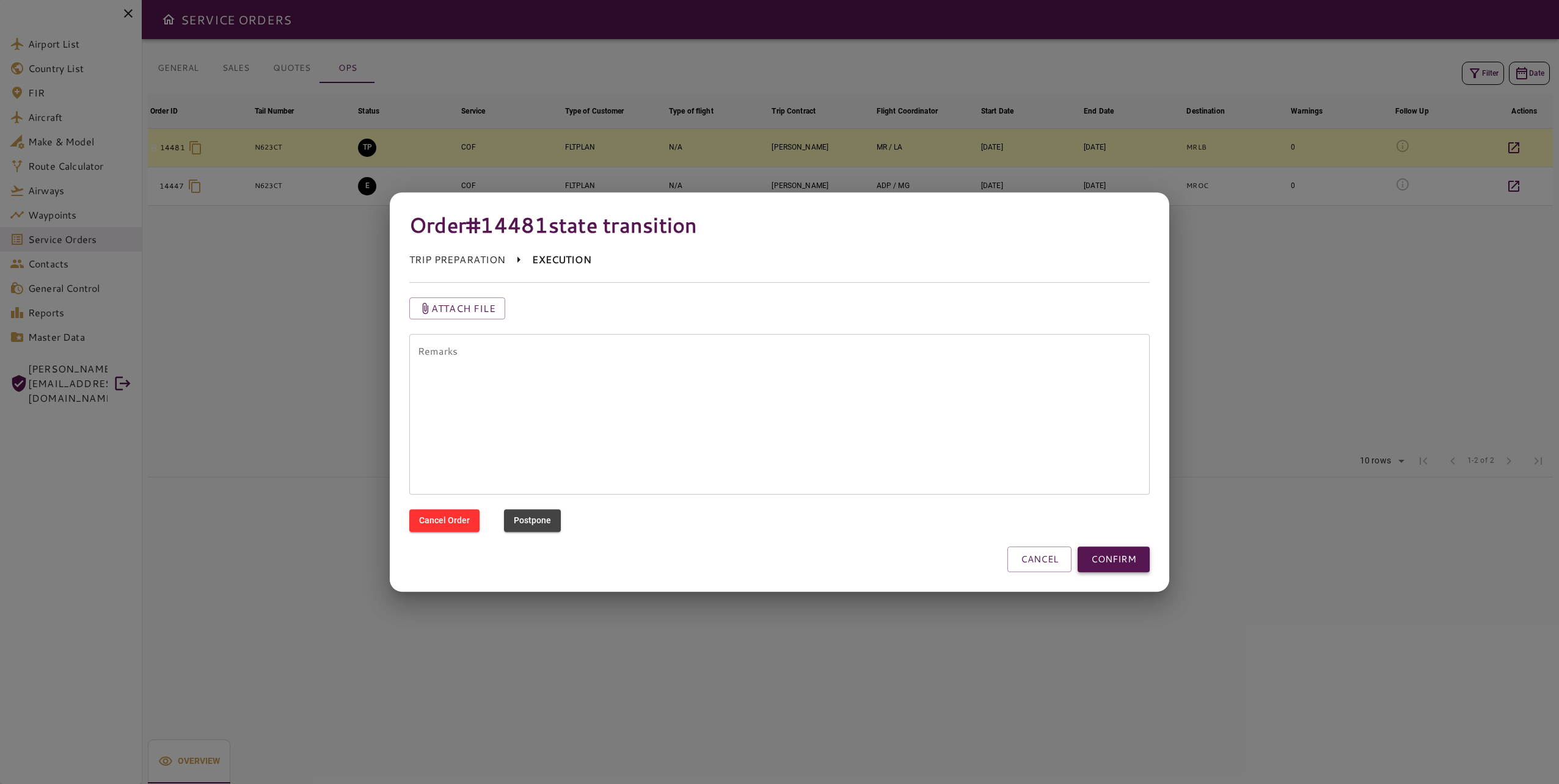
click at [1120, 554] on button "CONFIRM" at bounding box center [1113, 560] width 72 height 26
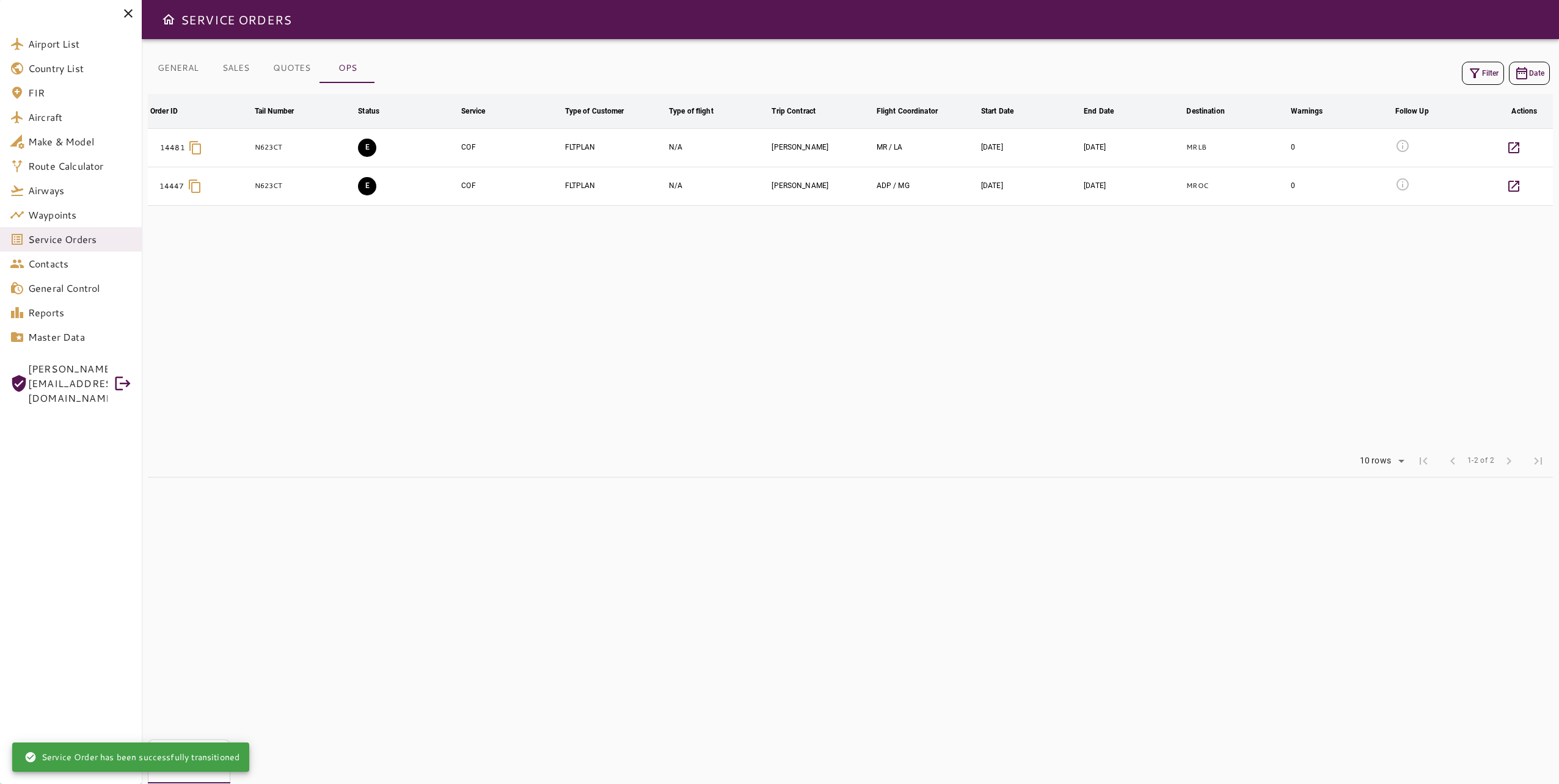
click at [371, 157] on td "E" at bounding box center [407, 147] width 103 height 38
click at [365, 149] on button "E" at bounding box center [367, 148] width 19 height 19
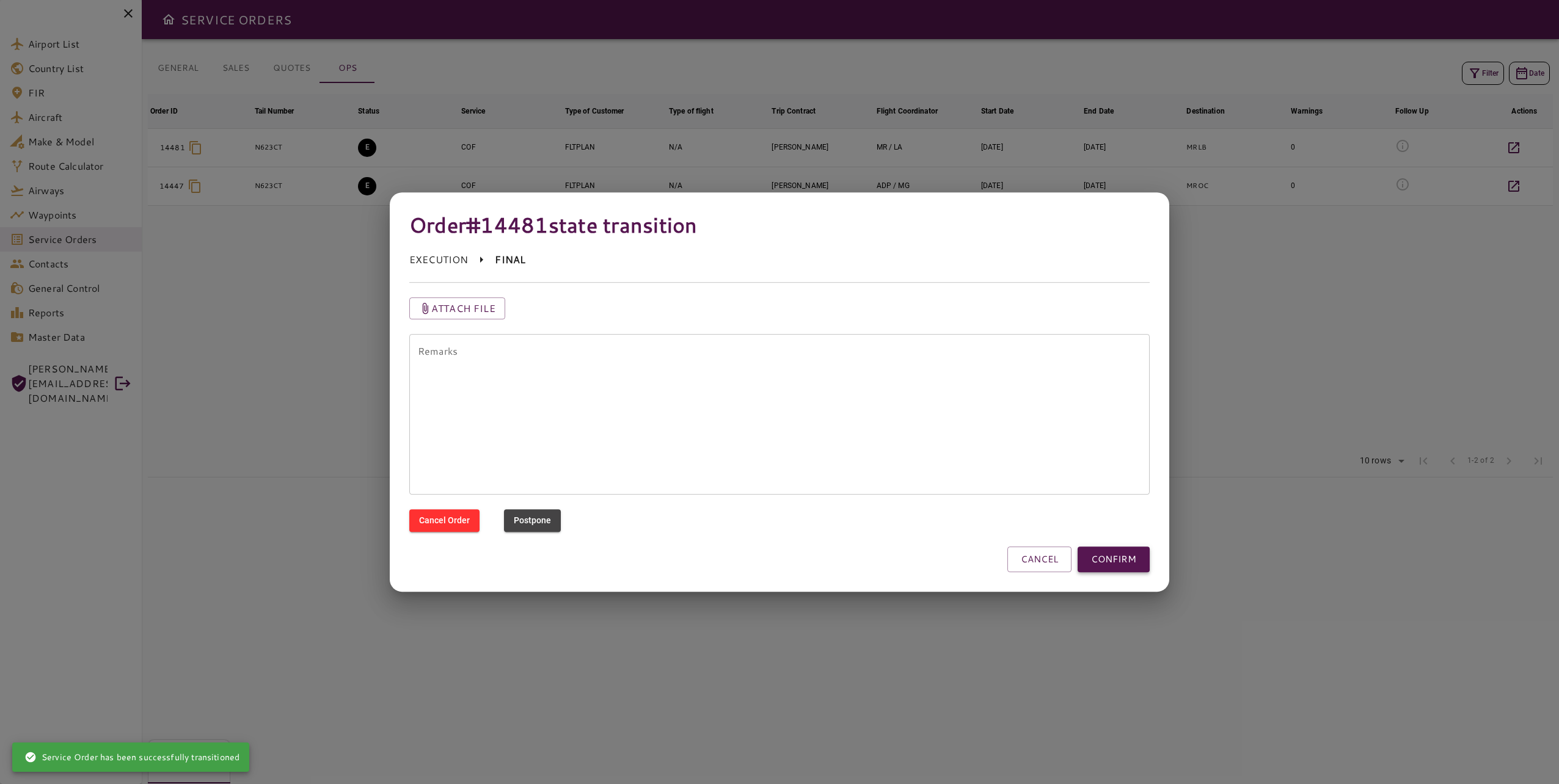
click at [1127, 569] on button "CONFIRM" at bounding box center [1113, 560] width 72 height 26
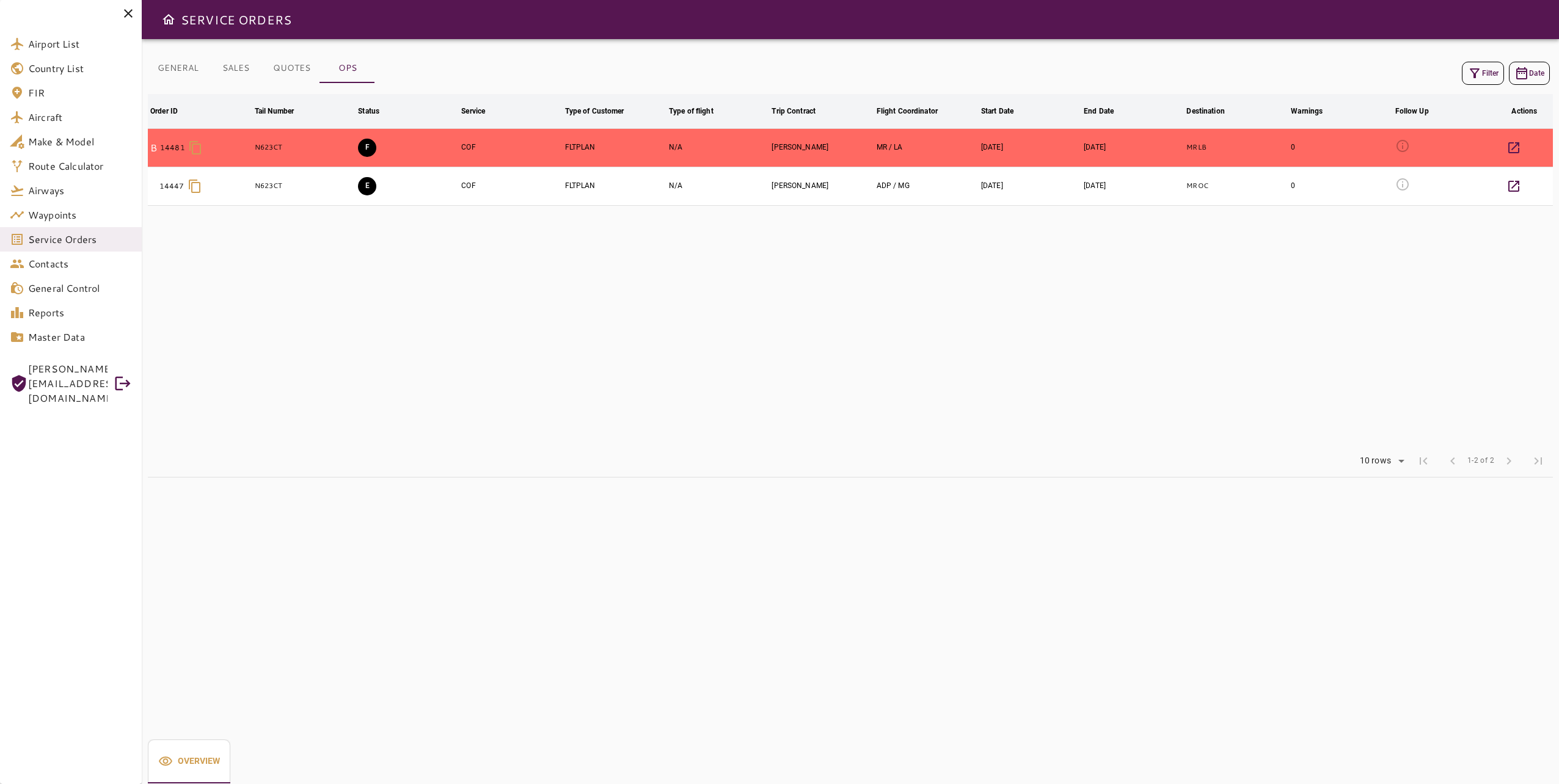
click at [366, 145] on button "F" at bounding box center [367, 148] width 19 height 19
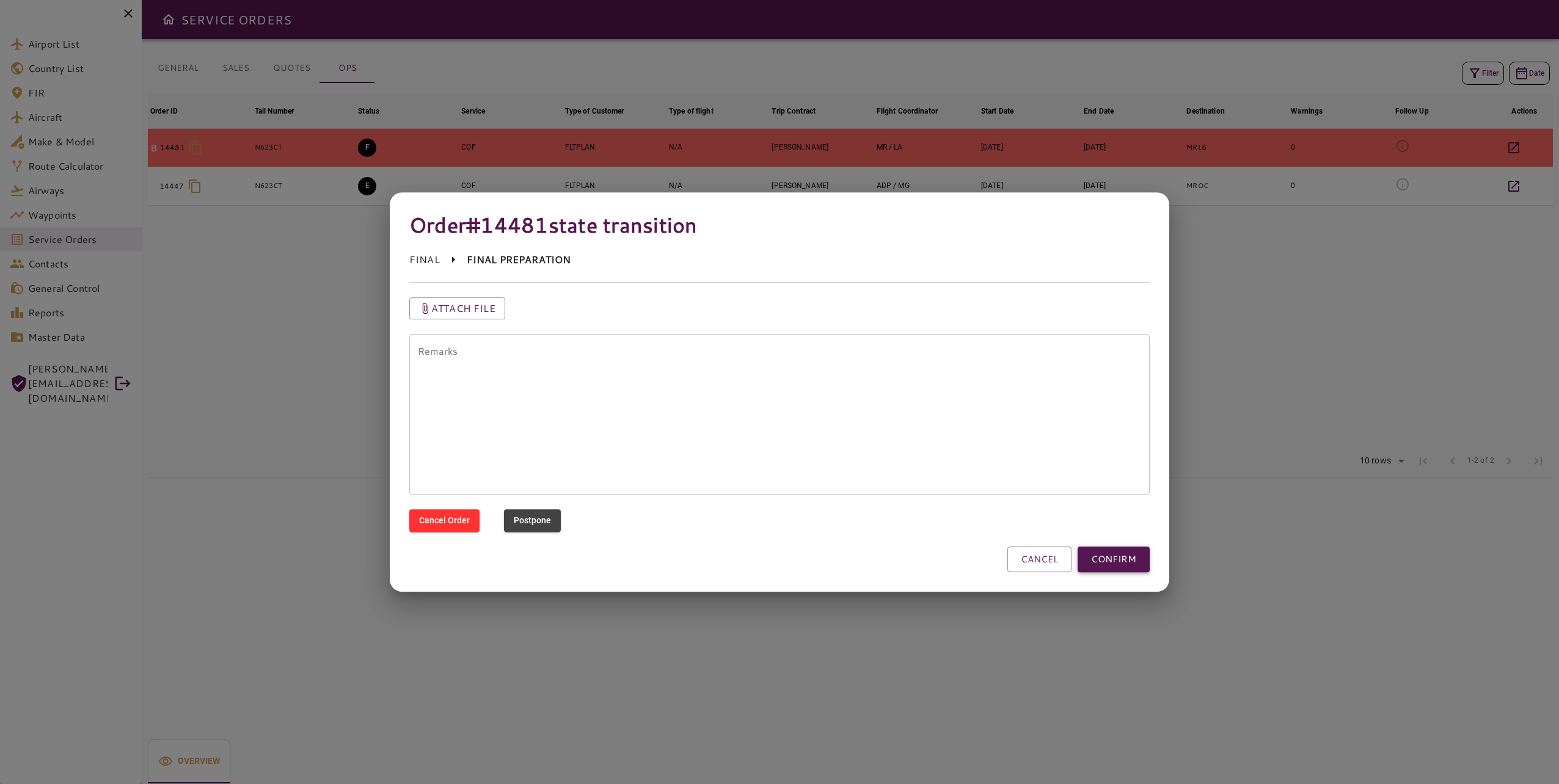
click at [1105, 554] on button "CONFIRM" at bounding box center [1113, 560] width 72 height 26
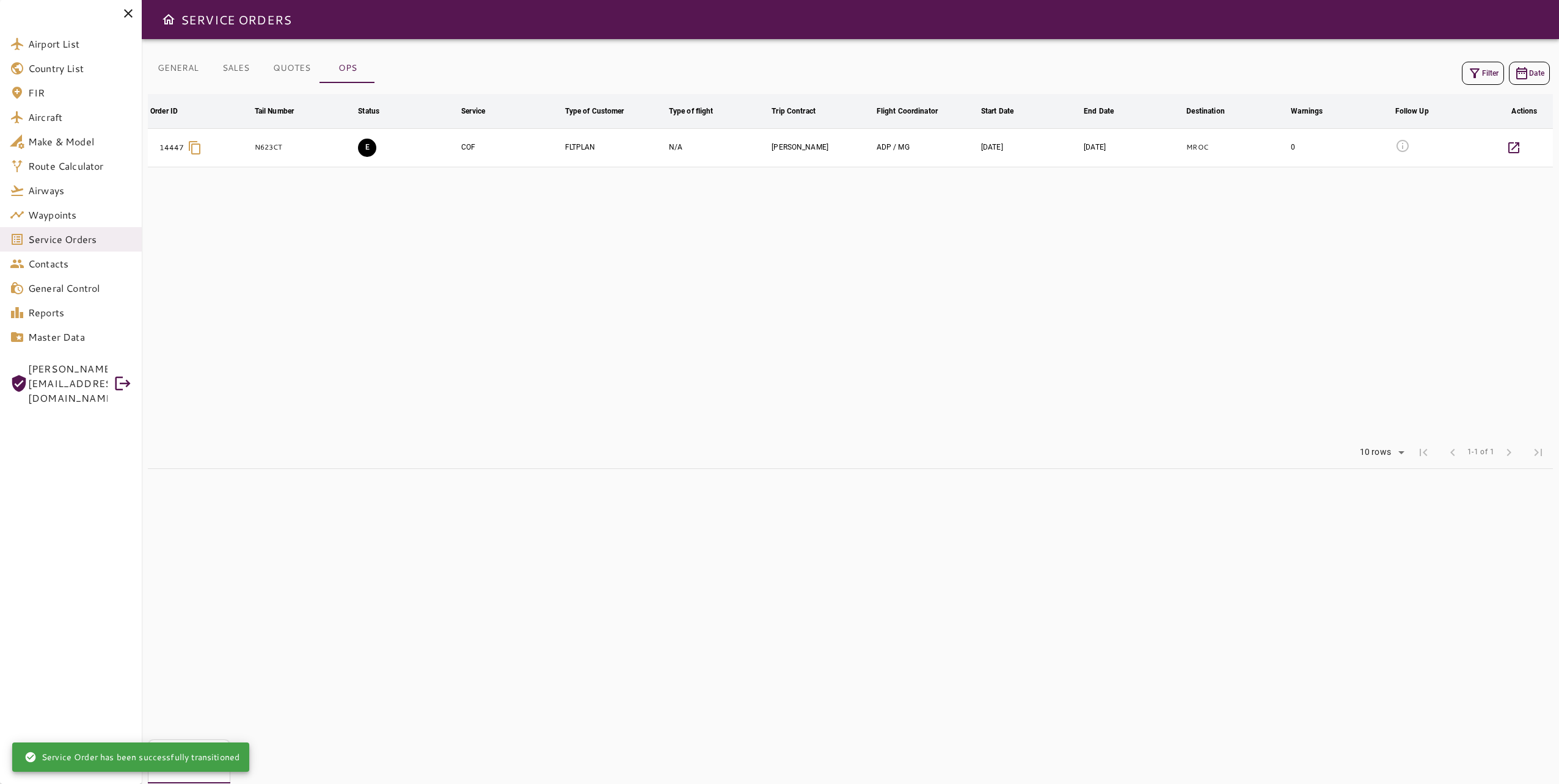
click at [1035, 366] on table "Order ID arrow_downward Tail Number arrow_downward Status arrow_downward Servic…" at bounding box center [851, 265] width 1405 height 343
click at [351, 150] on p "N623CT" at bounding box center [304, 147] width 99 height 10
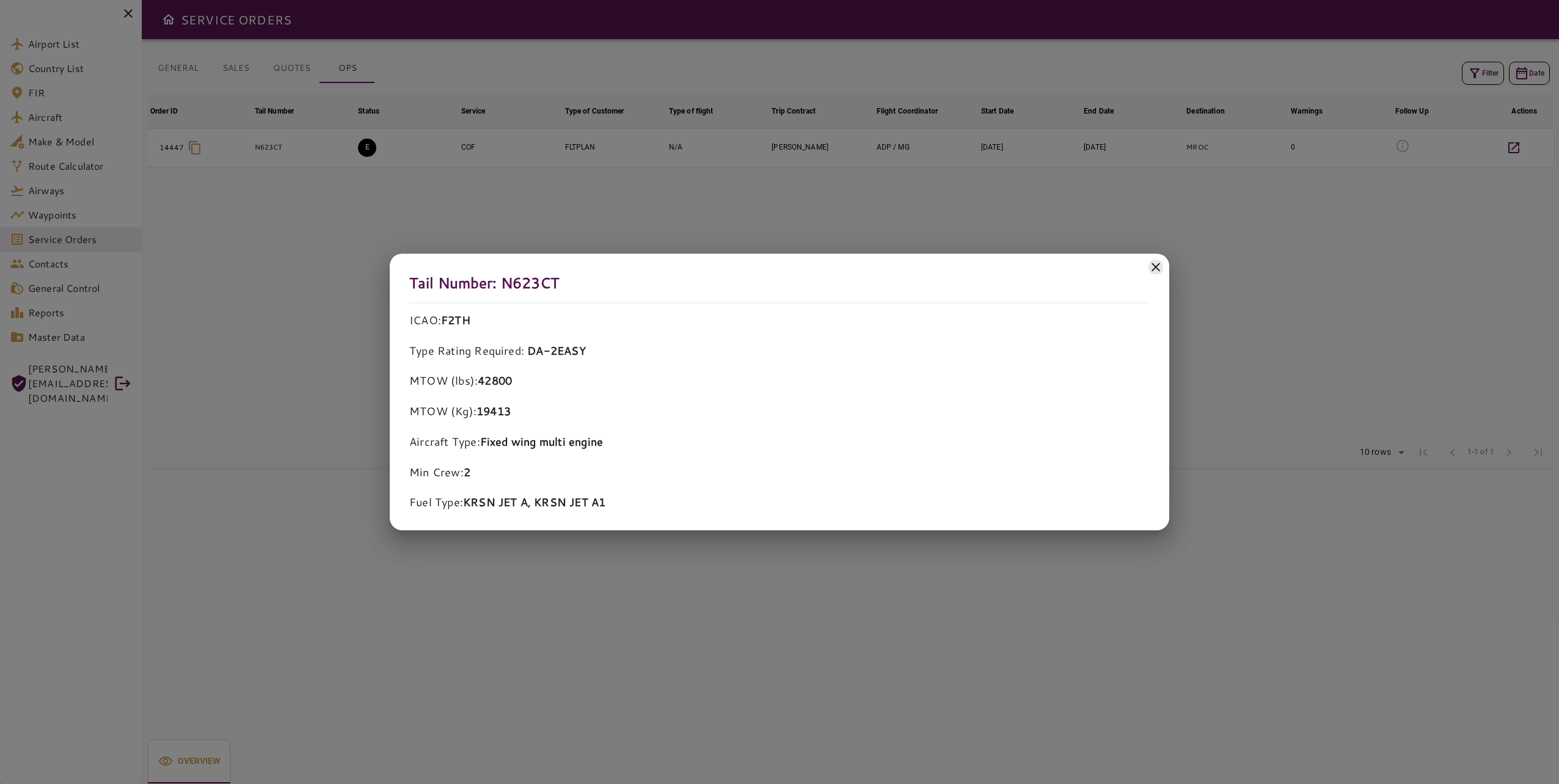
click at [1158, 264] on icon at bounding box center [1155, 266] width 14 height 14
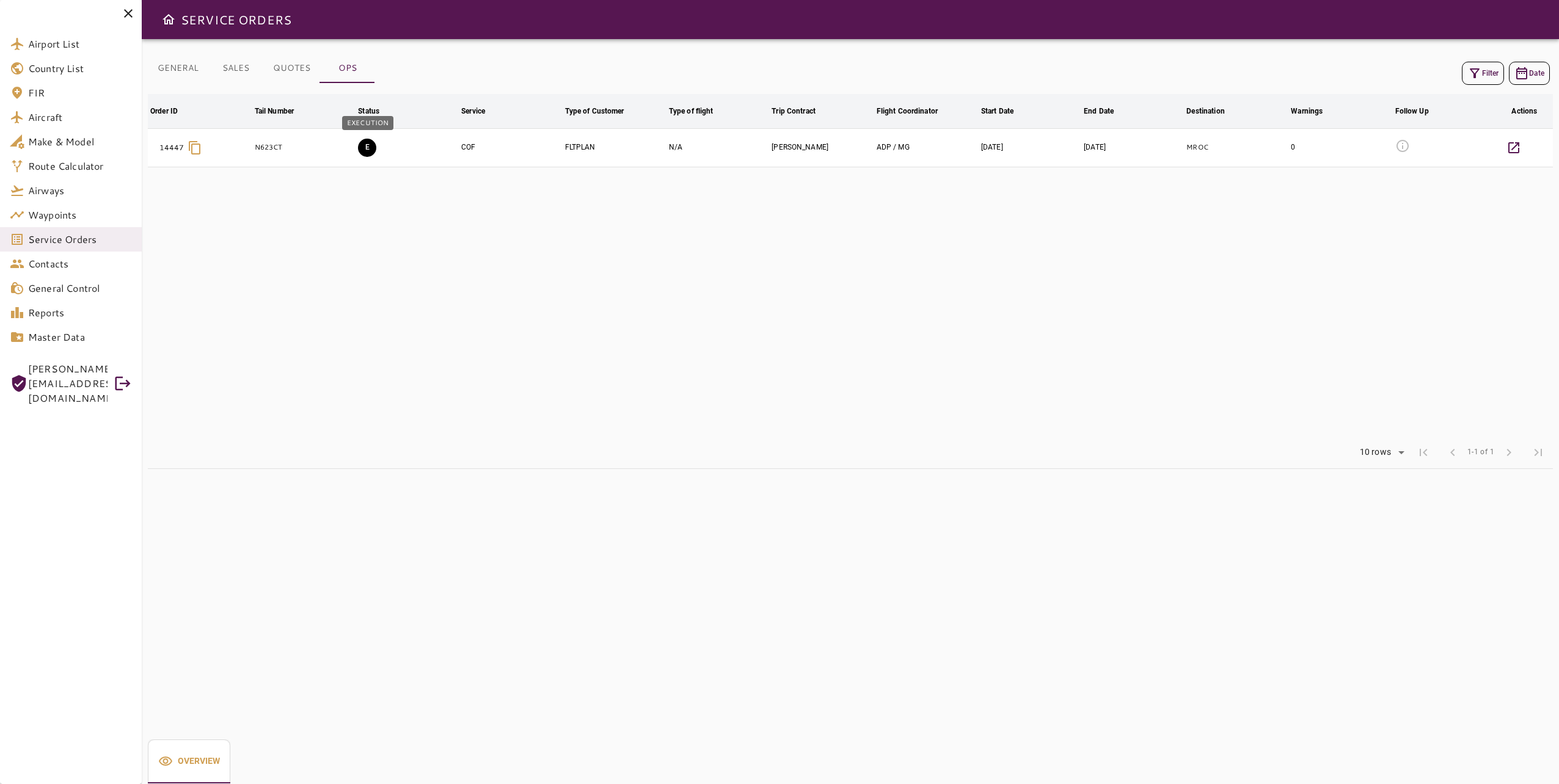
click at [361, 146] on button "E" at bounding box center [367, 148] width 19 height 19
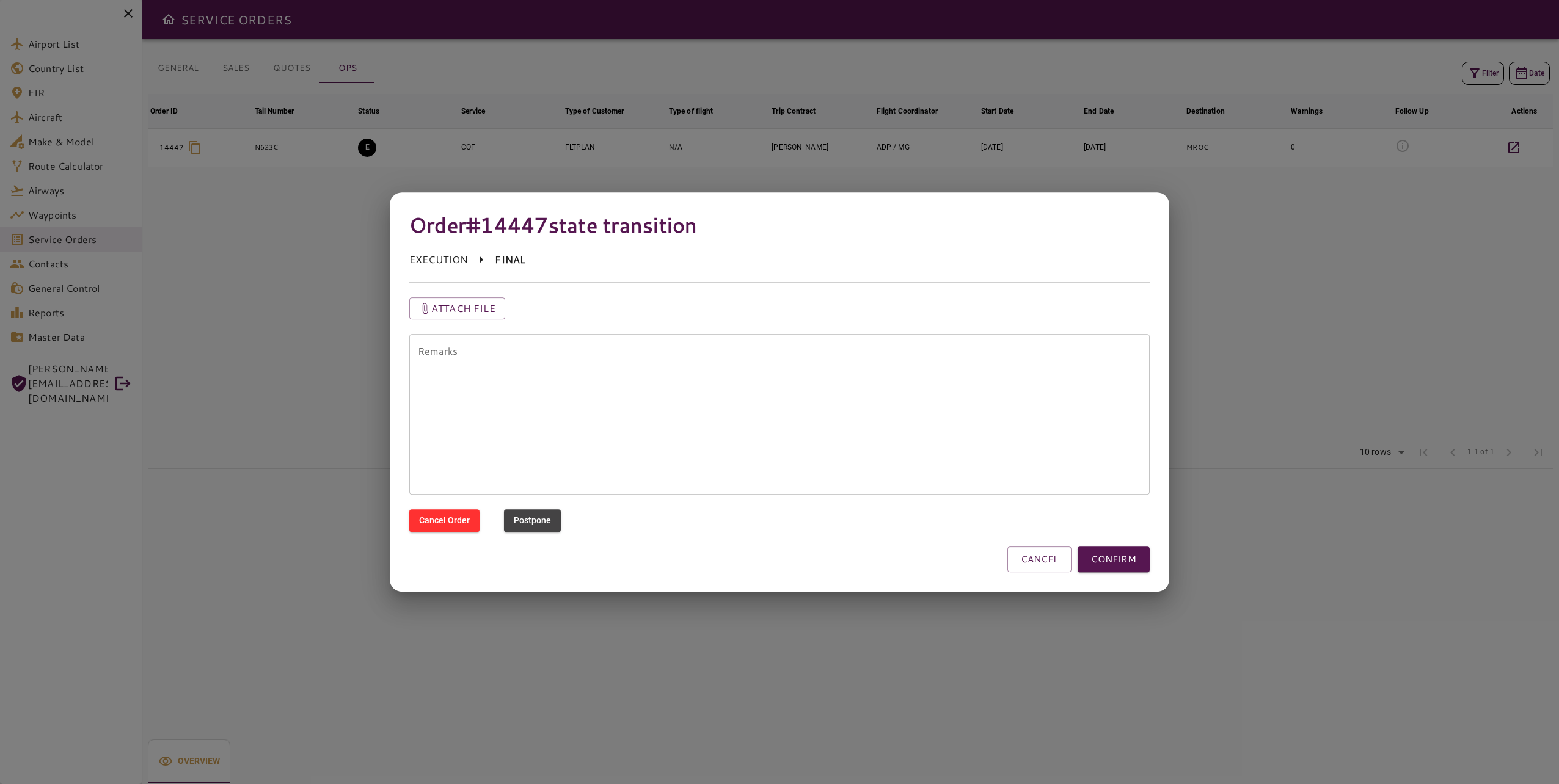
click at [1090, 557] on button "CONFIRM" at bounding box center [1113, 560] width 72 height 26
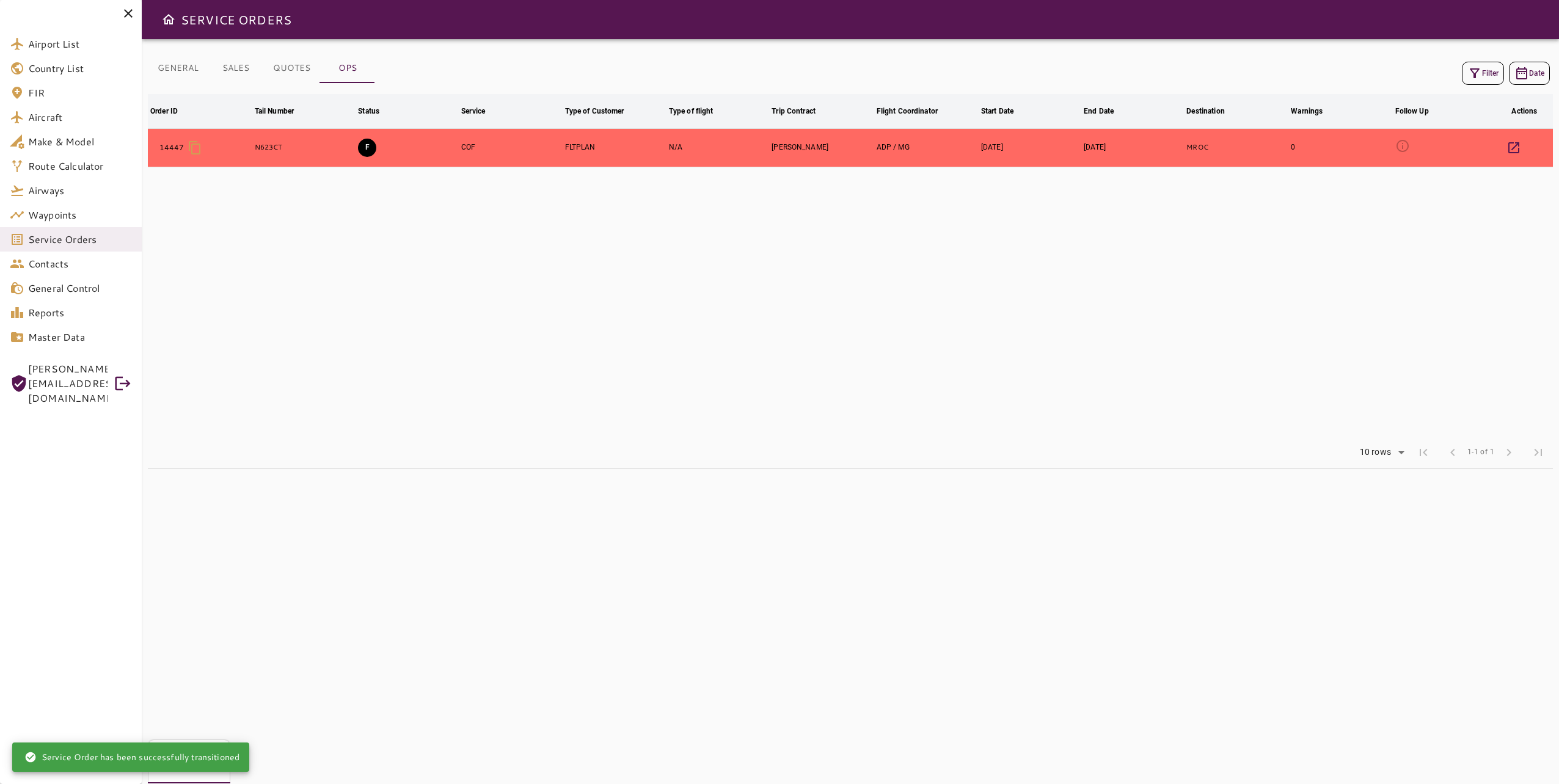
click at [366, 146] on button "F" at bounding box center [367, 148] width 19 height 19
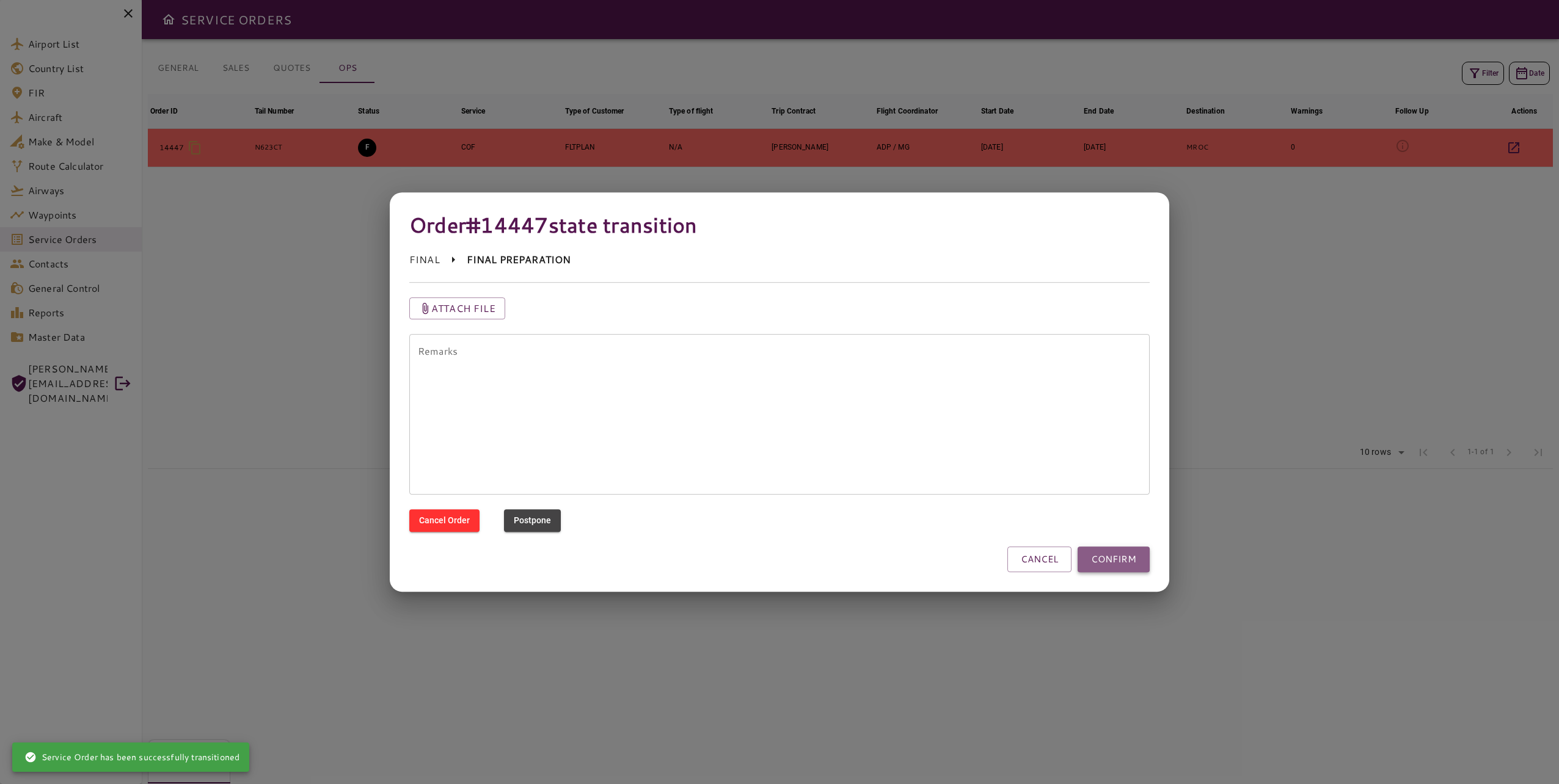
click at [1106, 563] on button "CONFIRM" at bounding box center [1113, 560] width 72 height 26
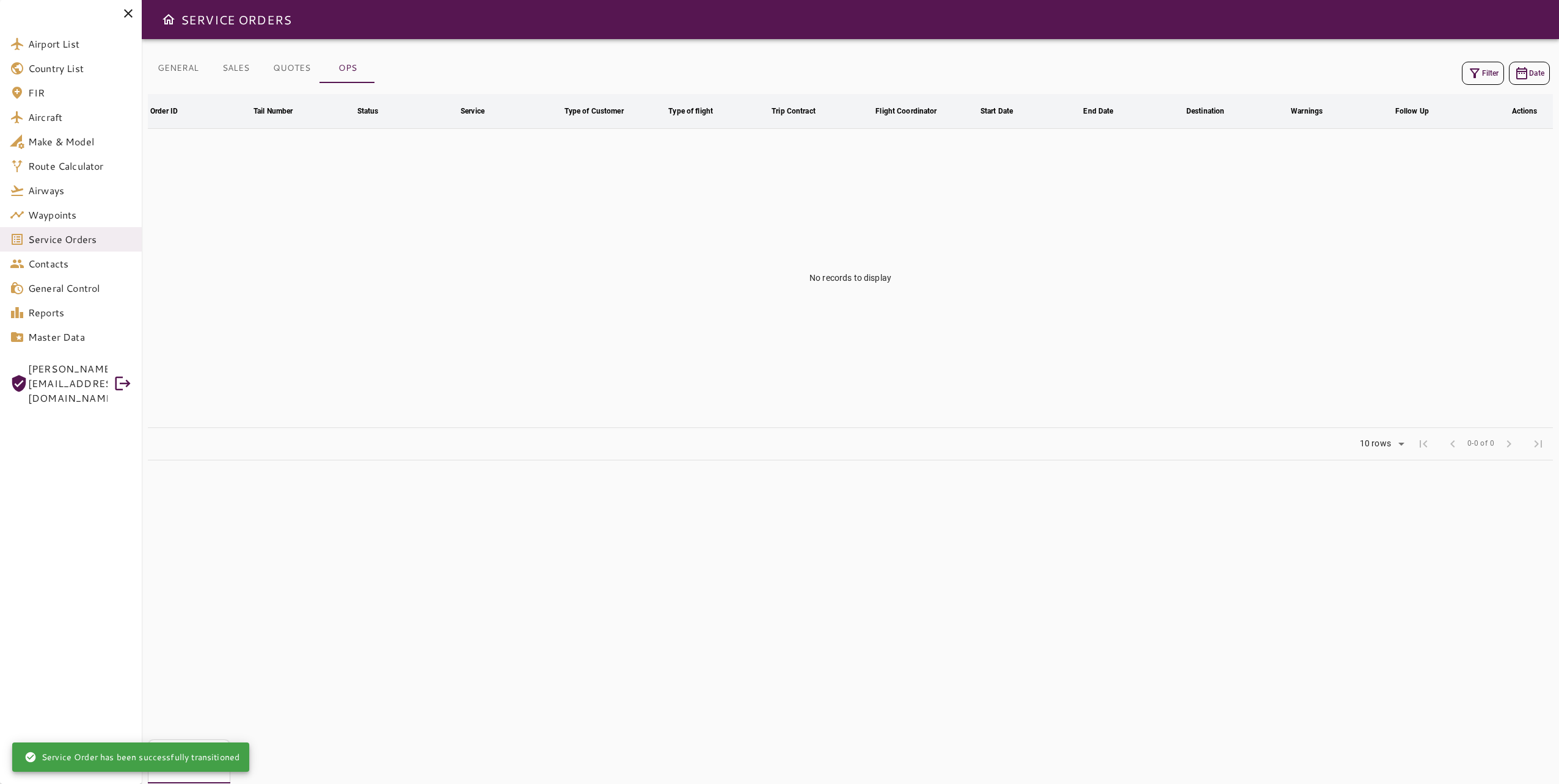
click at [560, 276] on td "No records to display" at bounding box center [851, 278] width 1405 height 299
click at [1463, 68] on button "Filter" at bounding box center [1483, 73] width 43 height 23
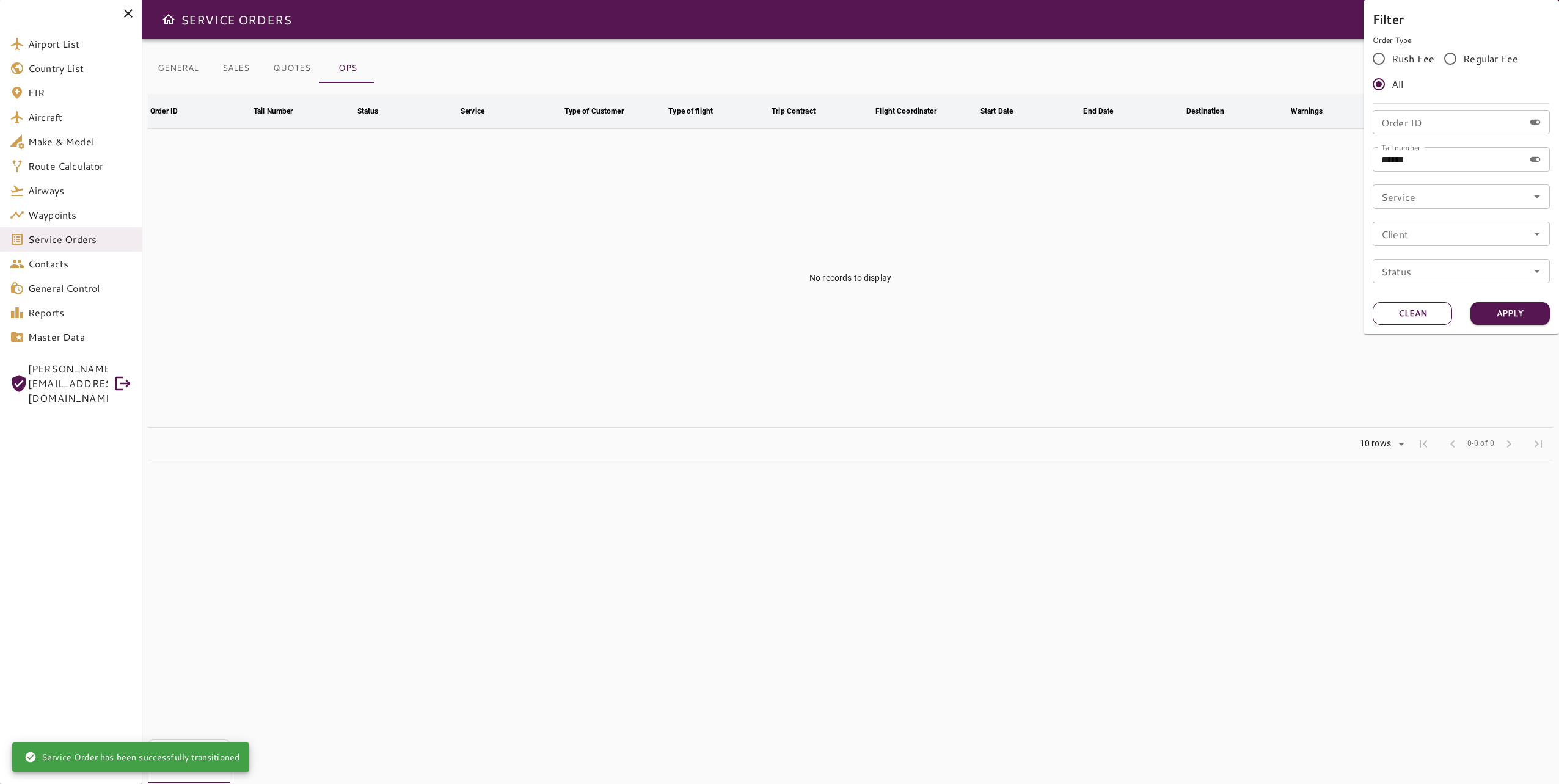
click at [1442, 312] on button "Clean" at bounding box center [1412, 314] width 79 height 23
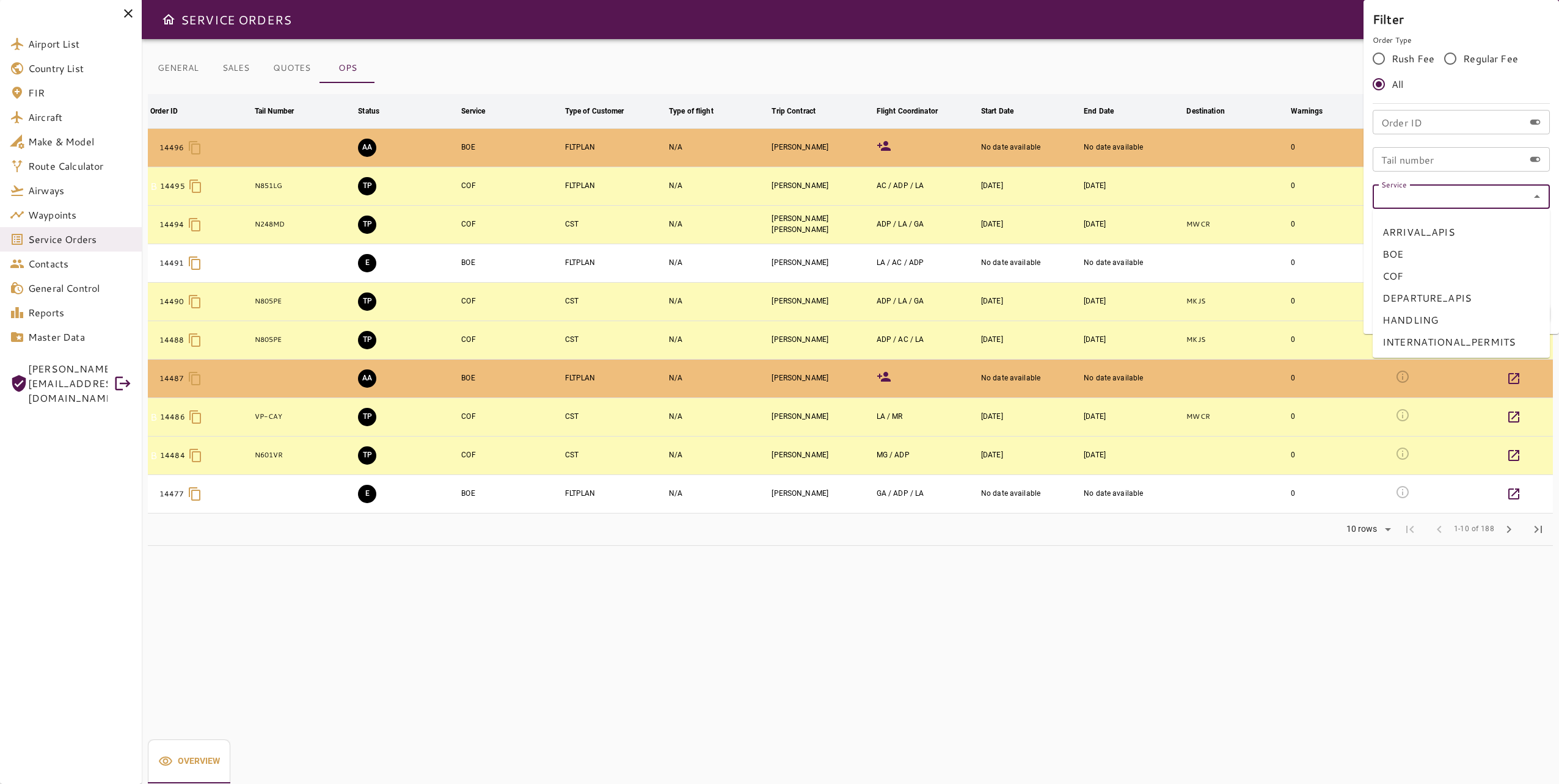
click at [1424, 199] on input "Service" at bounding box center [1461, 196] width 170 height 17
click at [1437, 254] on li "BOE" at bounding box center [1461, 254] width 177 height 22
click at [1424, 192] on input "***" at bounding box center [1442, 196] width 134 height 17
click at [1442, 272] on li "COF" at bounding box center [1461, 276] width 177 height 22
type input "***"
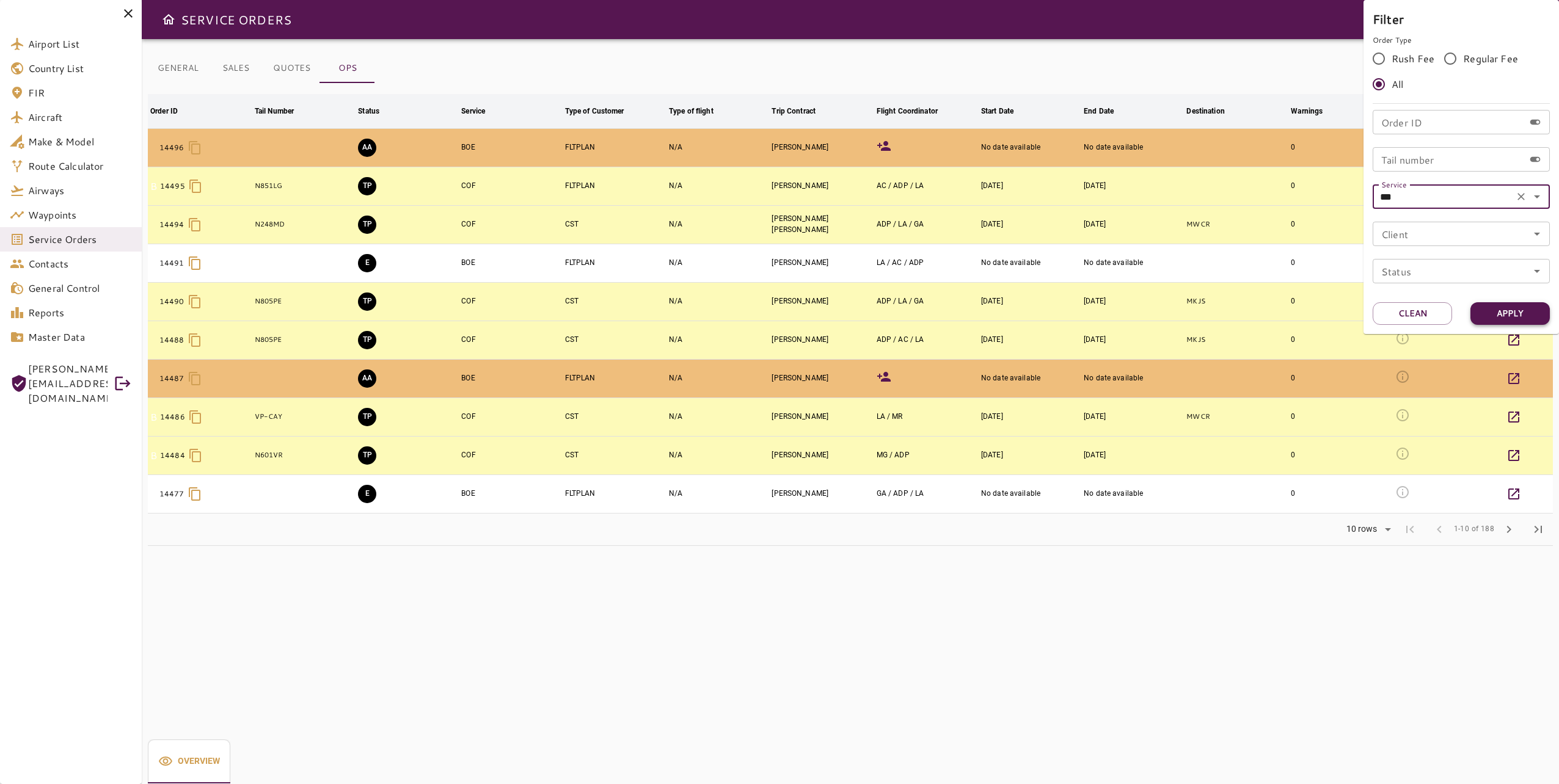
click at [1496, 317] on button "Apply" at bounding box center [1510, 314] width 79 height 23
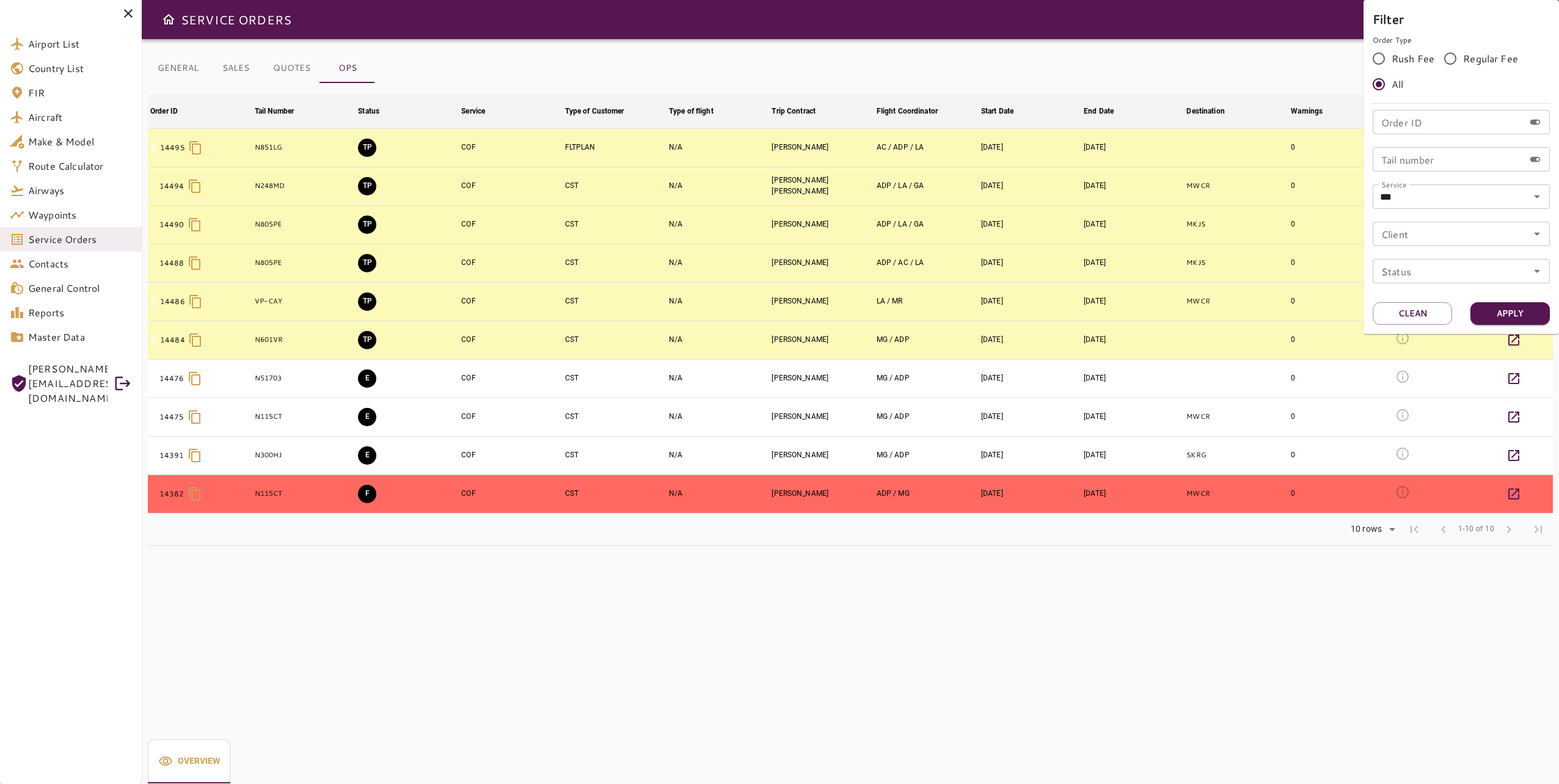
click at [1029, 582] on div at bounding box center [779, 392] width 1559 height 784
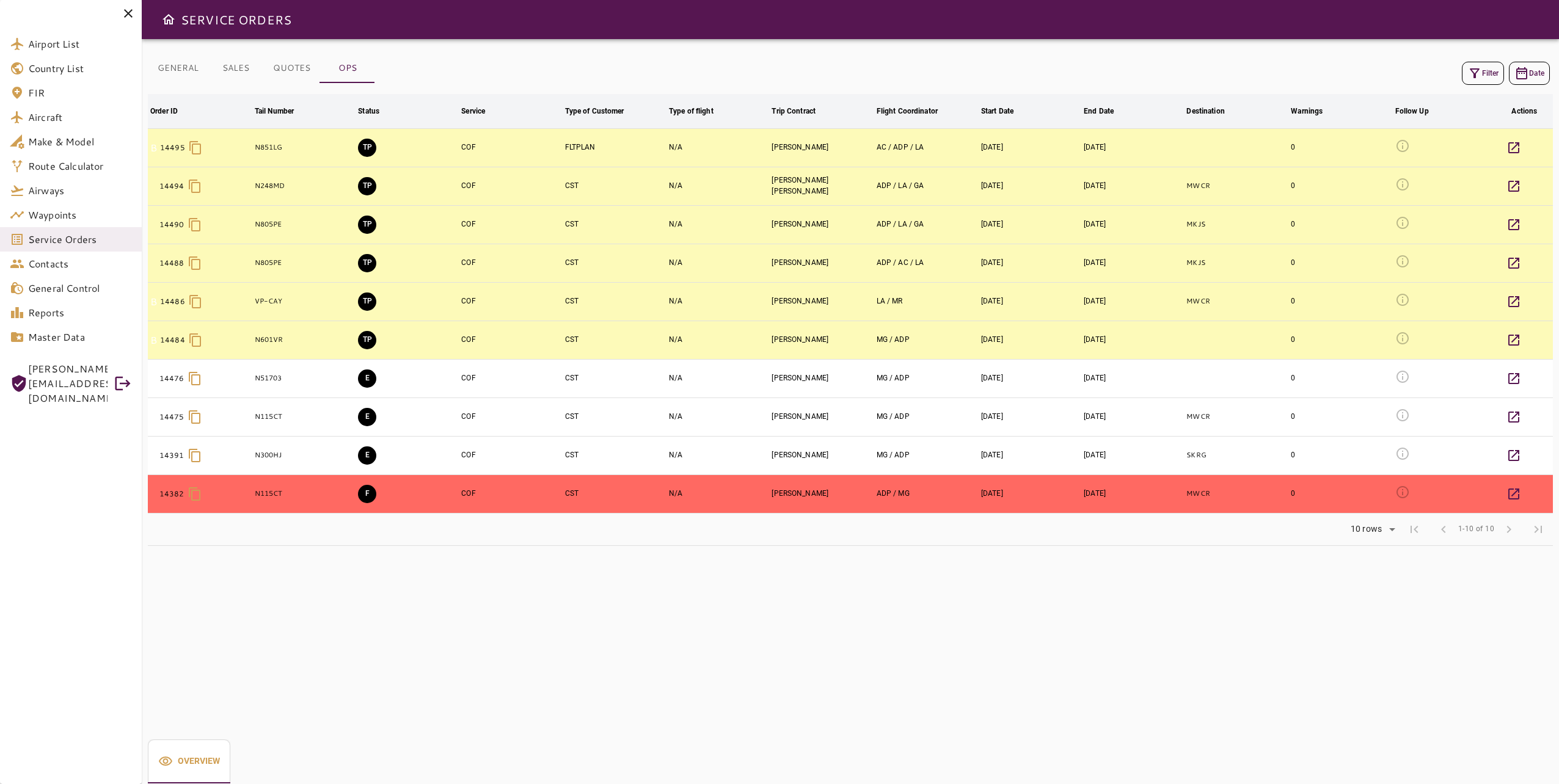
click at [713, 628] on div "GENERAL SALES QUOTES OPS Filter Date Order ID arrow_downward Tail Number arrow_…" at bounding box center [851, 412] width 1417 height 745
click at [720, 616] on div "GENERAL SALES QUOTES OPS Filter Date Order ID arrow_downward Tail Number arrow_…" at bounding box center [851, 412] width 1417 height 745
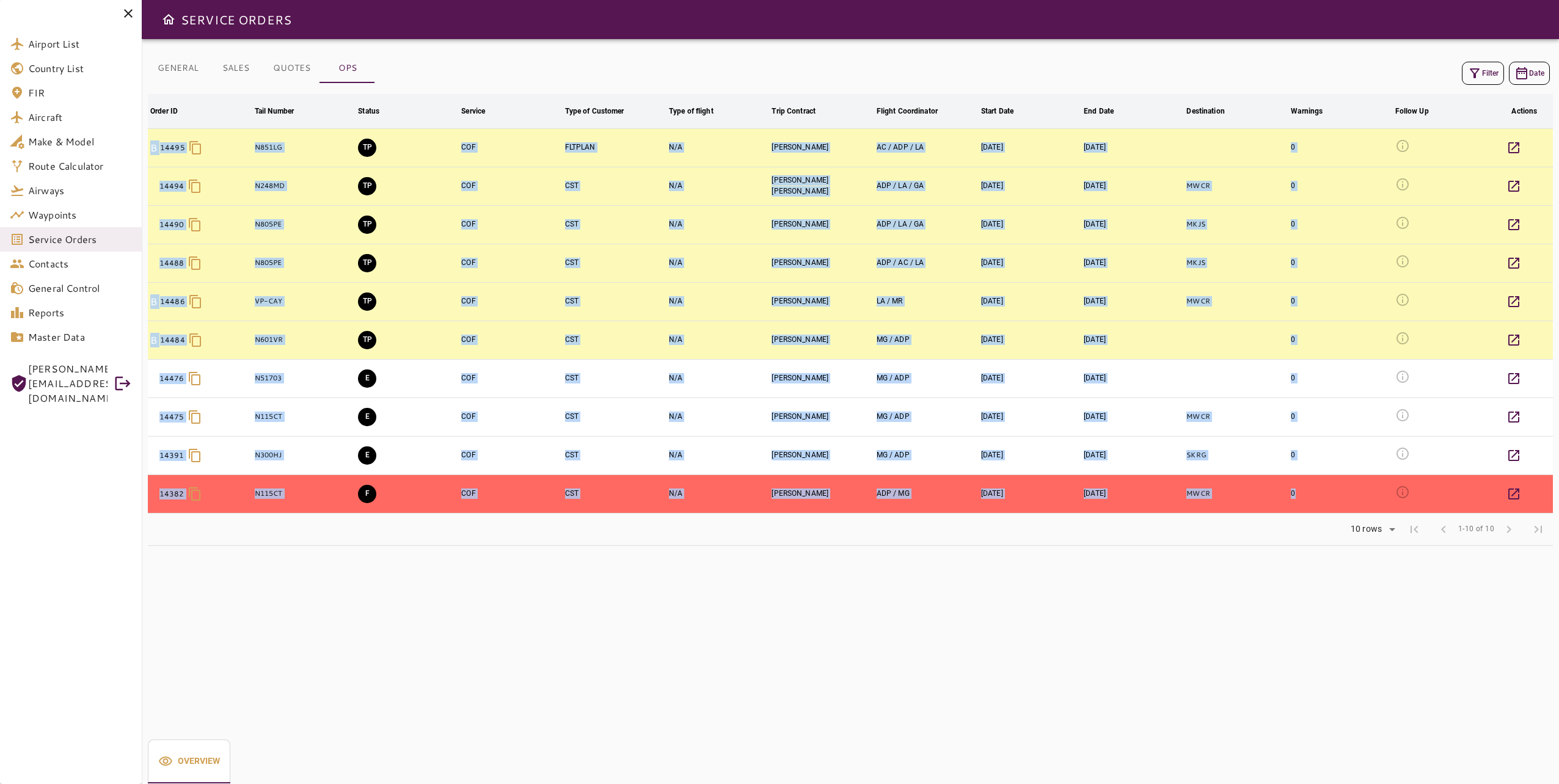
click at [721, 615] on div "GENERAL SALES QUOTES OPS Filter Date Order ID arrow_downward Tail Number arrow_…" at bounding box center [851, 412] width 1417 height 745
drag, startPoint x: 721, startPoint y: 615, endPoint x: 518, endPoint y: 630, distance: 203.6
click at [518, 630] on div "GENERAL SALES QUOTES OPS Filter Date Order ID arrow_downward Tail Number arrow_…" at bounding box center [851, 412] width 1417 height 745
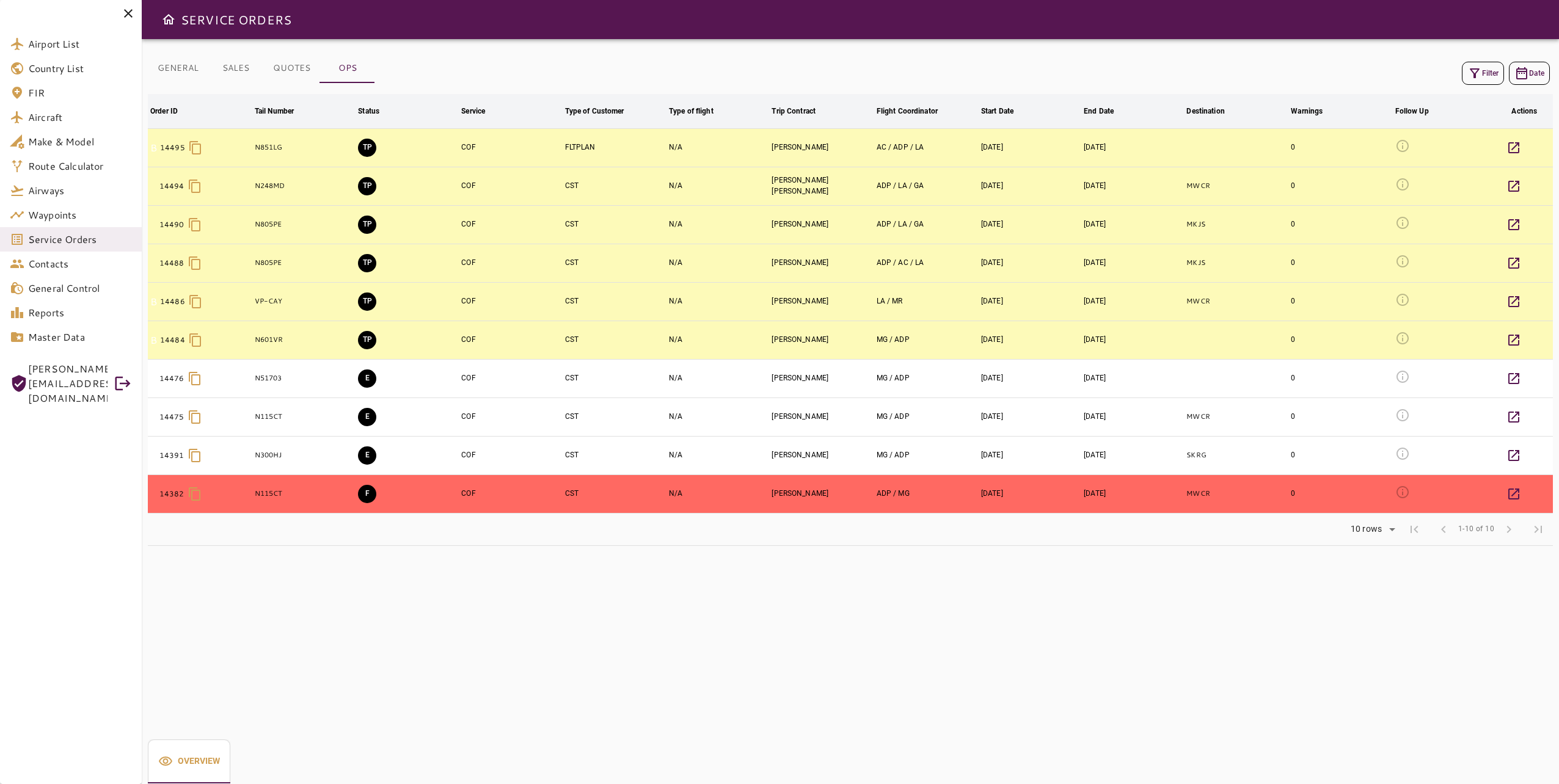
click at [543, 668] on div "GENERAL SALES QUOTES OPS Filter Date Order ID arrow_downward Tail Number arrow_…" at bounding box center [851, 412] width 1417 height 745
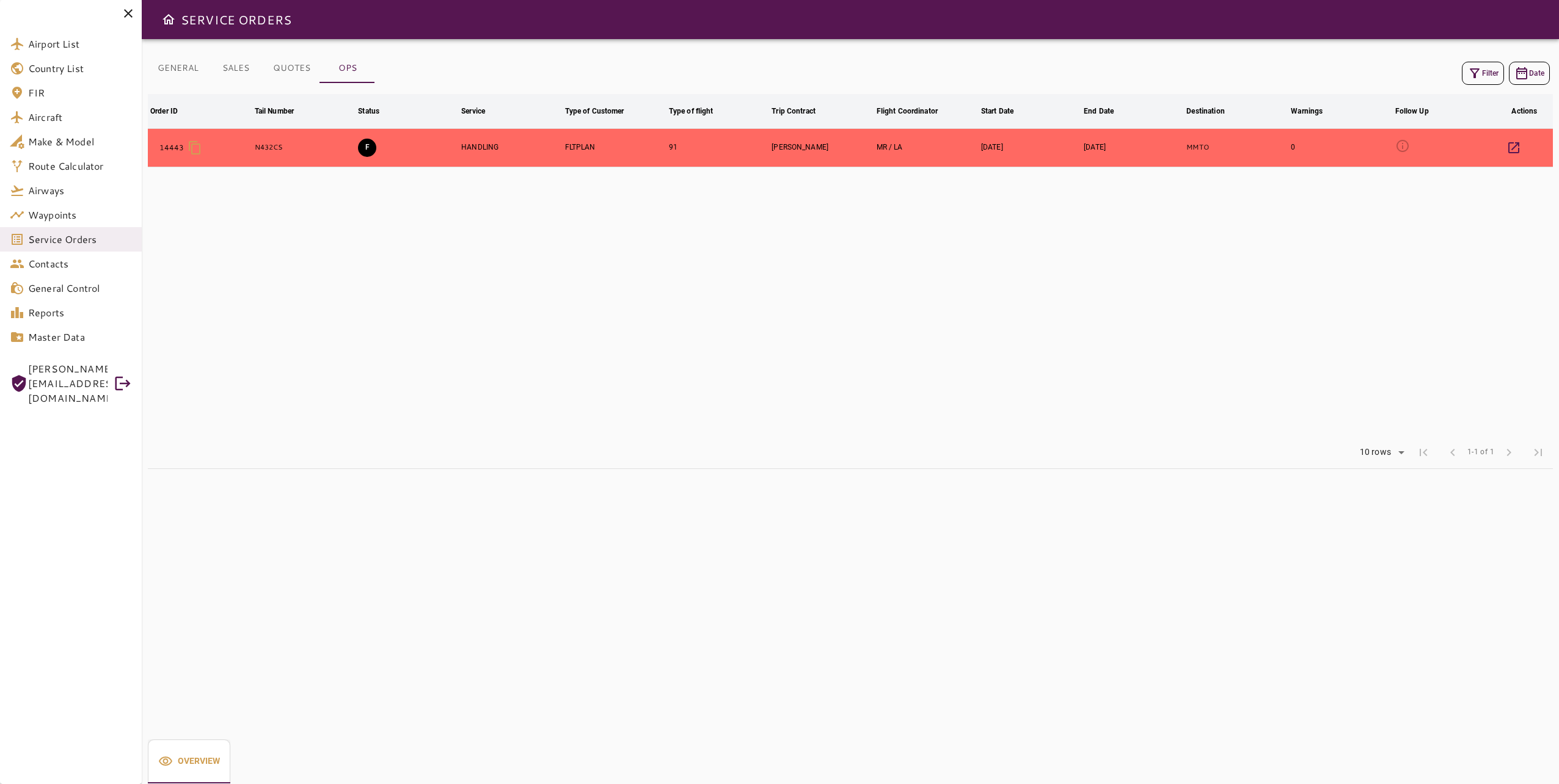
click at [779, 361] on table "Order ID arrow_downward Tail Number arrow_downward Status arrow_downward Servic…" at bounding box center [851, 265] width 1405 height 343
click at [623, 335] on table "Order ID arrow_downward Tail Number arrow_downward Status arrow_downward Servic…" at bounding box center [851, 265] width 1405 height 343
click at [611, 331] on table "Order ID arrow_downward Tail Number arrow_downward Status arrow_downward Servic…" at bounding box center [851, 265] width 1405 height 343
drag, startPoint x: 612, startPoint y: 411, endPoint x: 627, endPoint y: 442, distance: 34.4
click at [612, 413] on table "Order ID arrow_downward Tail Number arrow_downward Status arrow_downward Servic…" at bounding box center [851, 265] width 1405 height 343
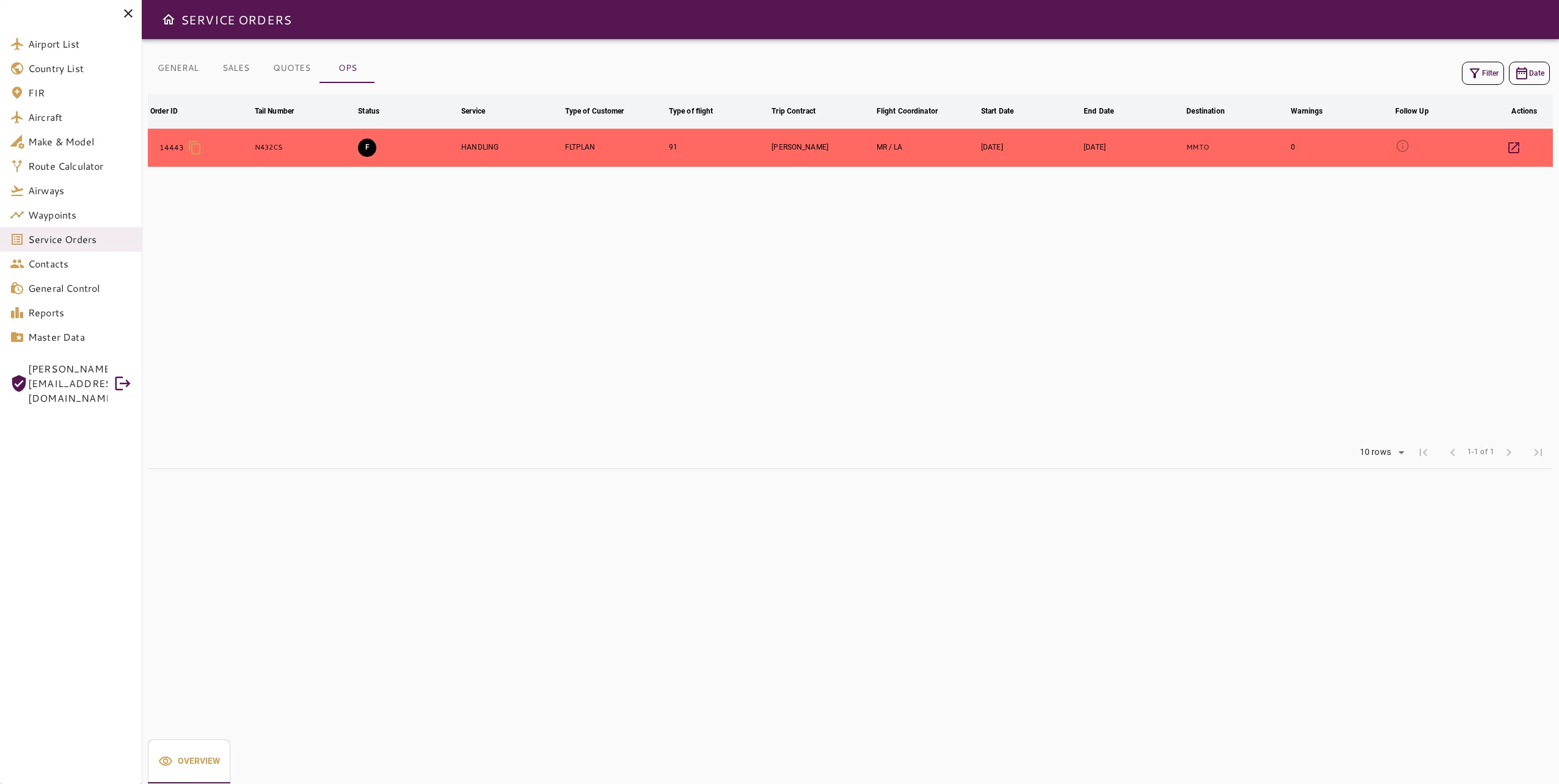
click at [744, 442] on div "Rows per page: 10 rows ** 1-1 of 1 first_page chevron_left 1-1 of 1 chevron_rig…" at bounding box center [851, 452] width 1405 height 31
click at [868, 719] on div "GENERAL SALES QUOTES OPS Filter Date Order ID arrow_downward Tail Number arrow_…" at bounding box center [851, 412] width 1417 height 745
click at [908, 625] on div "GENERAL SALES QUOTES OPS Filter Date Order ID arrow_downward Tail Number arrow_…" at bounding box center [851, 412] width 1417 height 745
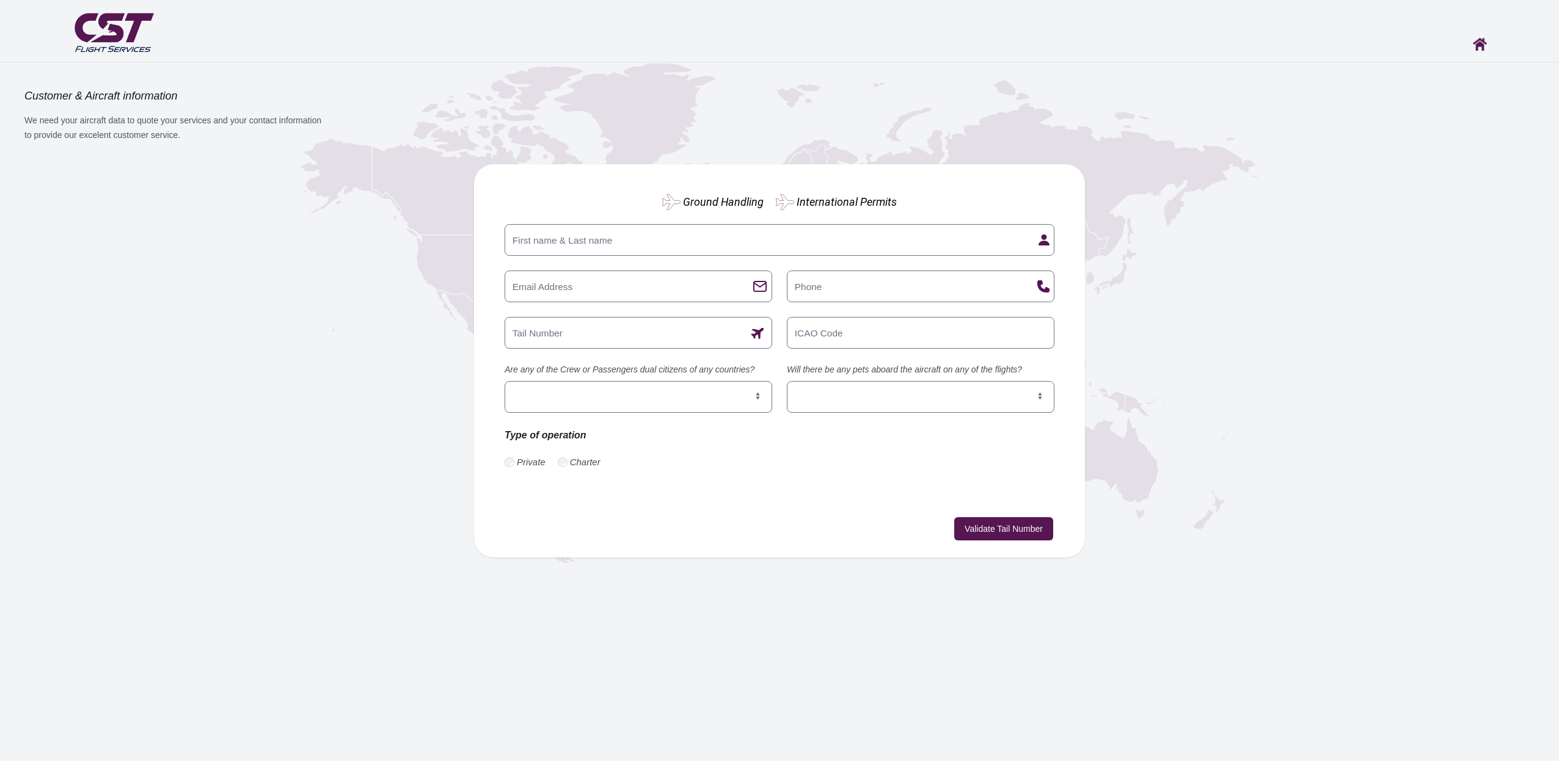
click at [900, 695] on div "Customer & Aircraft information We need your aircraft data to quote your servic…" at bounding box center [779, 412] width 1559 height 698
